Goal: Task Accomplishment & Management: Manage account settings

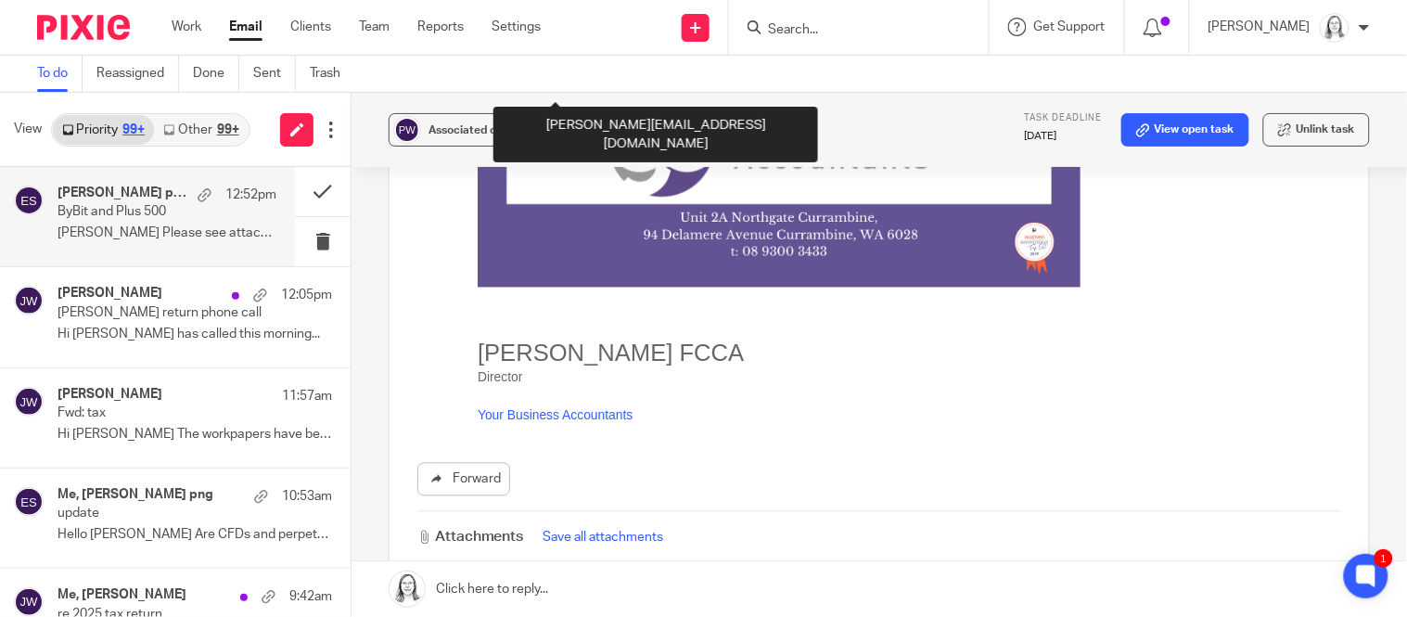
scroll to position [1101, 0]
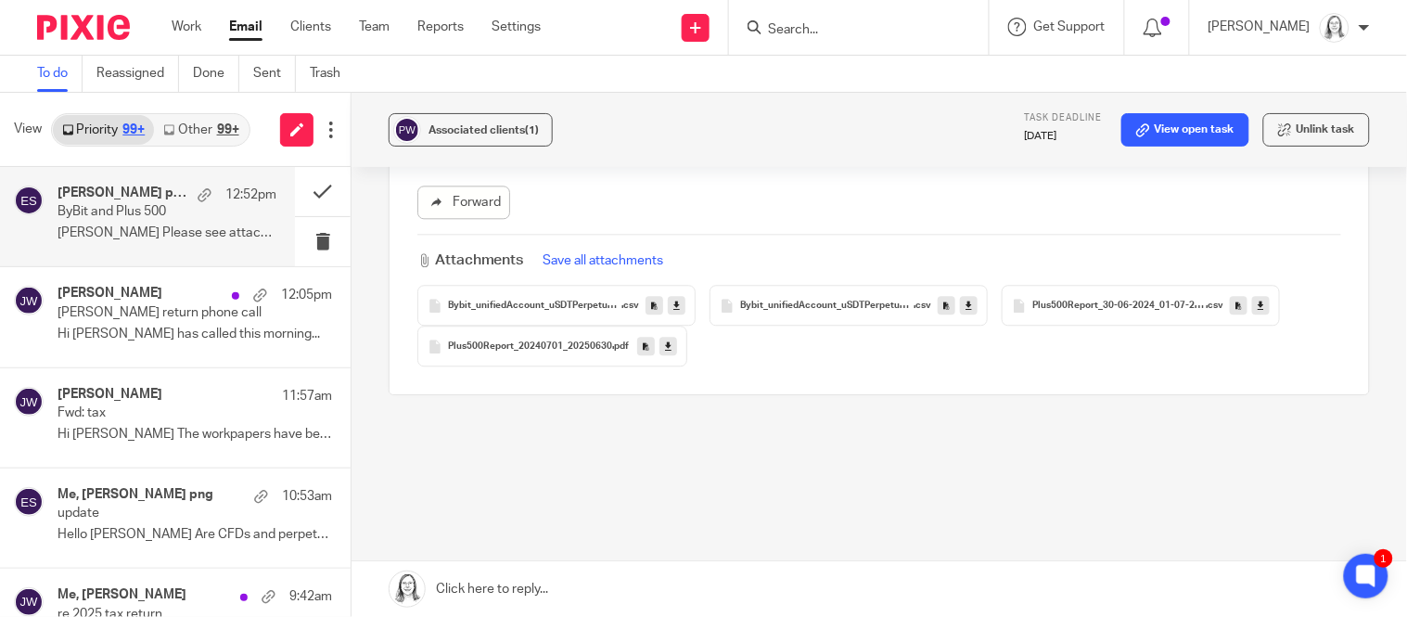
click at [535, 301] on span "Bybit_unifiedAccount_uSDTPerpetualTradeHistory_150663242_20240629_20250628_0" at bounding box center [534, 306] width 173 height 11
click at [623, 250] on button "Save all attachments" at bounding box center [604, 260] width 132 height 20
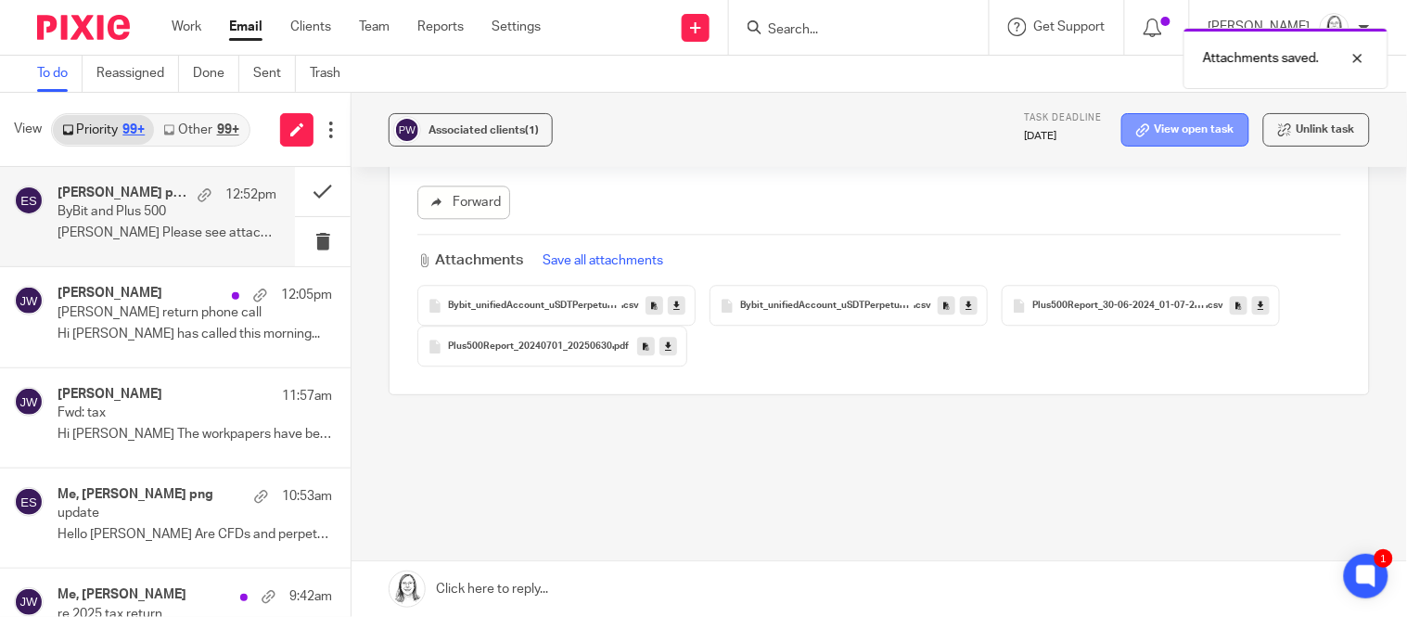
click at [1209, 125] on link "View open task" at bounding box center [1186, 129] width 128 height 33
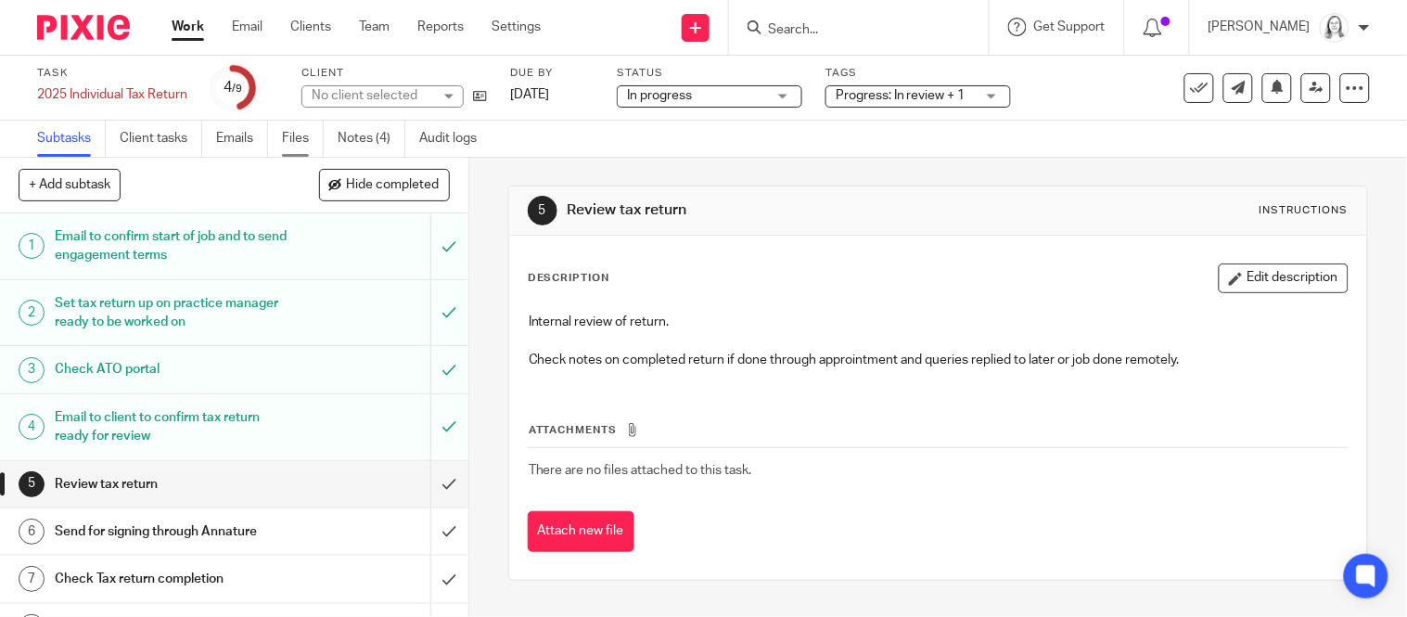
click at [298, 143] on link "Files" at bounding box center [303, 139] width 42 height 36
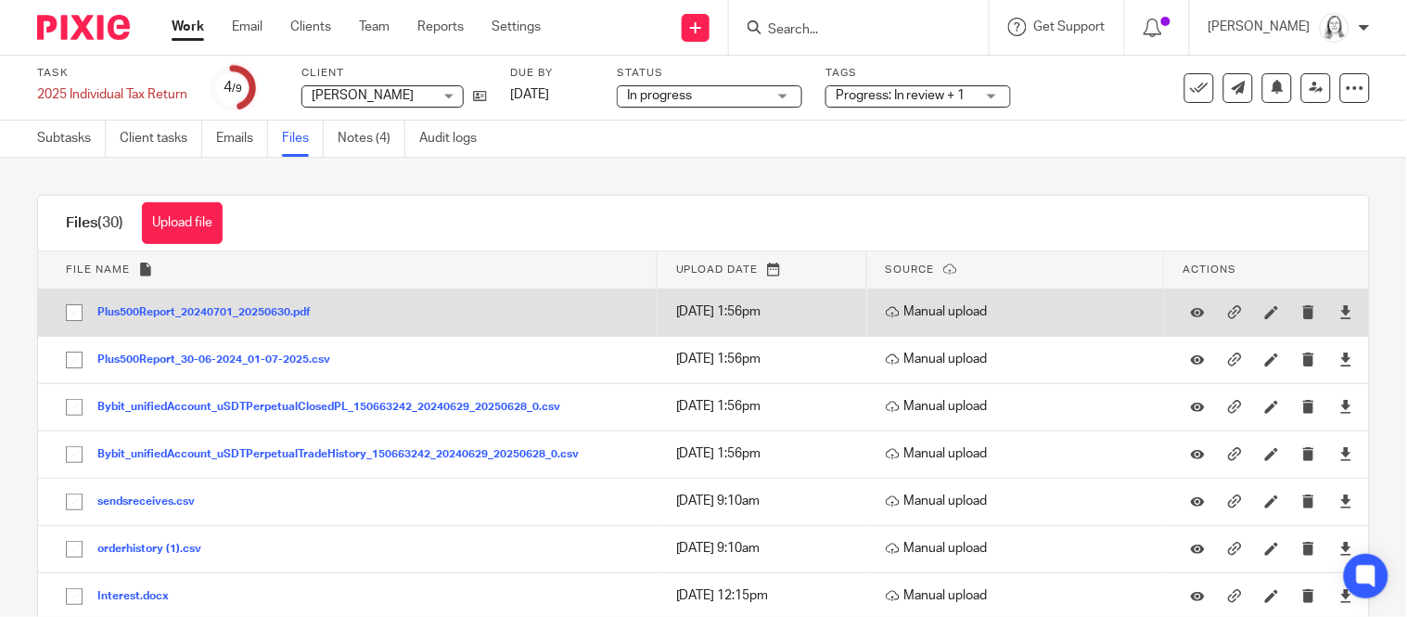
click at [218, 312] on button "Plus500Report_20240701_20250630.pdf" at bounding box center [210, 312] width 227 height 13
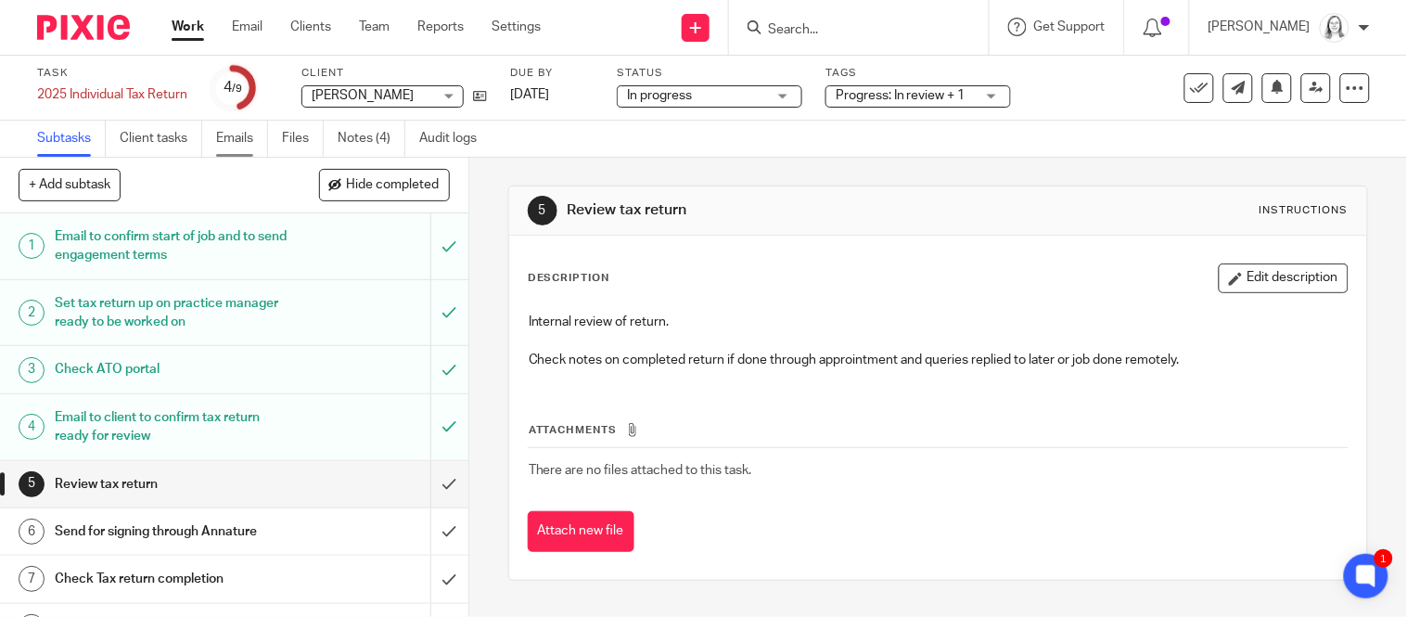
click at [230, 139] on link "Emails" at bounding box center [242, 139] width 52 height 36
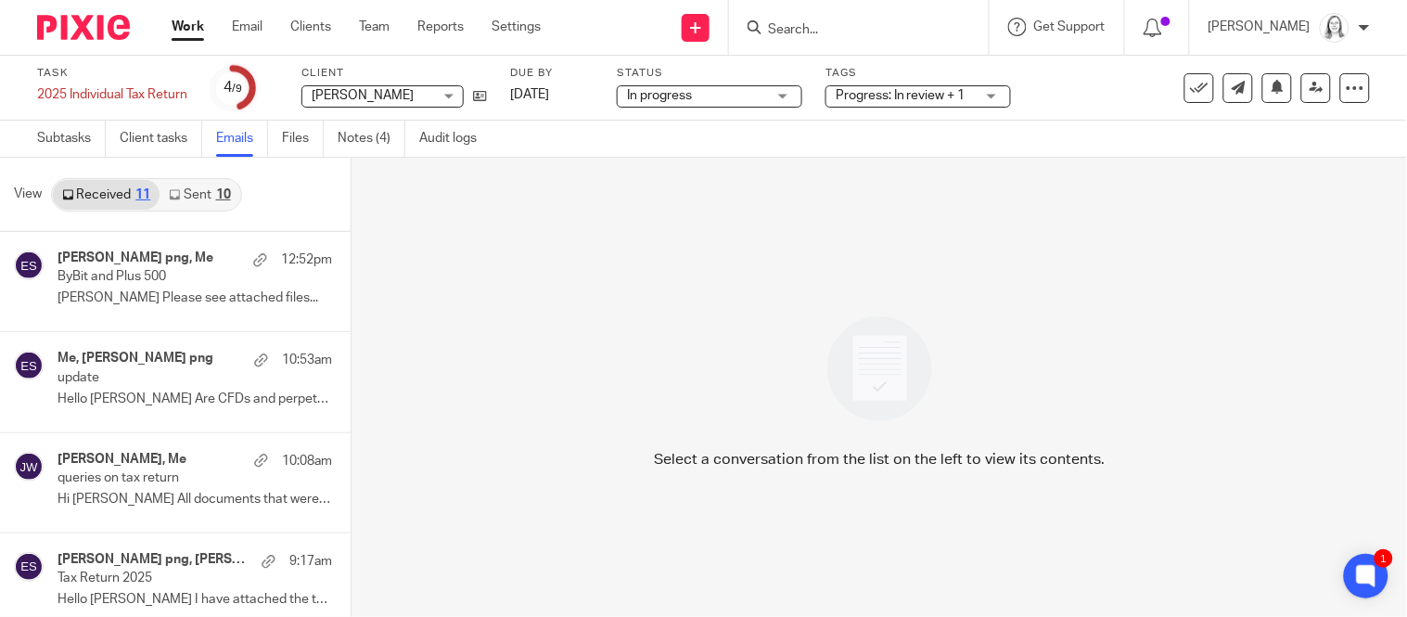
click at [135, 263] on h4 "[PERSON_NAME] png, Me" at bounding box center [136, 258] width 156 height 16
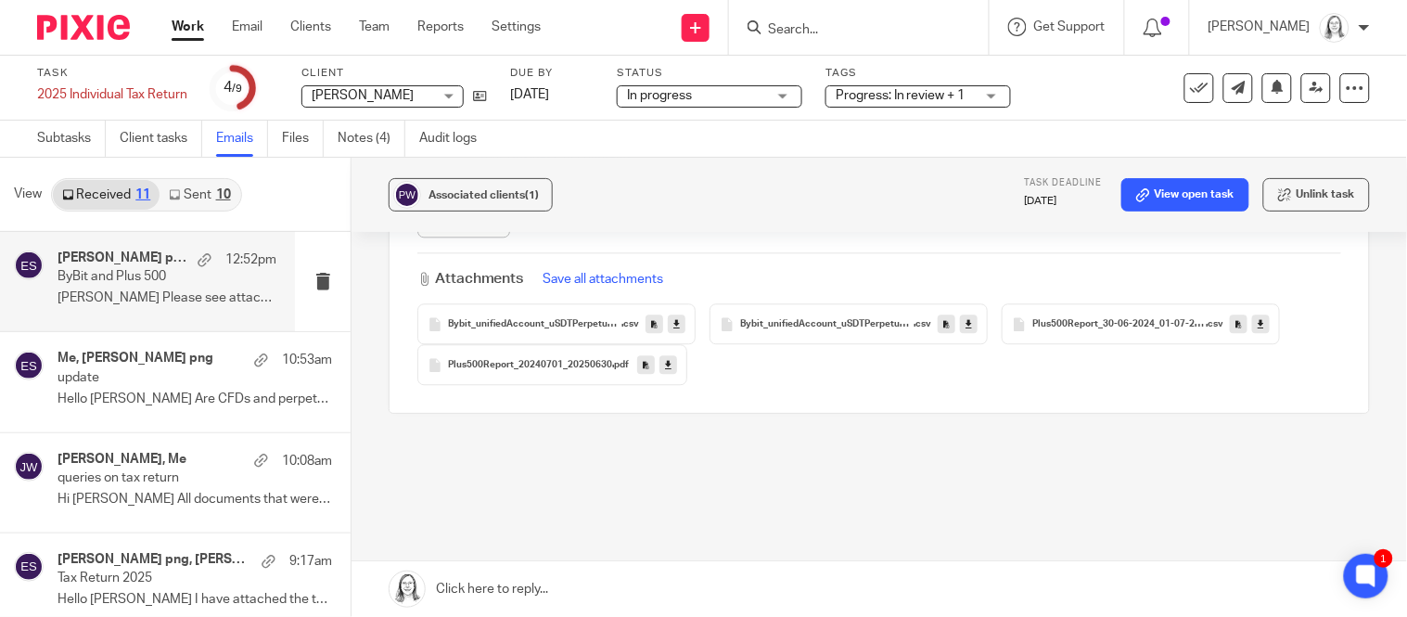
scroll to position [1166, 0]
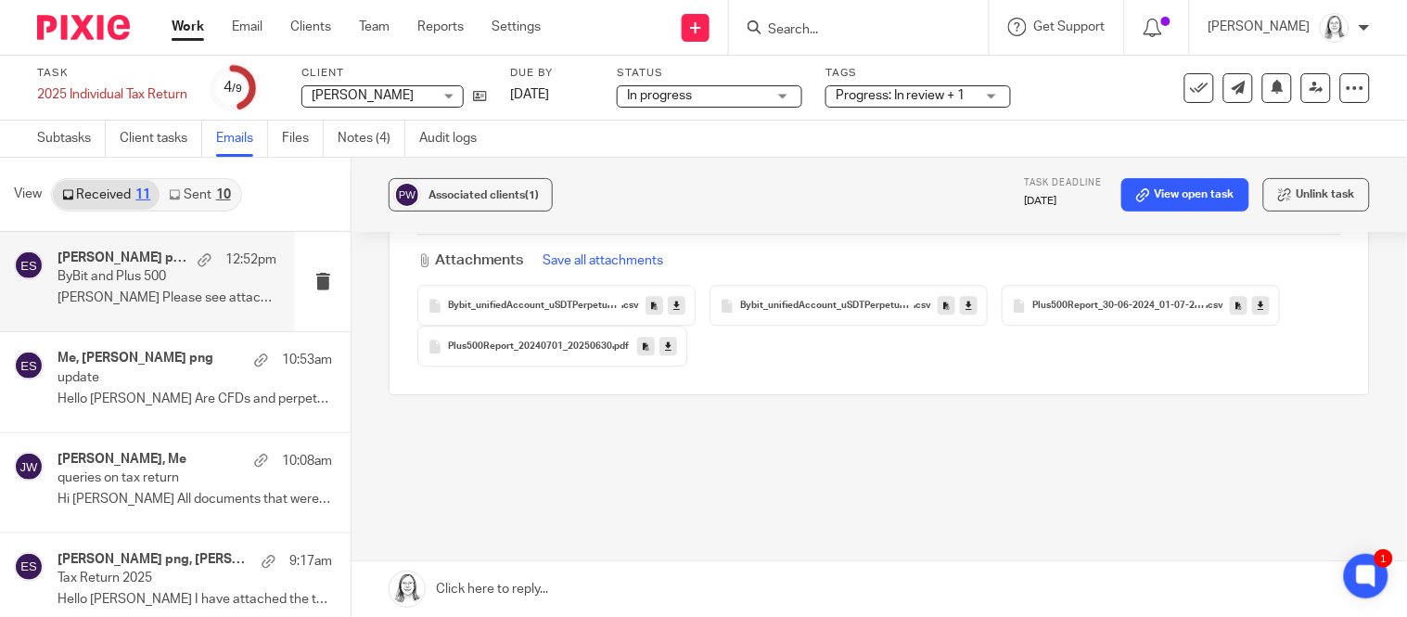
click at [629, 250] on button "Save all attachments" at bounding box center [604, 260] width 132 height 20
click at [811, 301] on span "Bybit_unifiedAccount_uSDTPerpetualClosedPL_150663242_20240629_20250628_0" at bounding box center [826, 306] width 173 height 11
click at [616, 301] on span "Bybit_unifiedAccount_uSDTPerpetualTradeHistory_150663242_20240629_20250628_0" at bounding box center [534, 306] width 173 height 11
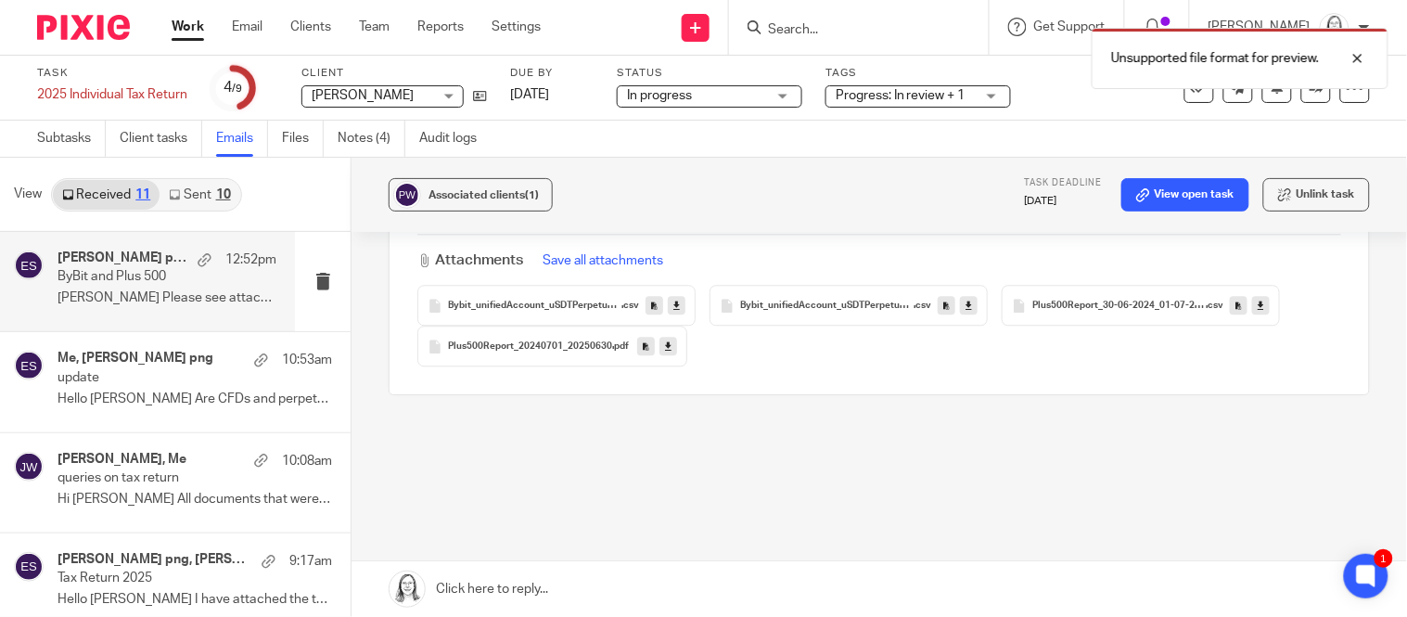
click at [674, 299] on icon at bounding box center [677, 306] width 6 height 14
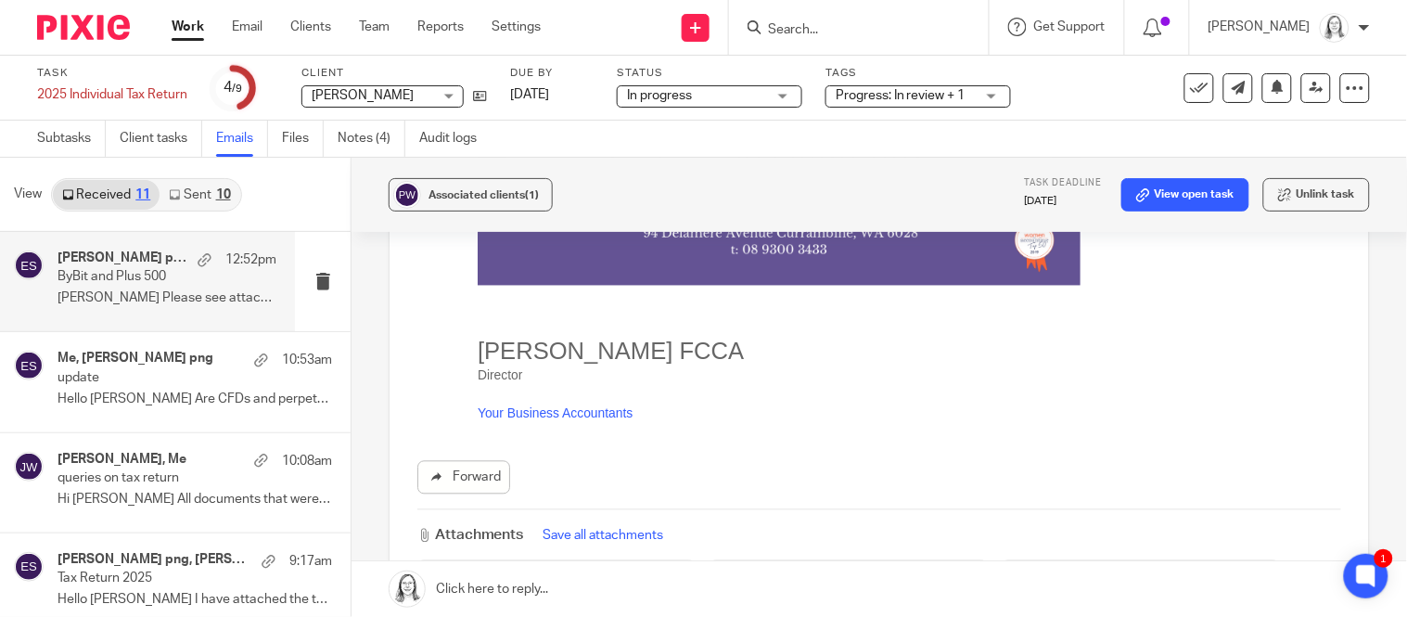
scroll to position [1166, 0]
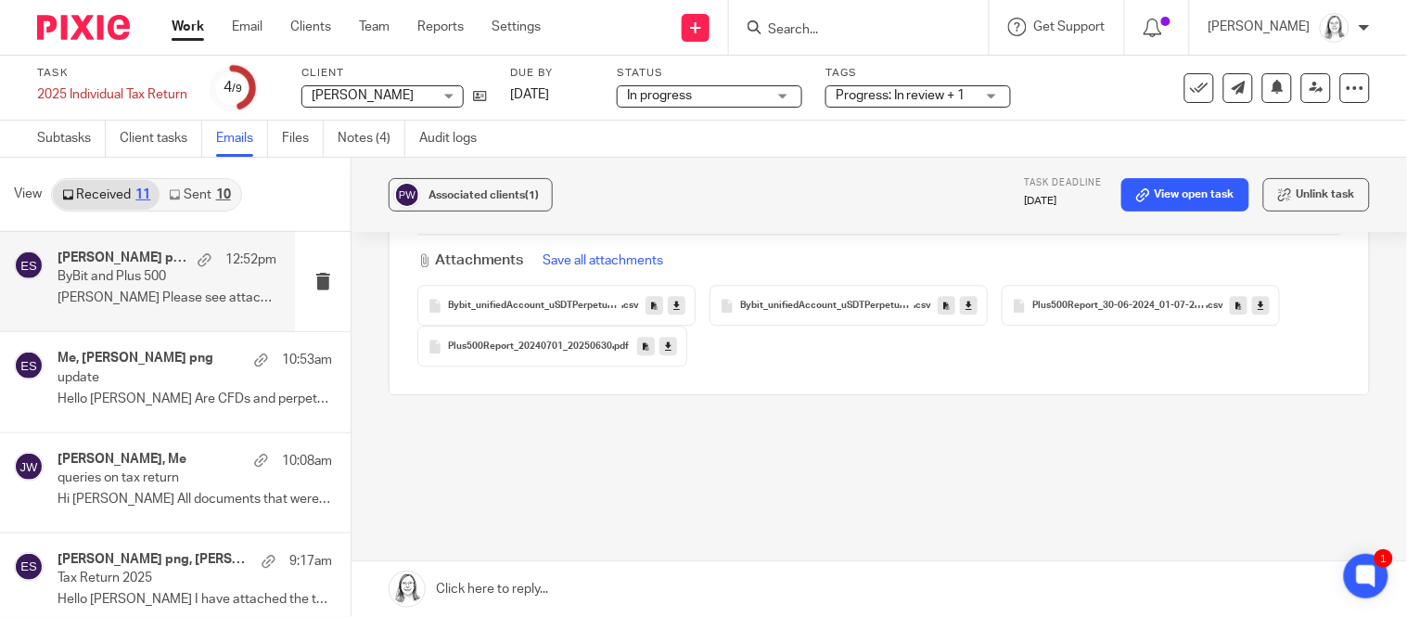
click at [676, 299] on icon at bounding box center [677, 306] width 6 height 14
click at [969, 299] on icon at bounding box center [969, 306] width 6 height 14
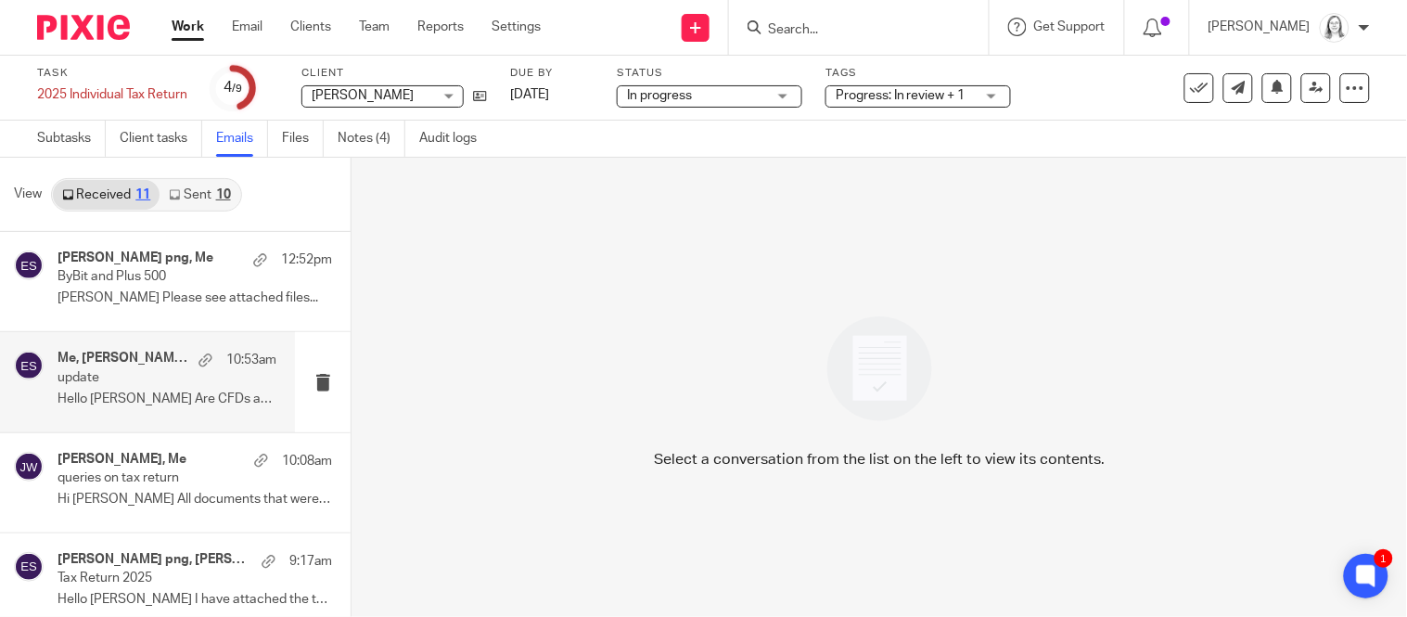
click at [157, 377] on p "update" at bounding box center [145, 378] width 175 height 16
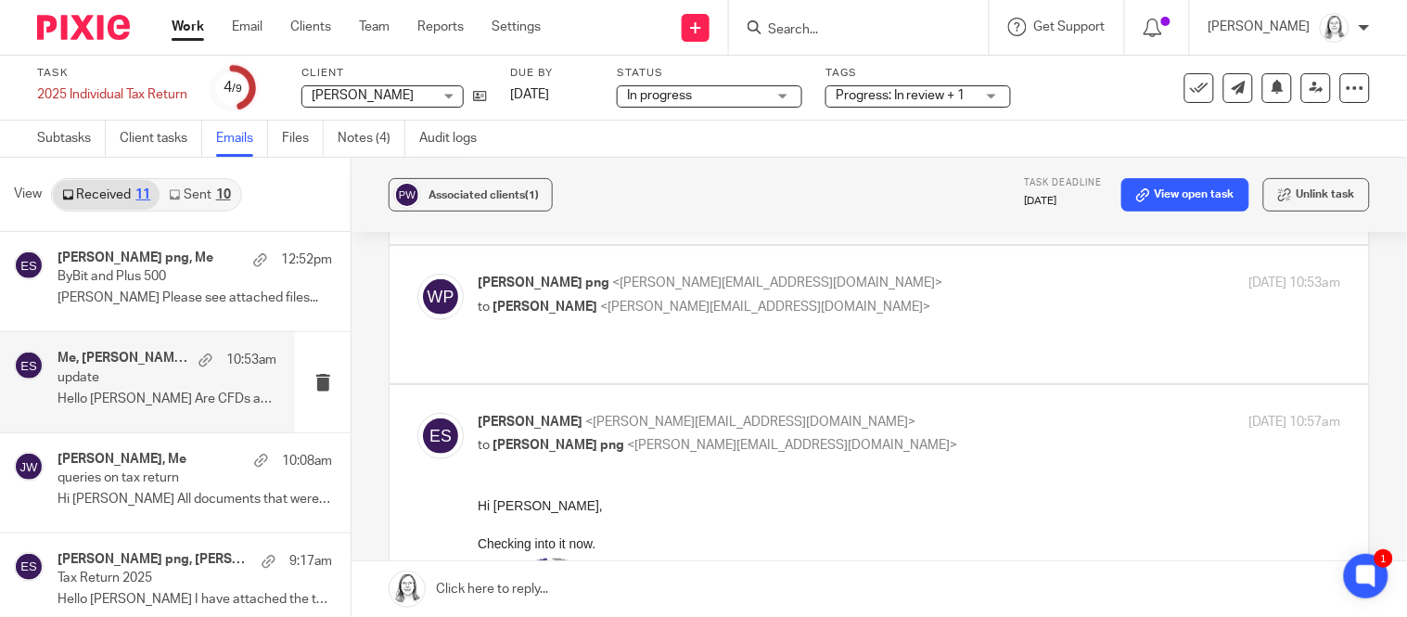
scroll to position [105, 0]
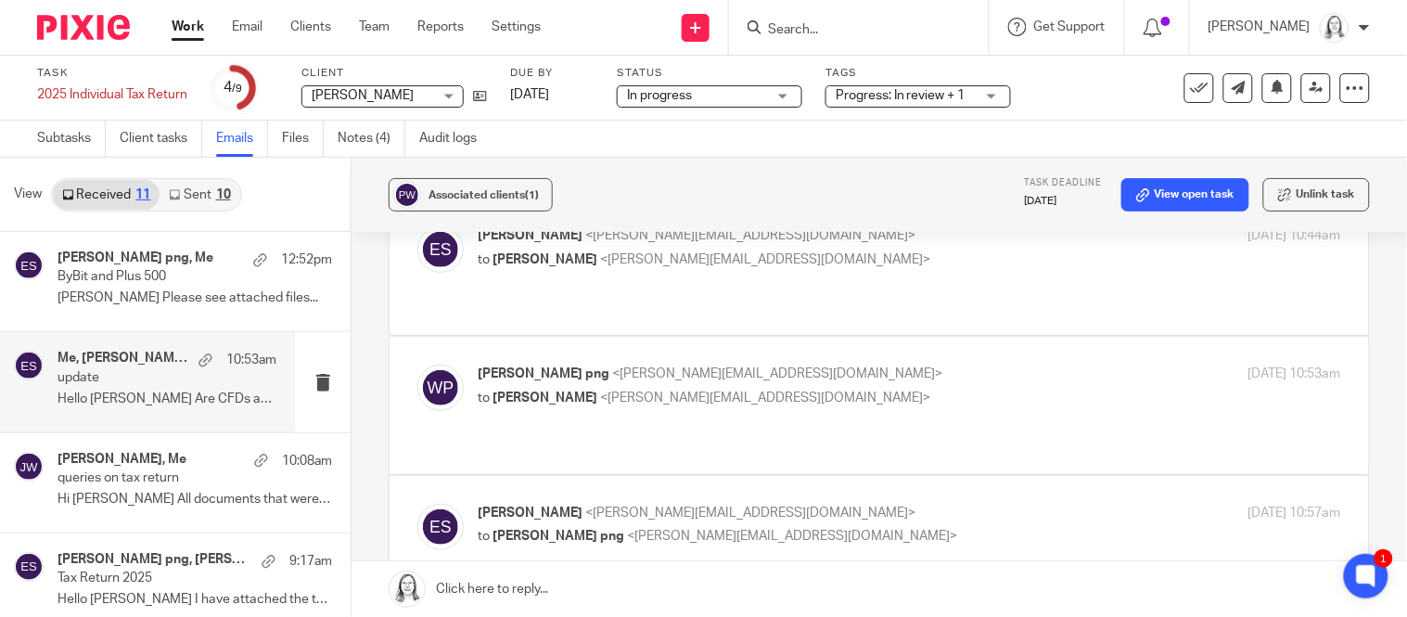
click at [519, 367] on div "wayne png <wayne.png@hotmail.com> to Eleanor Shakeshaft <eleanor@ybaccountants.…" at bounding box center [765, 386] width 575 height 43
checkbox input "true"
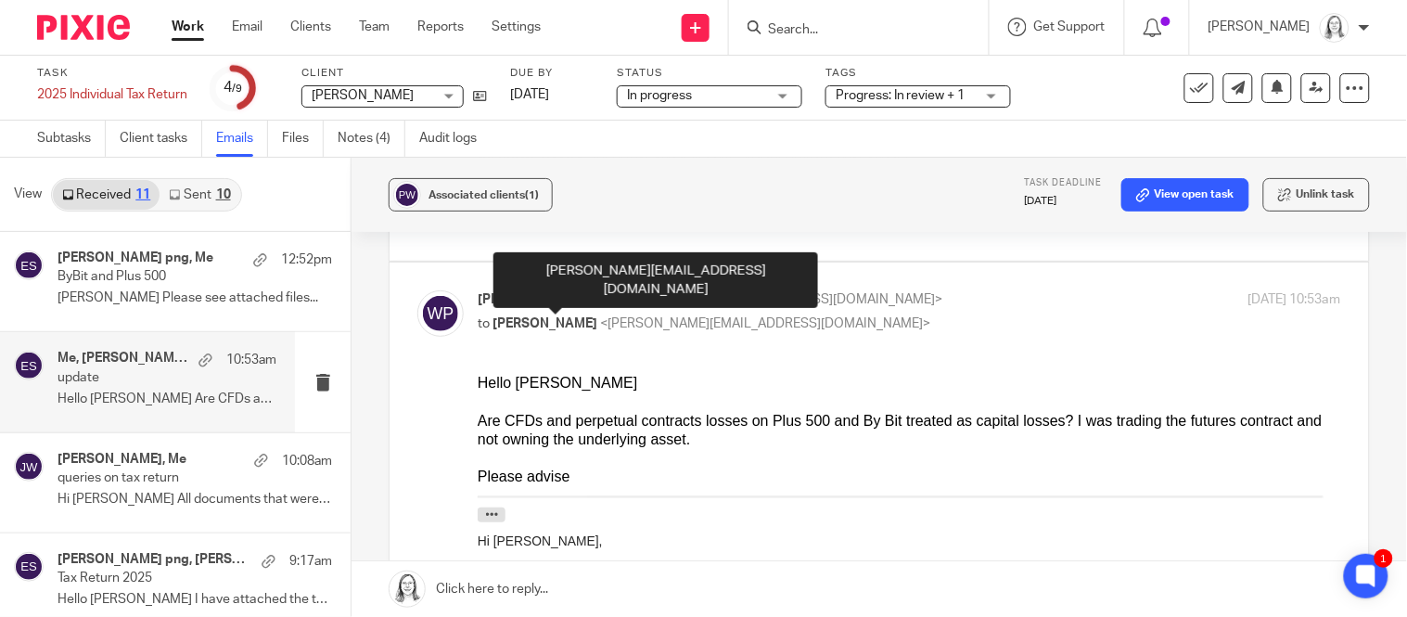
scroll to position [0, 0]
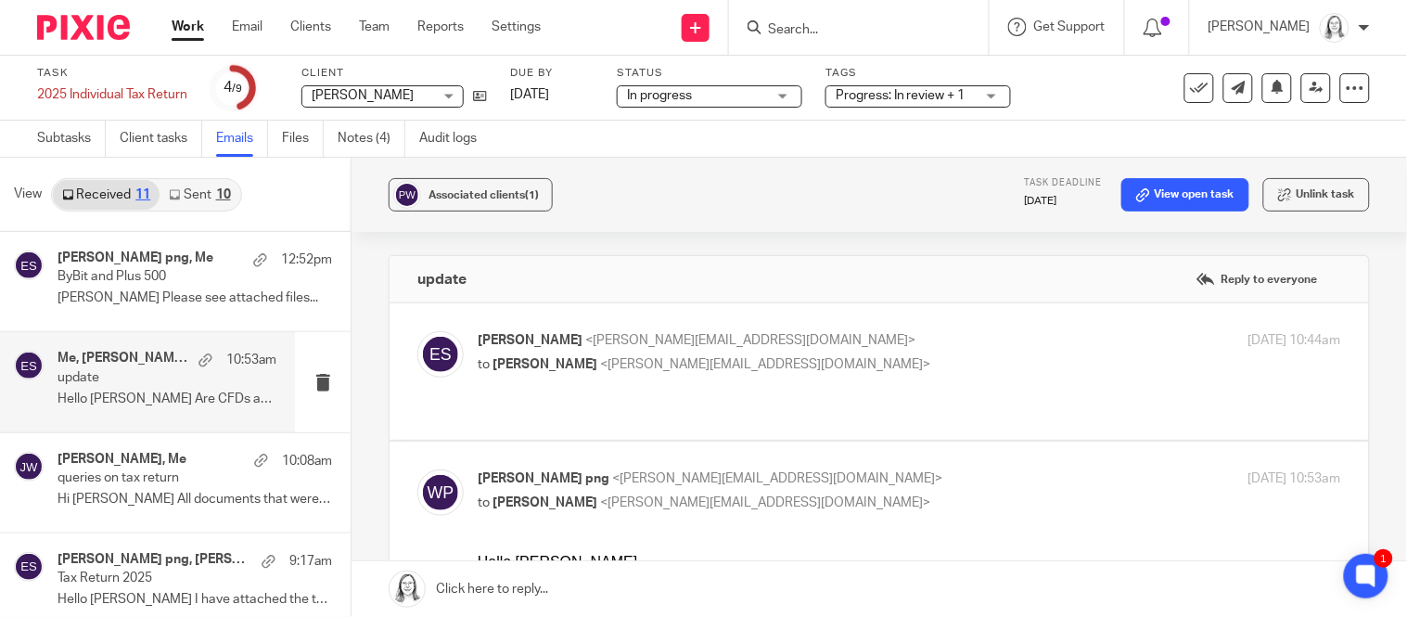
click at [560, 349] on p "Eleanor Shakeshaft <eleanor@ybaccountants.com.au>" at bounding box center [765, 340] width 575 height 19
checkbox input "true"
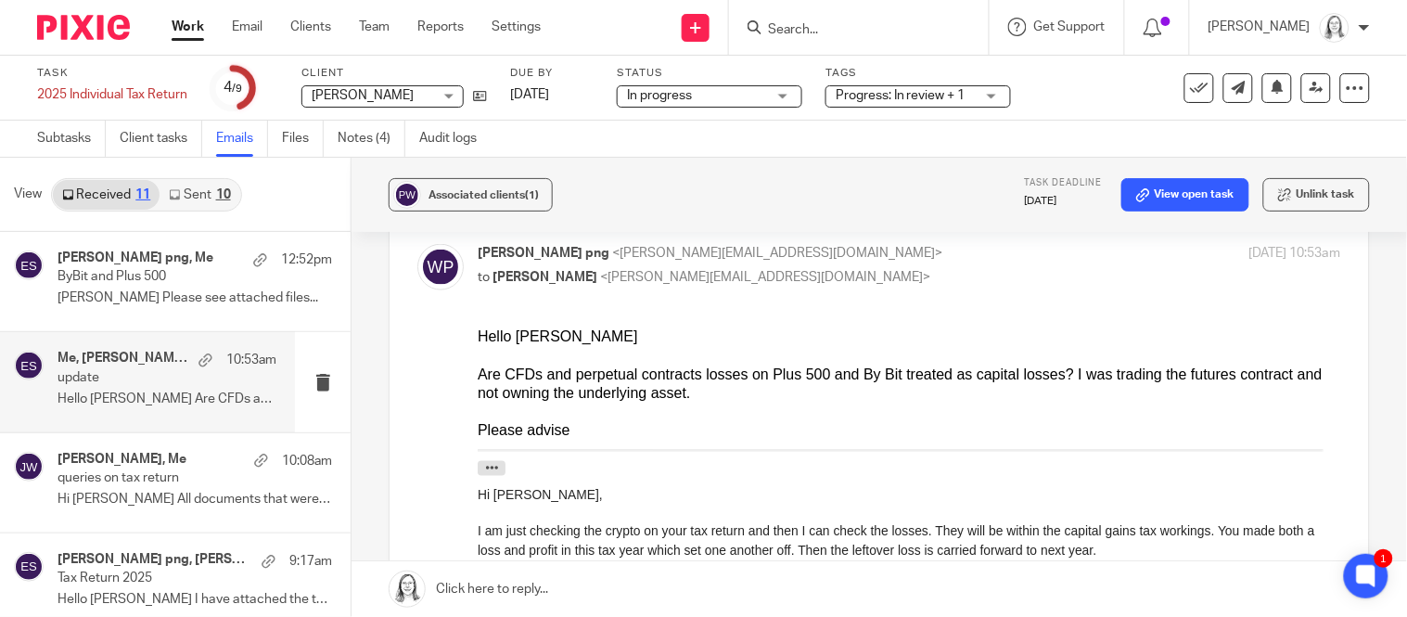
scroll to position [561, 0]
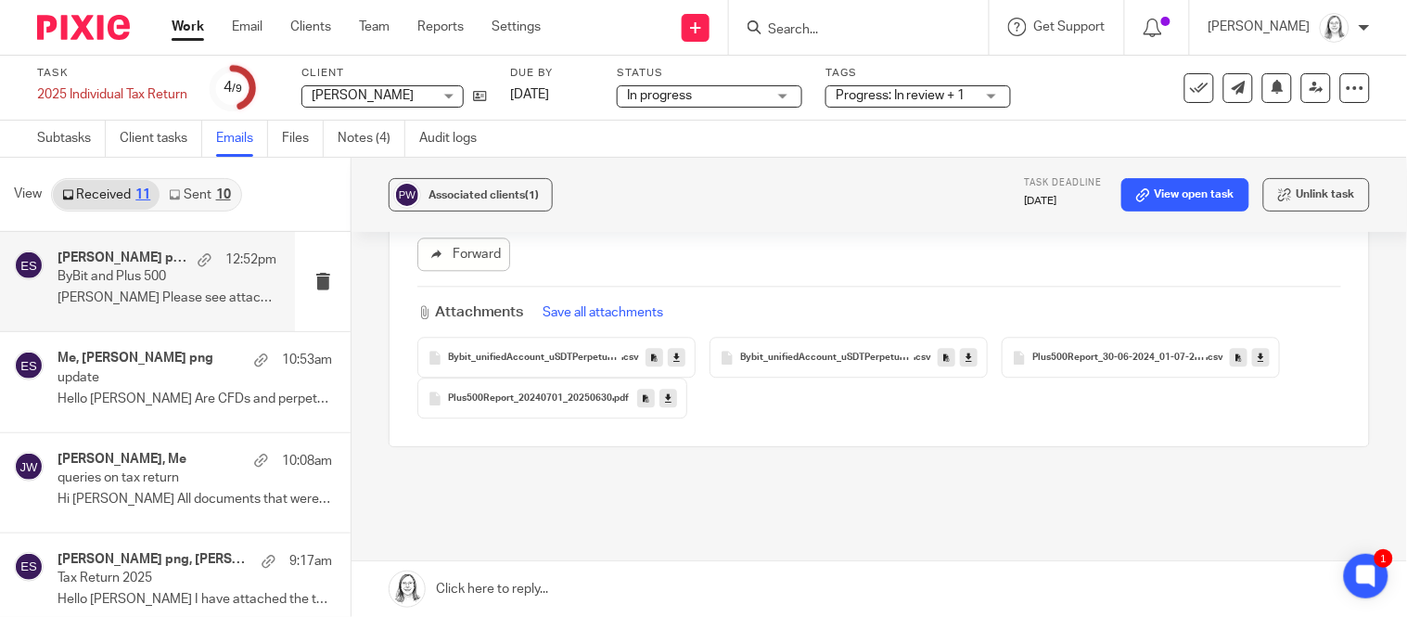
scroll to position [1114, 0]
click at [610, 353] on span "Bybit_unifiedAccount_uSDTPerpetualTradeHistory_150663242_20240629_20250628_0" at bounding box center [534, 358] width 173 height 11
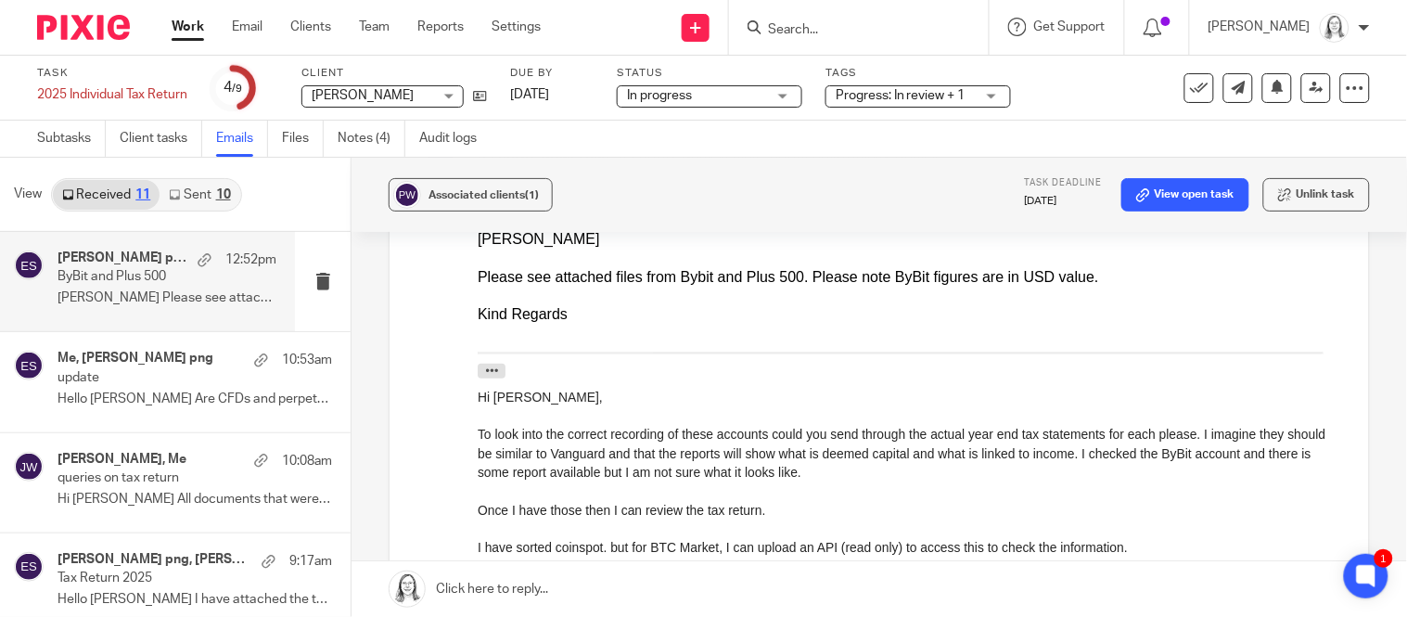
scroll to position [318, 0]
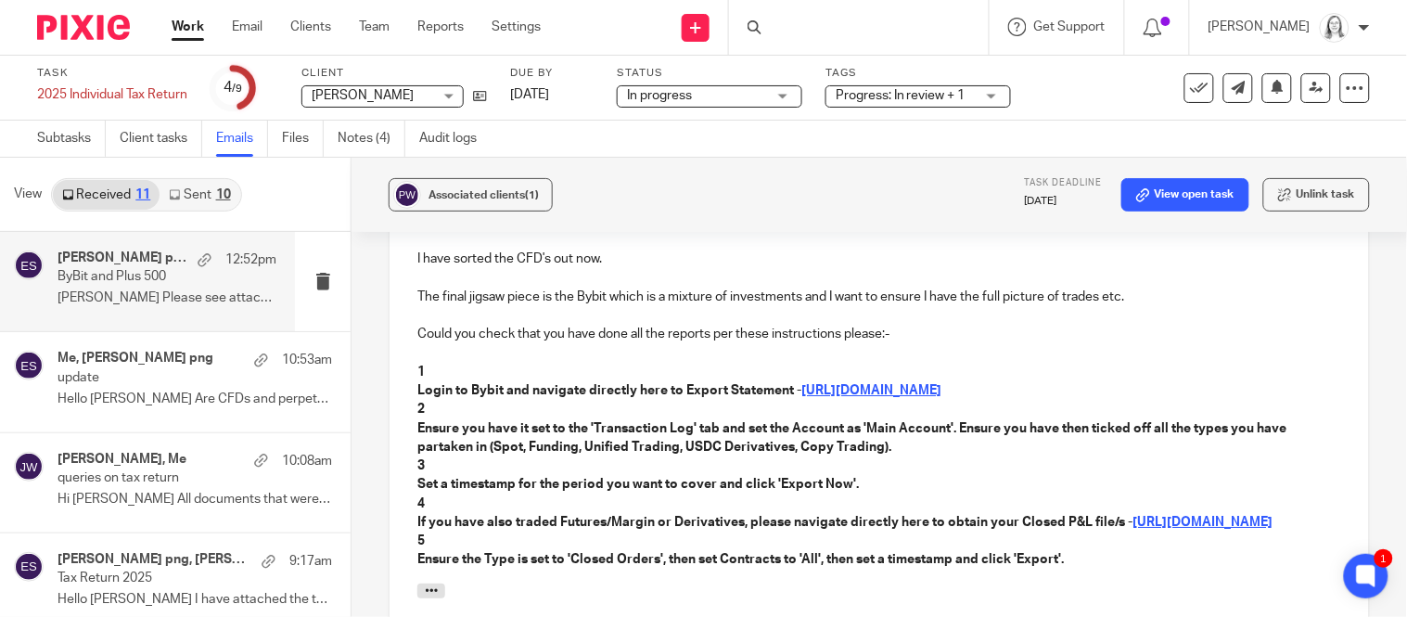
scroll to position [1508, 0]
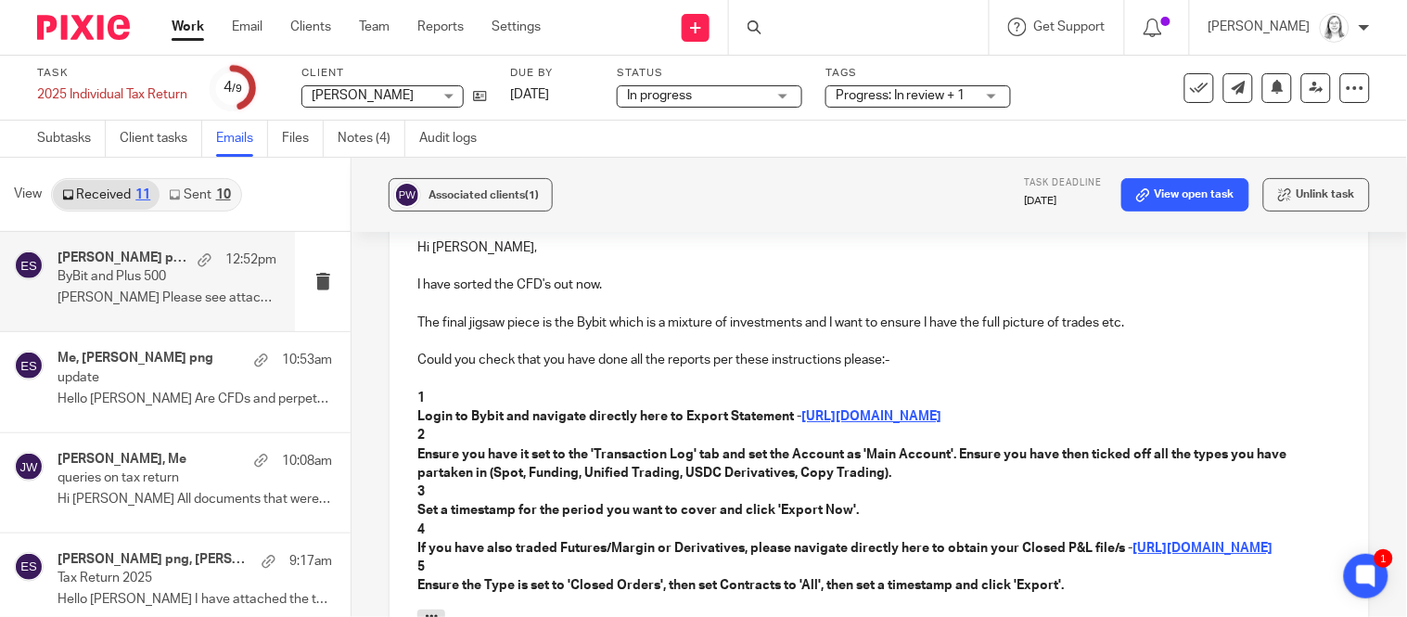
click at [441, 389] on p "1" at bounding box center [879, 398] width 924 height 19
click at [418, 410] on strong "Login to Bybit and navigate directly here to Export Statement -" at bounding box center [609, 416] width 384 height 13
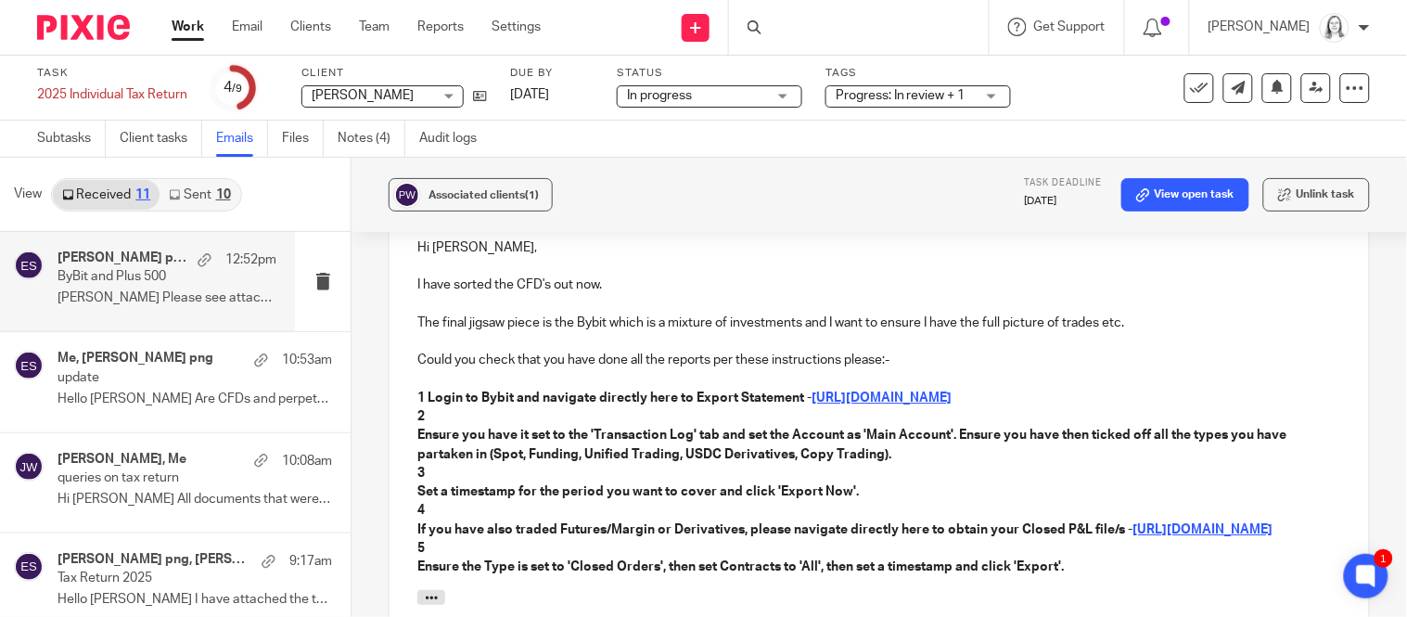
click at [419, 429] on strong "Ensure you have it set to the 'Transaction Log' tab and set the Account as 'Mai…" at bounding box center [853, 445] width 872 height 32
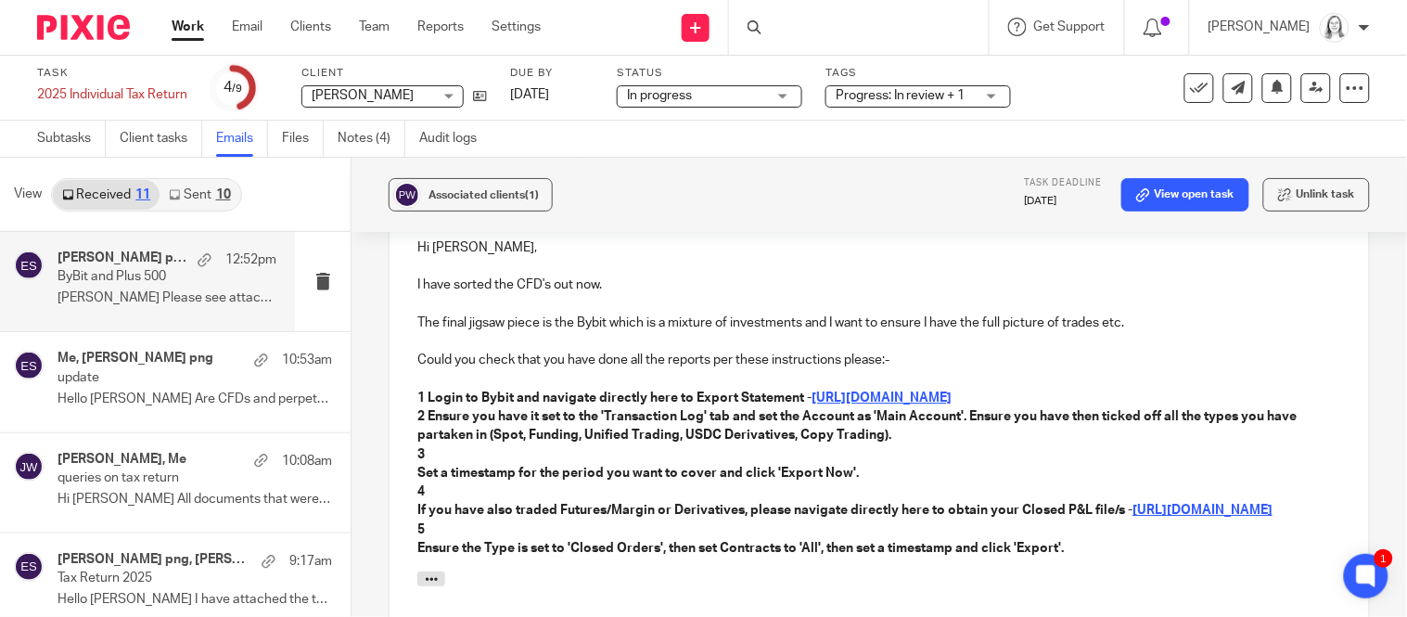
click at [417, 453] on div "Hi Wayne, I have sorted the CFD's out now. The final jigsaw piece is the Bybit …" at bounding box center [880, 396] width 980 height 353
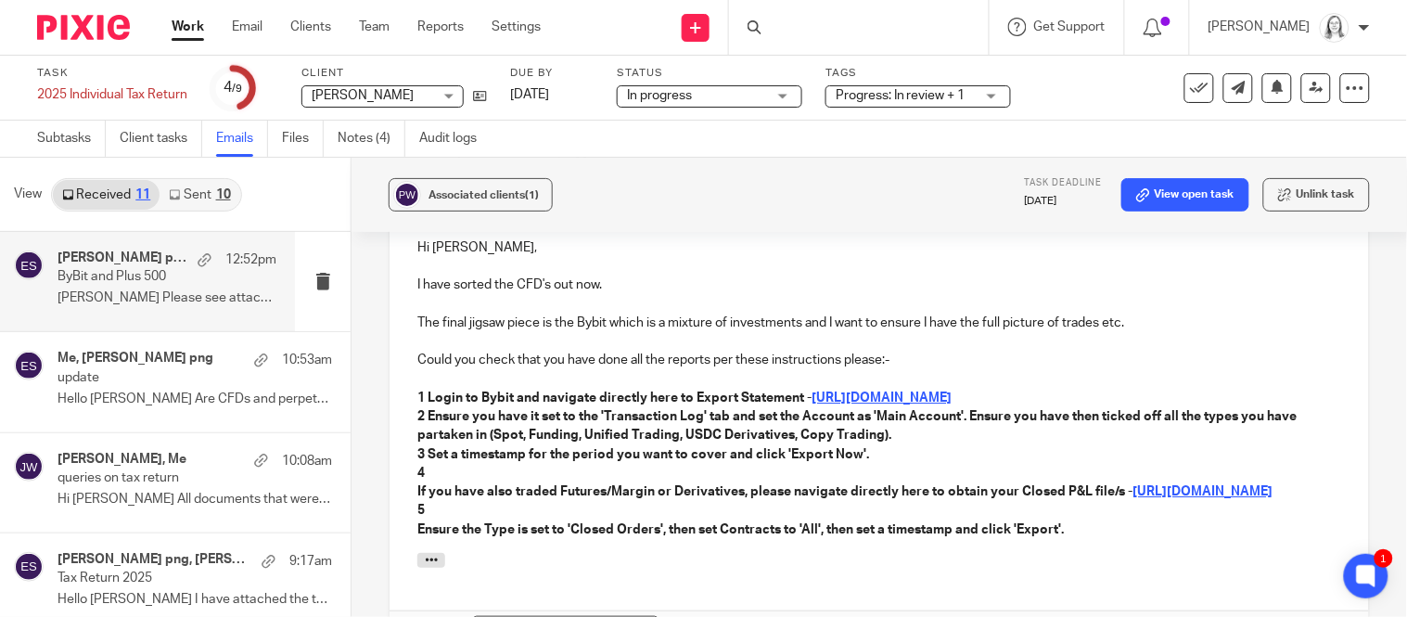
click at [417, 485] on strong "If you have also traded Futures/Margin or Derivatives, please navigate directly…" at bounding box center [774, 491] width 715 height 13
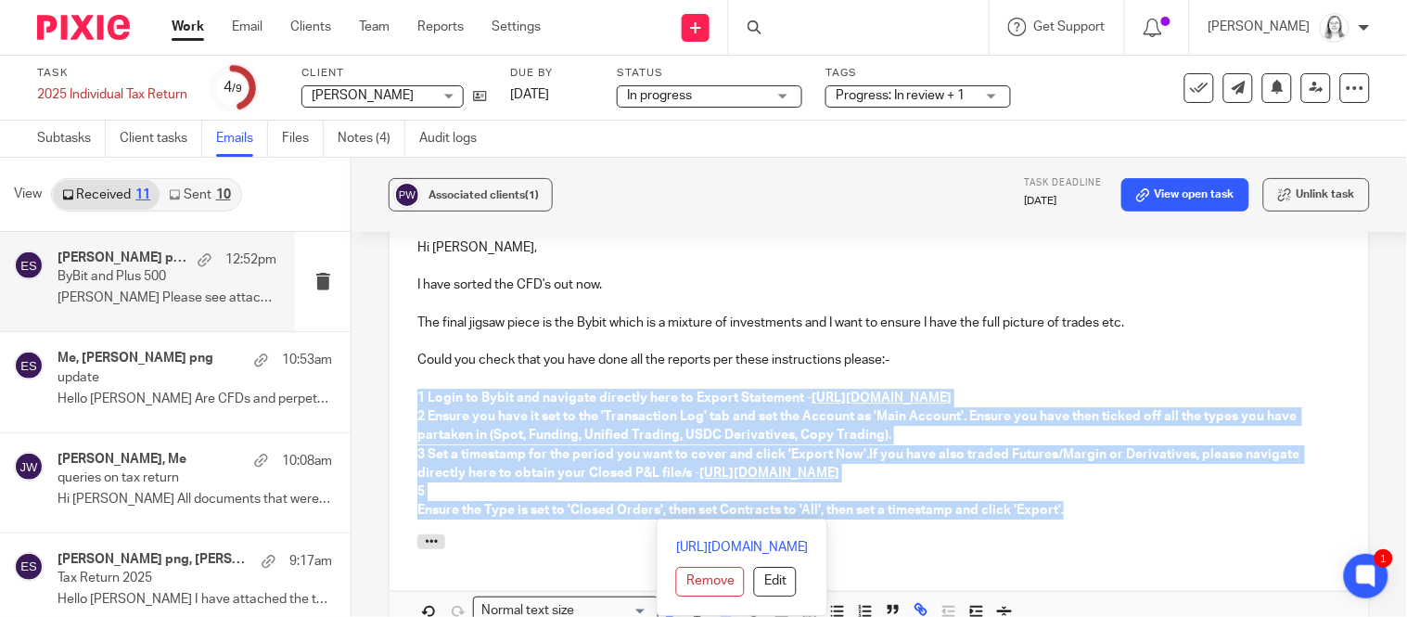
drag, startPoint x: 417, startPoint y: 374, endPoint x: 904, endPoint y: 522, distance: 508.3
click at [904, 522] on div "Hi Wayne, I have sorted the CFD's out now. The final jigsaw piece is the Bybit …" at bounding box center [880, 425] width 980 height 411
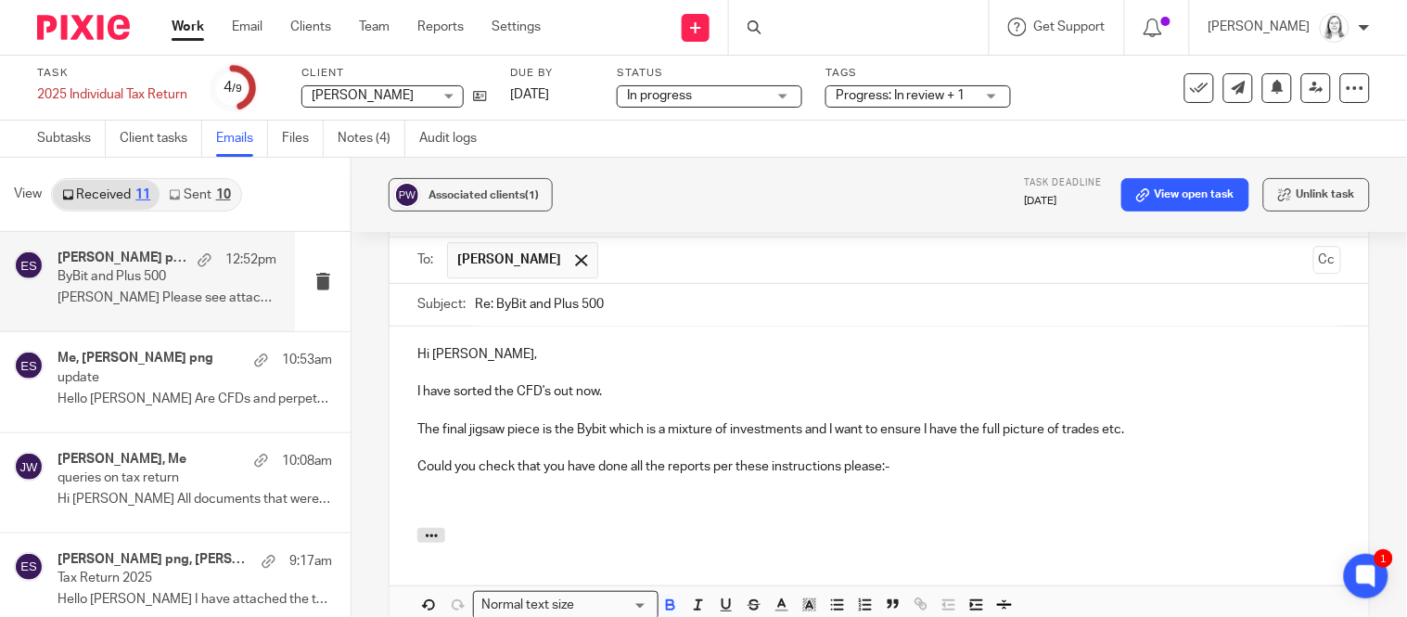
scroll to position [1527, 0]
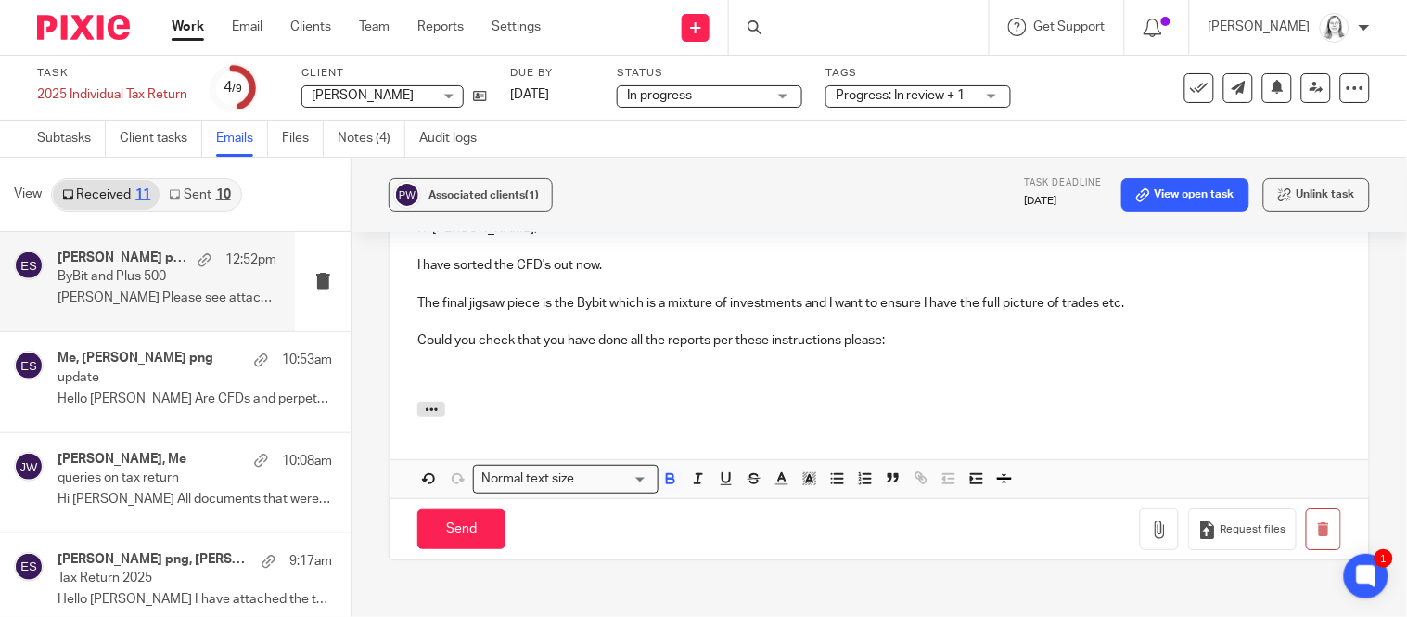
click at [430, 479] on div "Normal text size Loading... Remove Edit" at bounding box center [880, 478] width 980 height 39
click at [423, 351] on p at bounding box center [879, 360] width 924 height 19
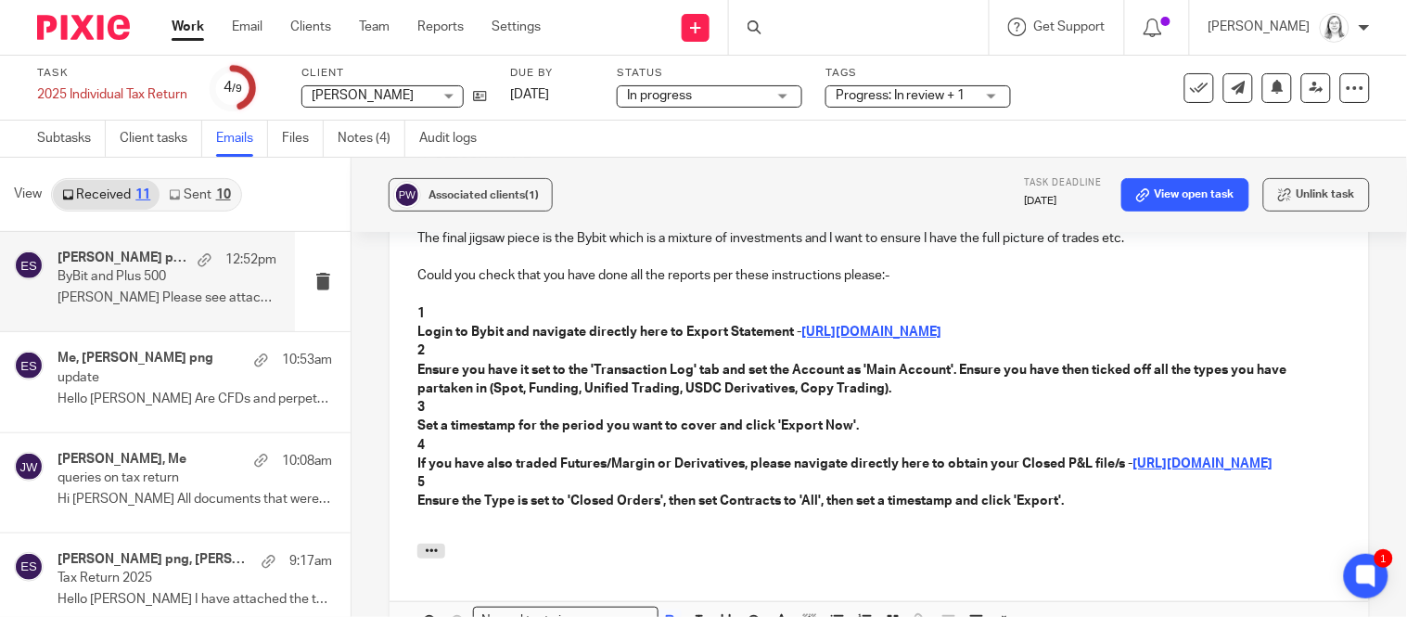
scroll to position [1590, 0]
click at [456, 306] on p "1" at bounding box center [879, 315] width 924 height 19
click at [418, 327] on strong "Login to Bybit and navigate directly here to Export Statement -" at bounding box center [609, 333] width 384 height 13
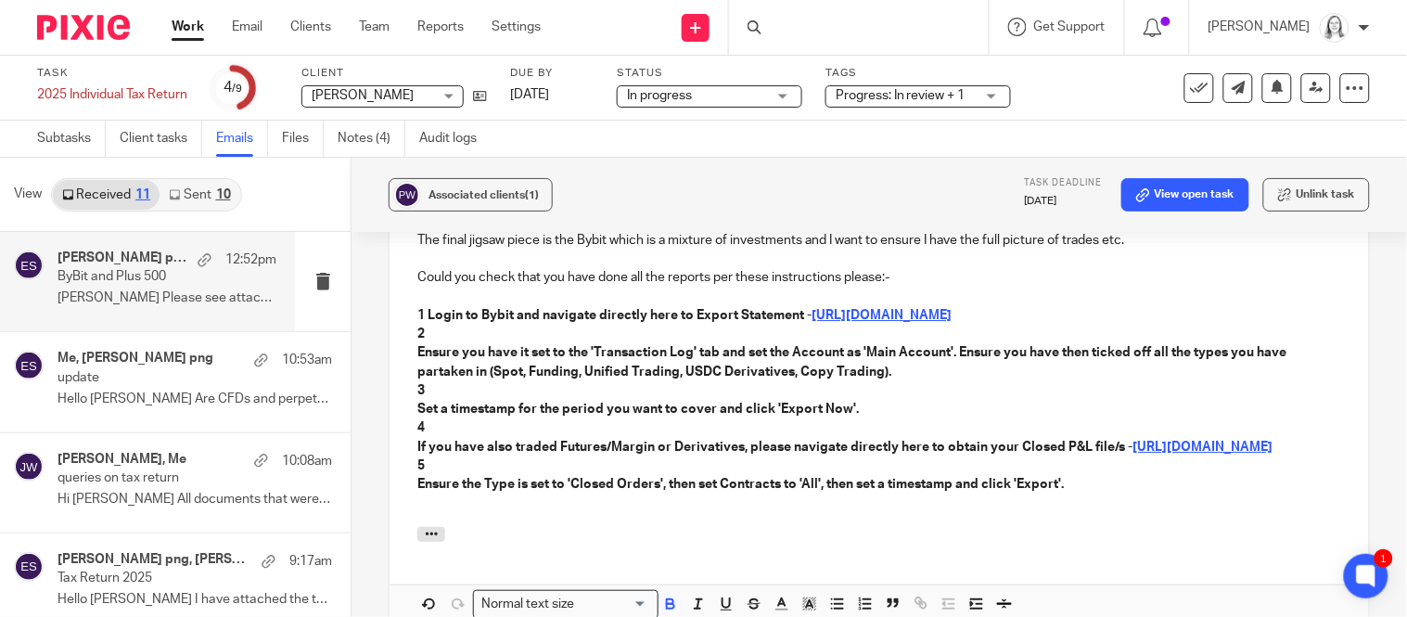
click at [419, 346] on strong "Ensure you have it set to the 'Transaction Log' tab and set the Account as 'Mai…" at bounding box center [853, 362] width 872 height 32
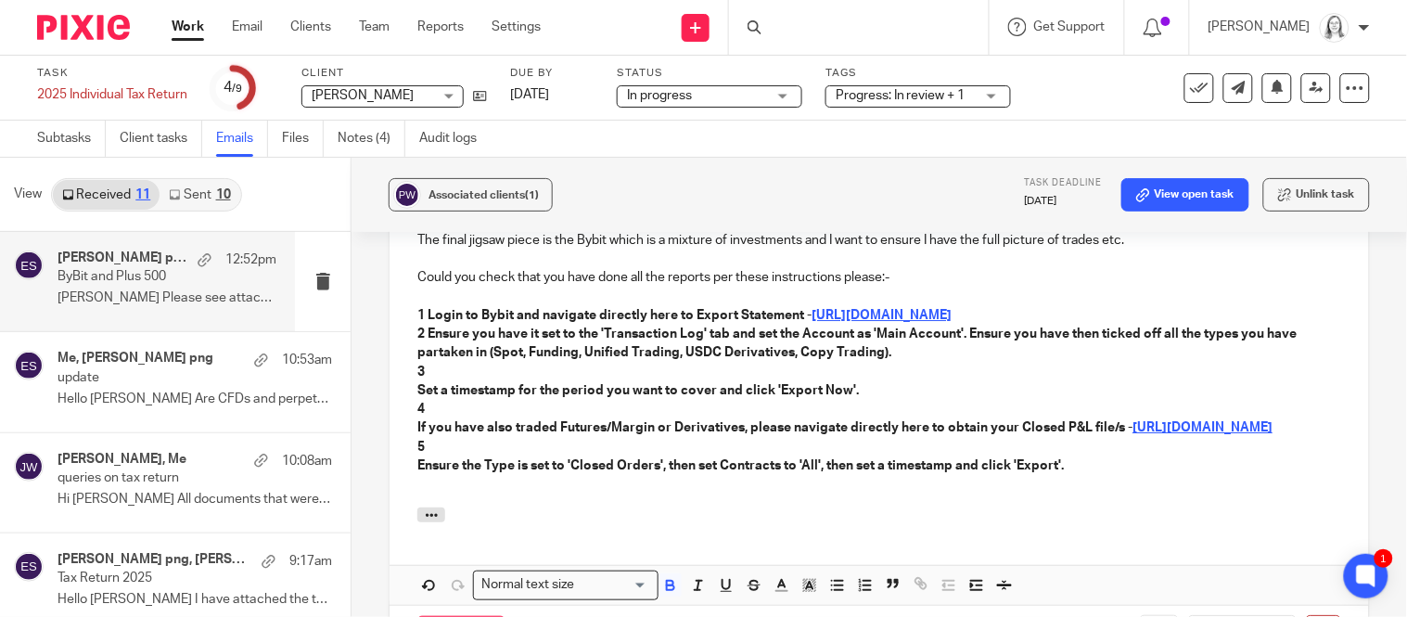
click at [417, 381] on p "Set a timestamp for the period you want to cover and click 'Export Now'." at bounding box center [879, 390] width 924 height 19
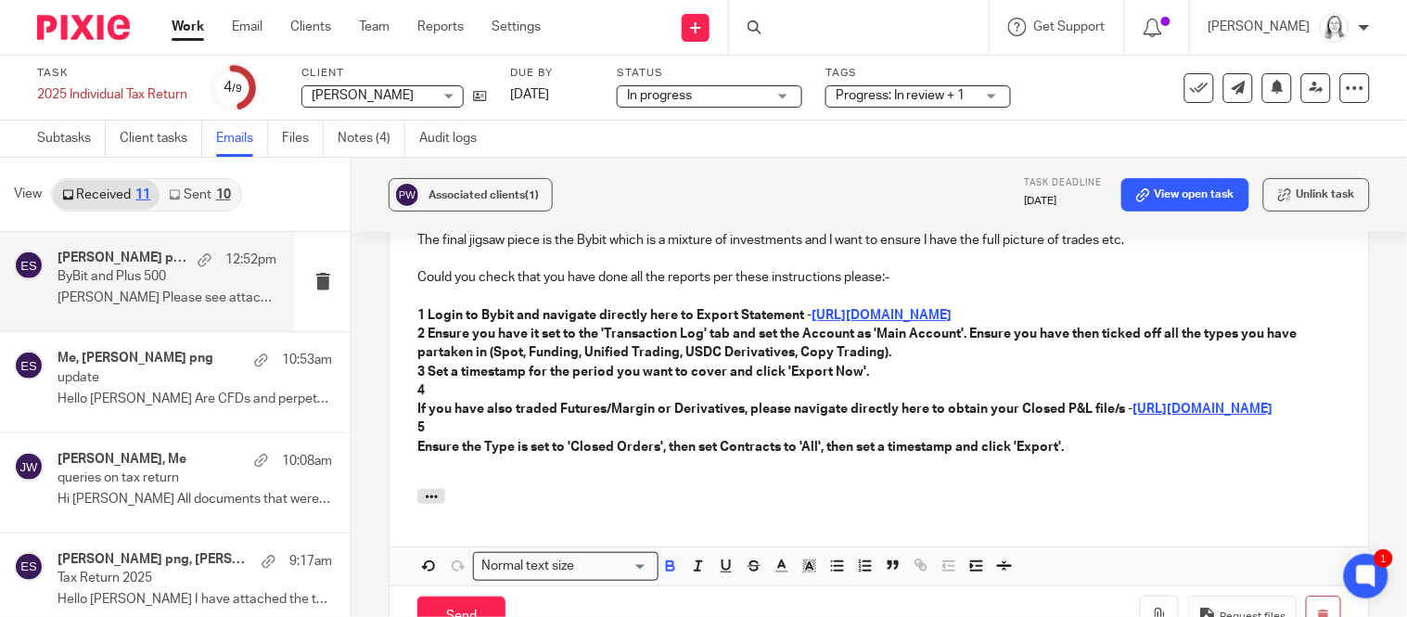
click at [417, 403] on strong "If you have also traded Futures/Margin or Derivatives, please navigate directly…" at bounding box center [774, 409] width 715 height 13
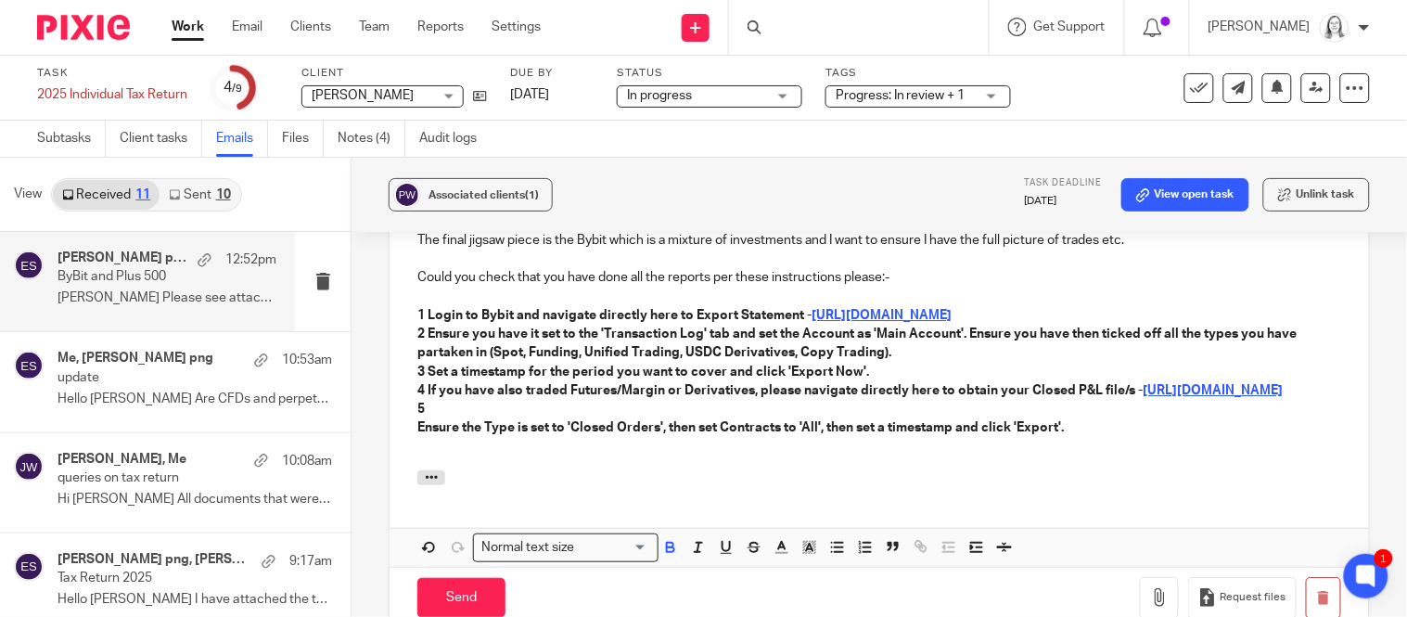
click at [421, 430] on strong "Ensure the Type is set to 'Closed Orders', then set Contracts to 'All', then se…" at bounding box center [740, 427] width 647 height 13
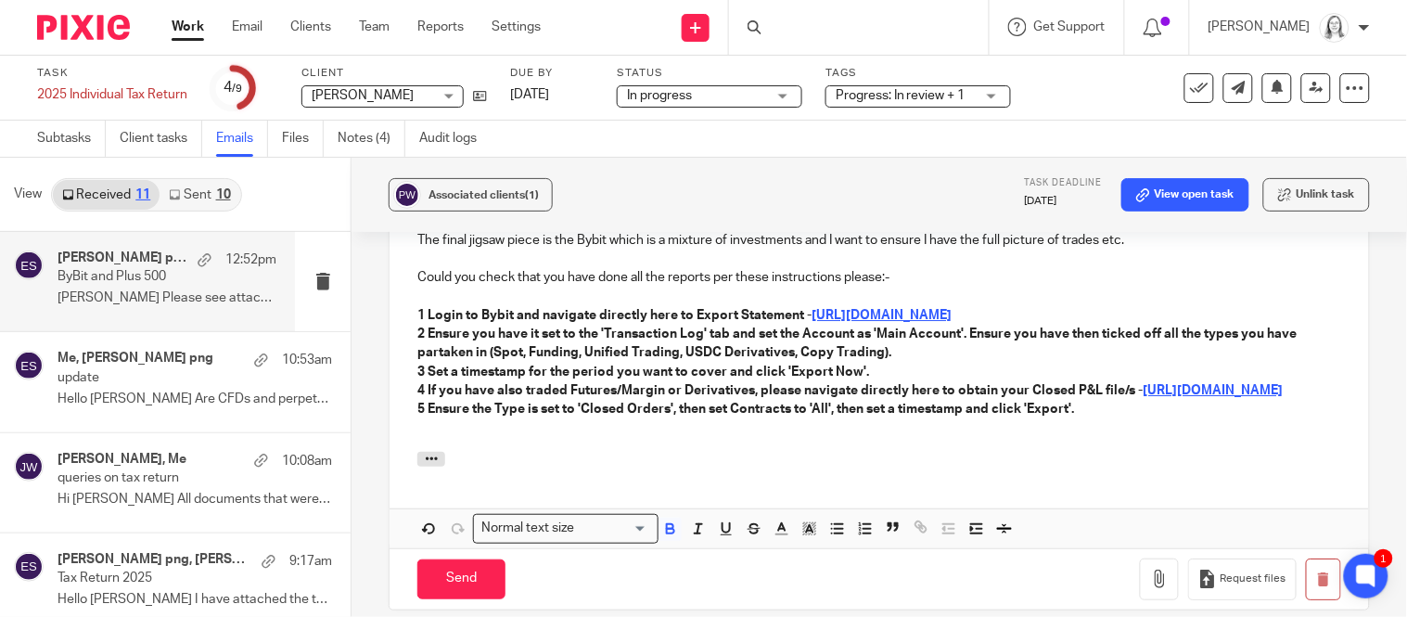
click at [1141, 417] on p "5 Ensure the Type is set to 'Closed Orders', then set Contracts to 'All', then …" at bounding box center [879, 409] width 924 height 19
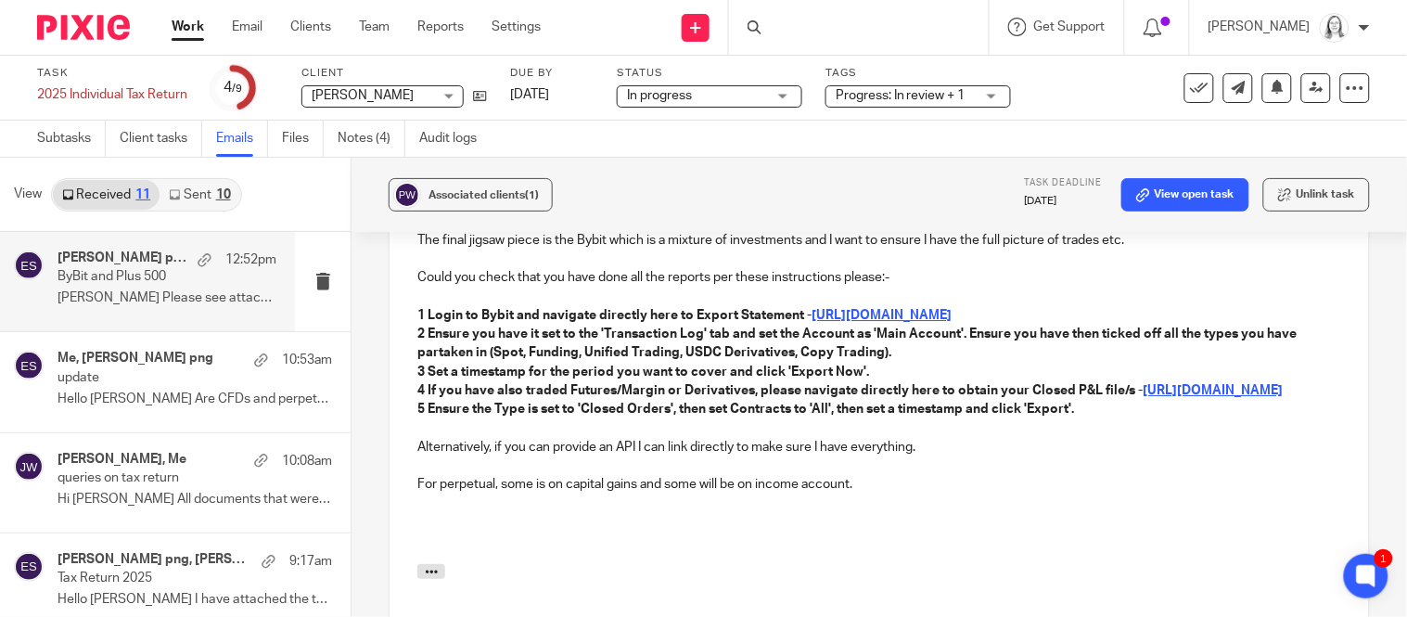
click at [944, 451] on p "Alternatively, if you can provide an API I can link directly to make sure I hav…" at bounding box center [879, 447] width 924 height 19
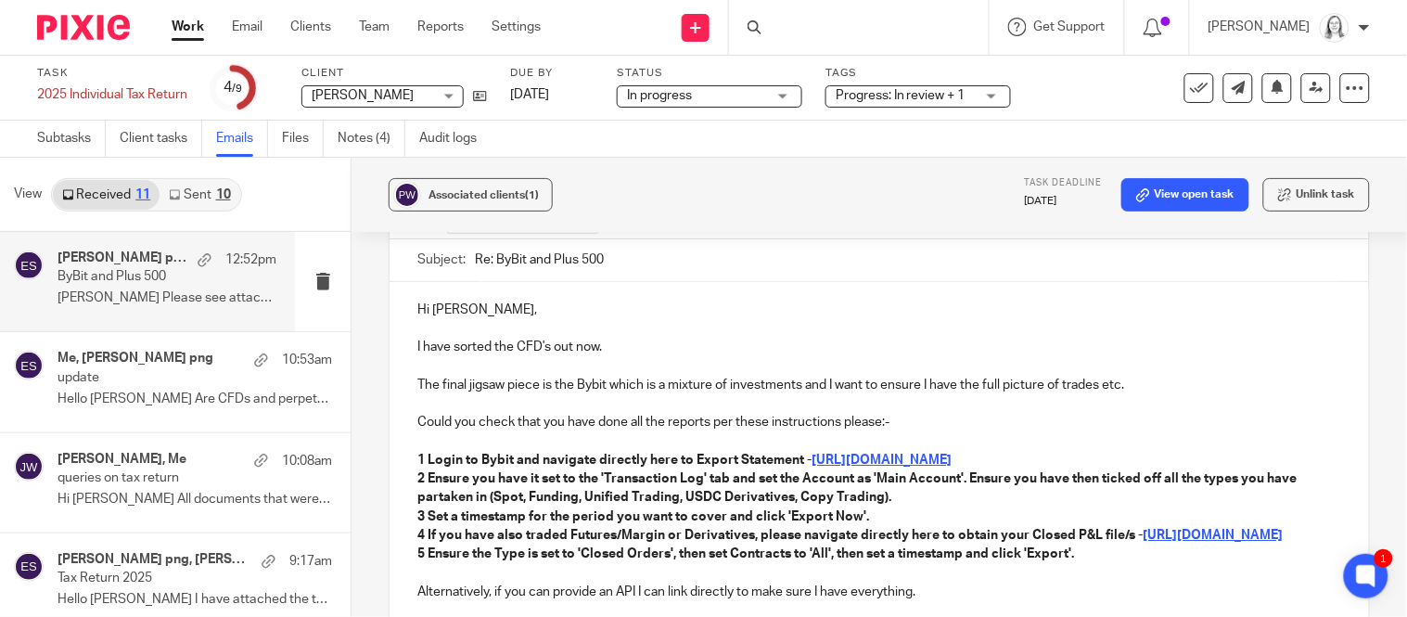
scroll to position [1449, 0]
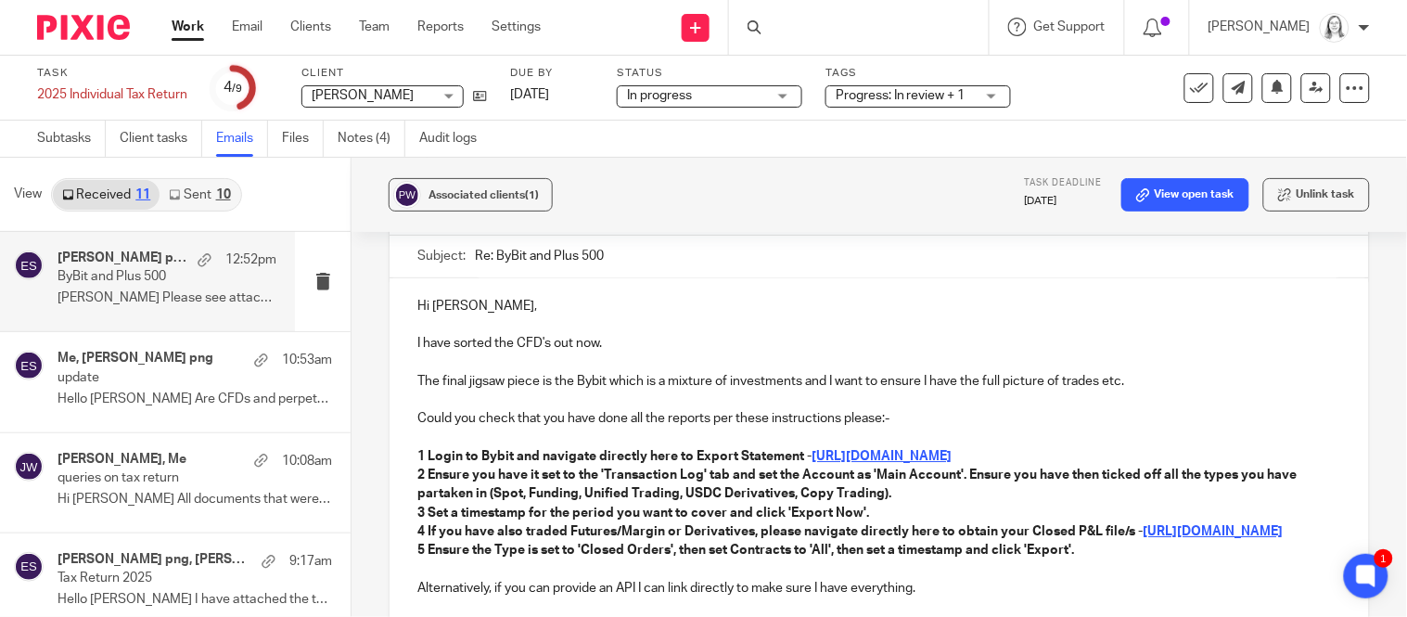
click at [1171, 372] on p "The final jigsaw piece is the Bybit which is a mixture of investments and I wan…" at bounding box center [879, 381] width 924 height 19
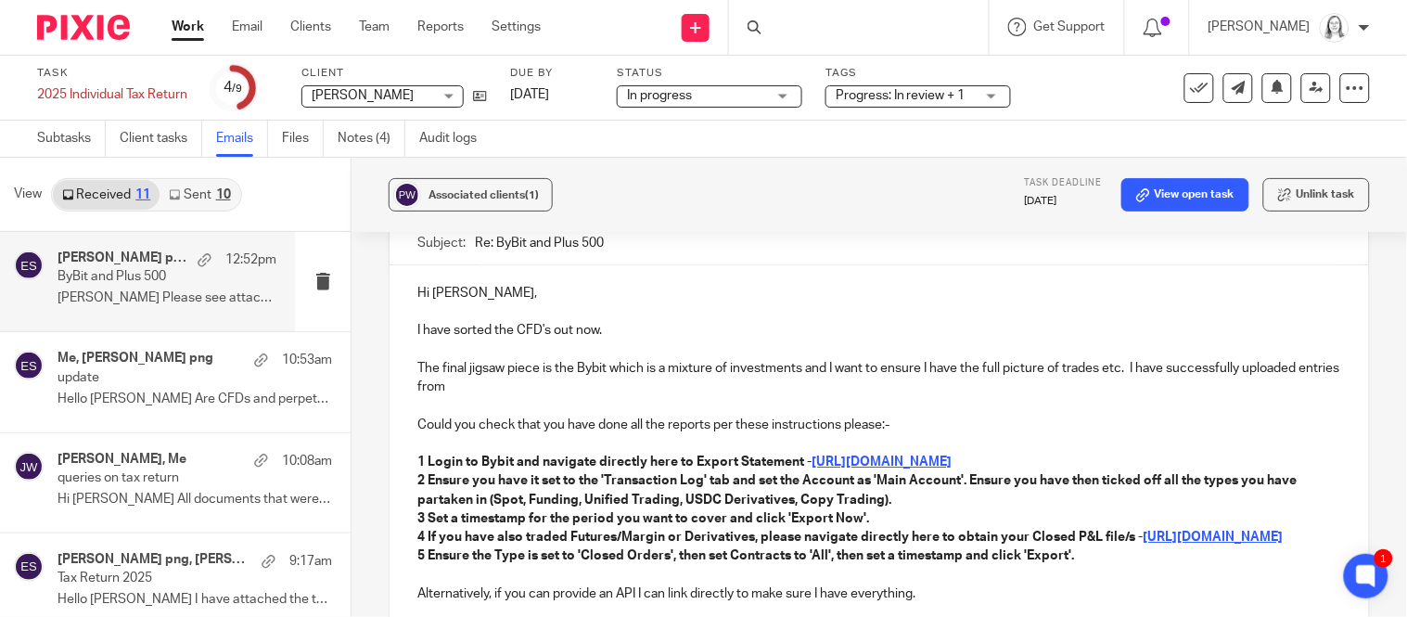
scroll to position [1461, 0]
click at [533, 364] on p "The final jigsaw piece is the Bybit which is a mixture of investments and I wan…" at bounding box center [879, 379] width 924 height 38
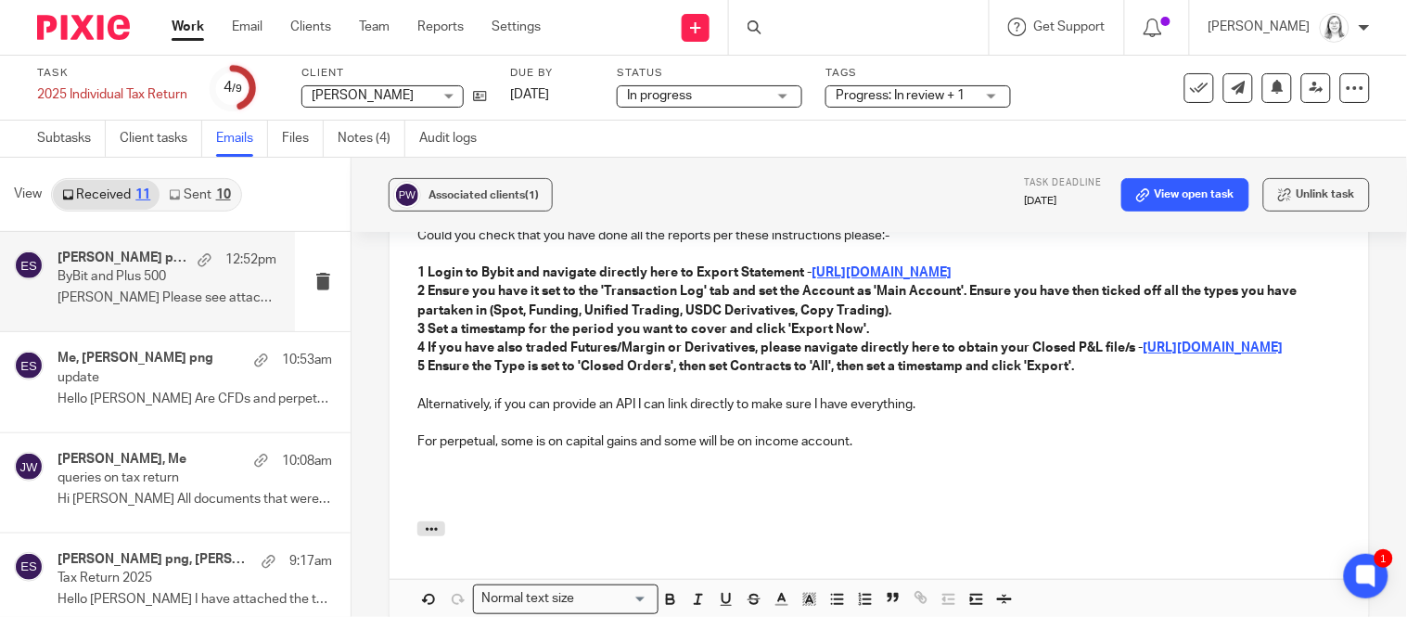
scroll to position [1672, 0]
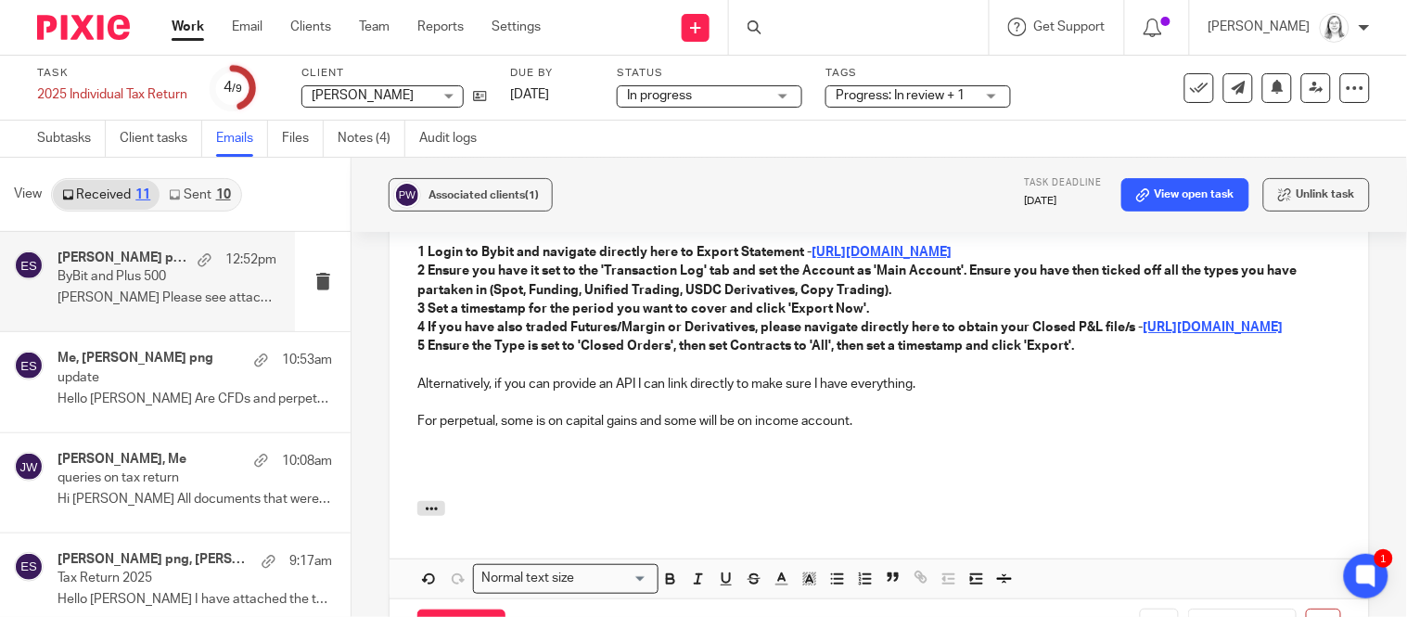
click at [930, 387] on p "Alternatively, if you can provide an API I can link directly to make sure I hav…" at bounding box center [879, 384] width 924 height 19
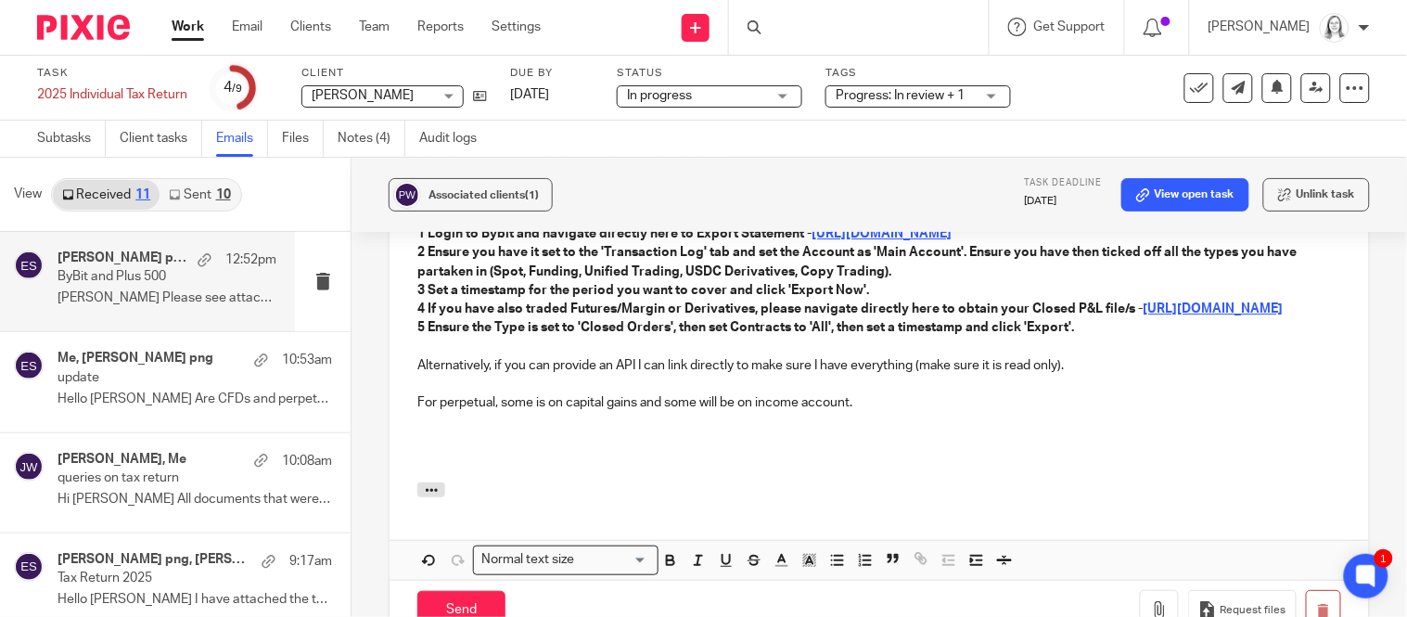
click at [575, 425] on p at bounding box center [879, 422] width 924 height 19
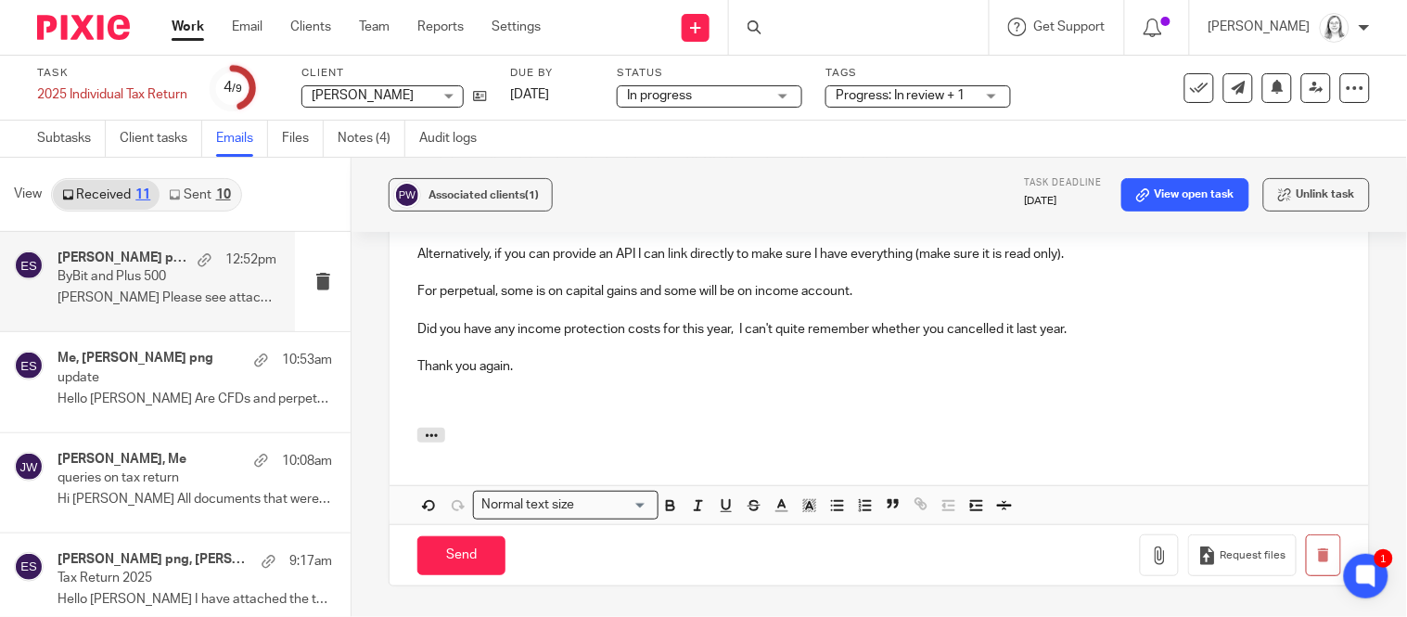
scroll to position [1826, 0]
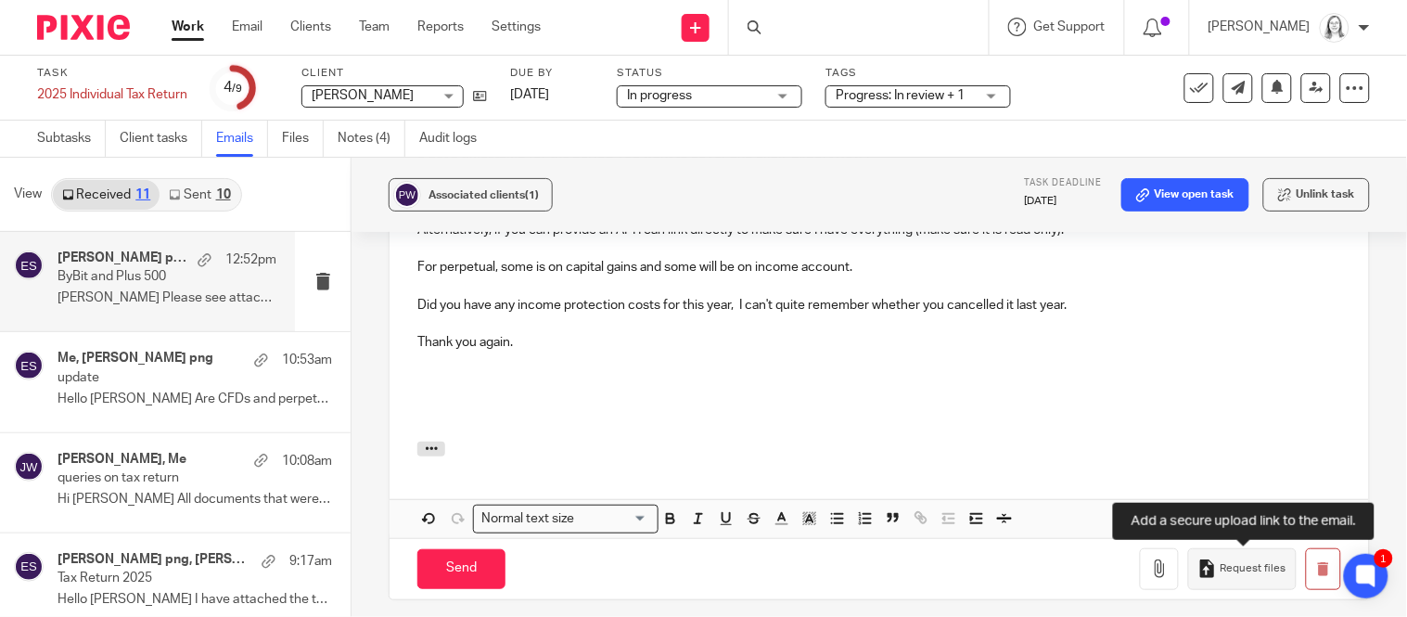
click at [1226, 567] on span "Request files" at bounding box center [1254, 568] width 66 height 15
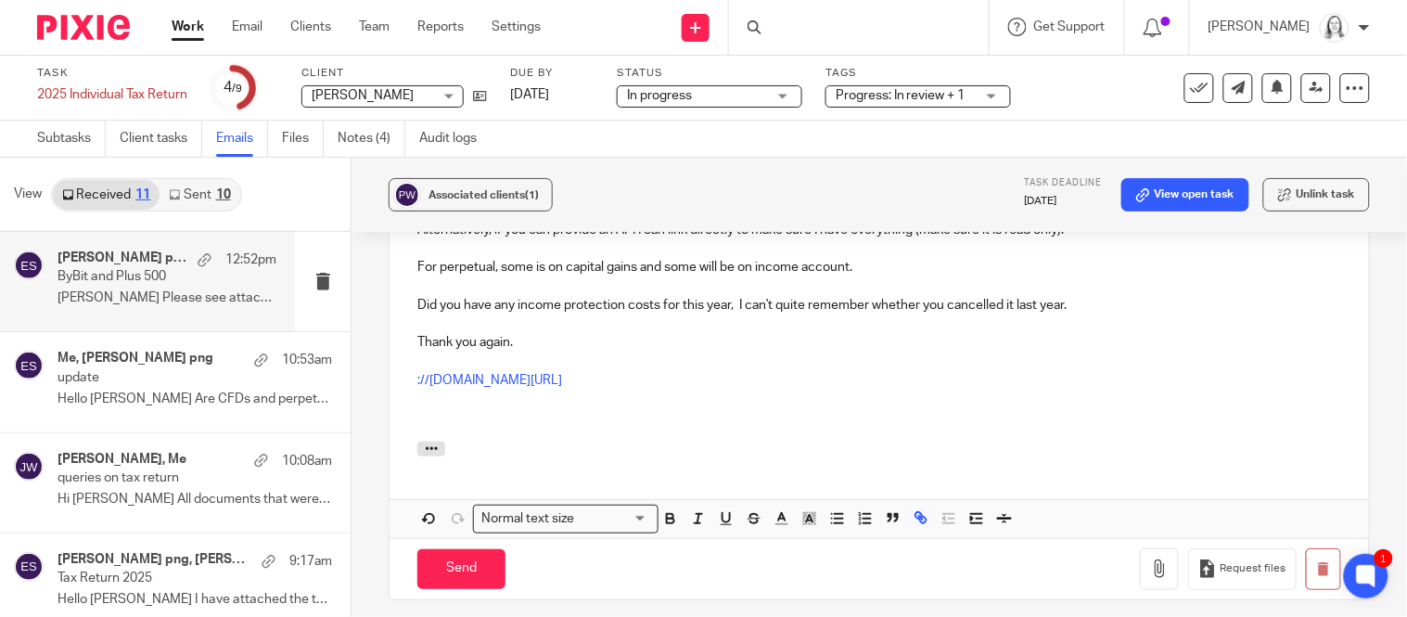
click at [636, 369] on p at bounding box center [879, 362] width 924 height 19
click at [456, 381] on link "://yba.usepixie.net/u/10c47f1f06e58787d754f7073e3446ef" at bounding box center [489, 380] width 145 height 13
click at [421, 380] on link "://yba.usepixie.net/u/10c47f1f06e58787d754f7073e3446ef" at bounding box center [489, 380] width 145 height 13
click at [781, 379] on p "://yba.usepixie.net/u/10c47f1f06e58787d754f7073e3446ef" at bounding box center [879, 380] width 924 height 19
click at [418, 381] on link "://yba.usepixie.net/u/10c47f1f06e58787d754f7073e3446" at bounding box center [489, 380] width 145 height 13
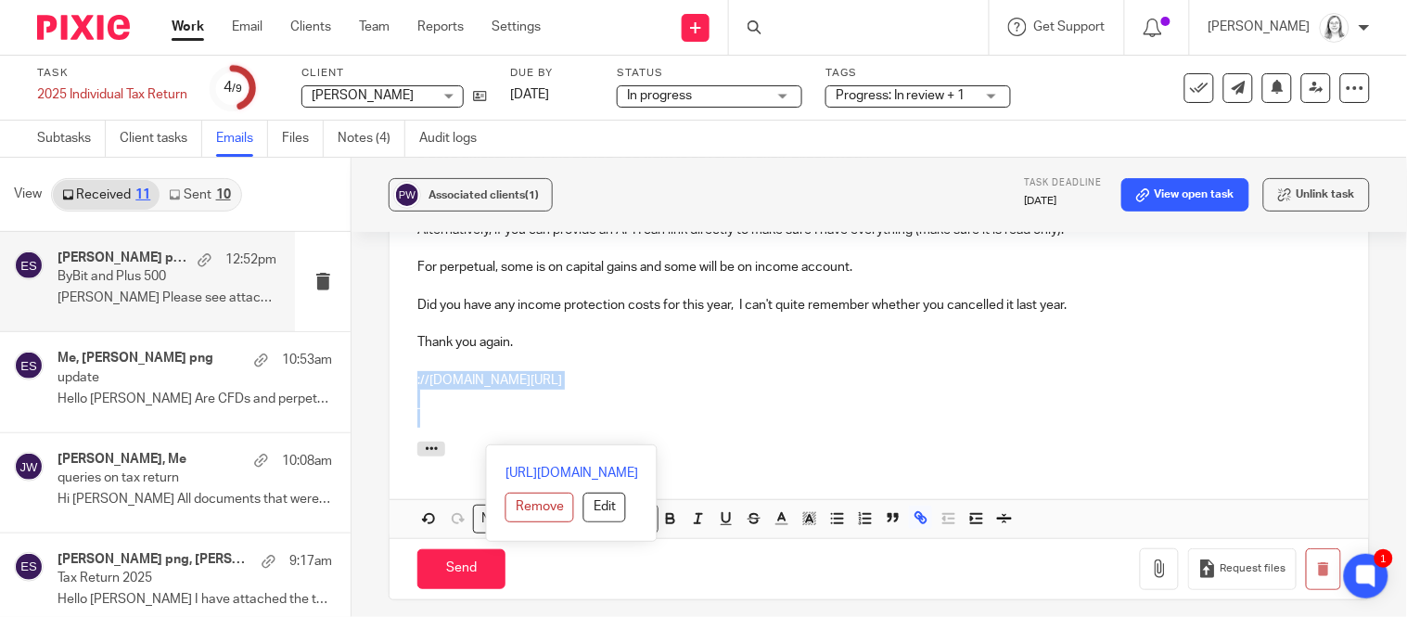
drag, startPoint x: 418, startPoint y: 376, endPoint x: 786, endPoint y: 419, distance: 370.0
click at [786, 419] on div "Hi Wayne, I have sorted the CFD's out now. The final jigsaw piece is the Bybit …" at bounding box center [880, 172] width 980 height 540
click at [506, 493] on button "Remove" at bounding box center [540, 508] width 69 height 30
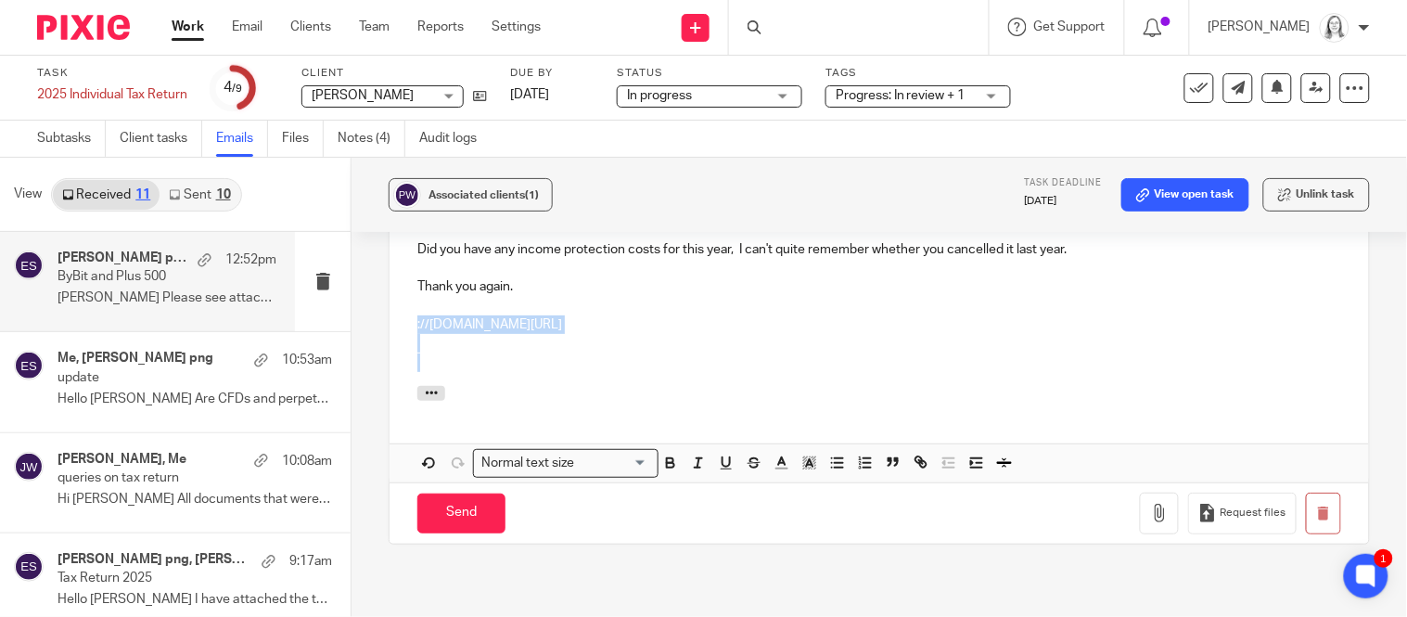
click at [455, 522] on input "Send" at bounding box center [461, 514] width 88 height 40
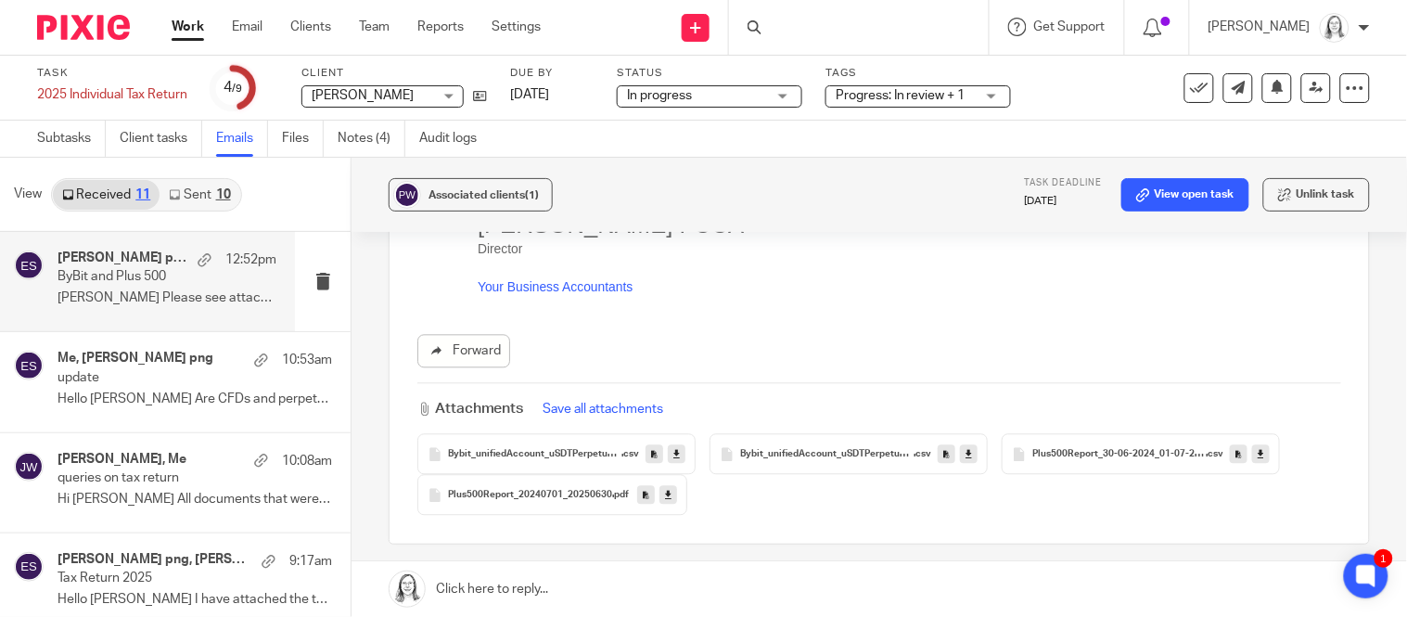
scroll to position [1166, 0]
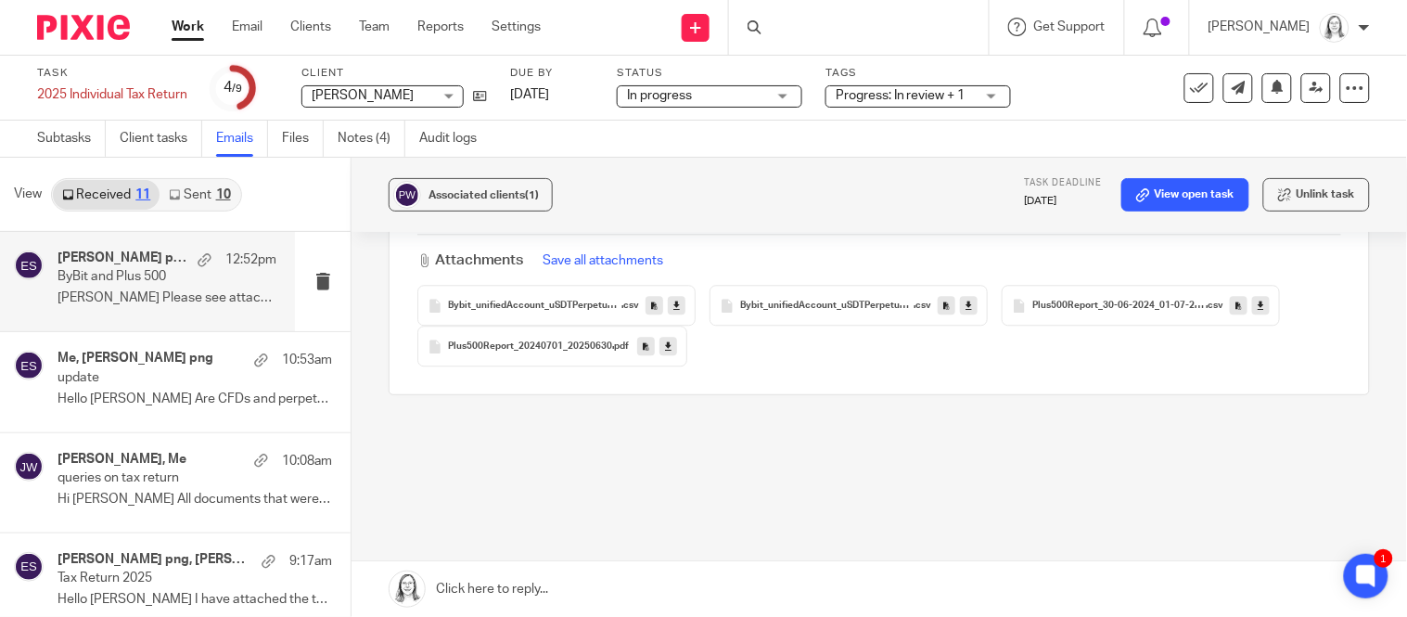
click at [481, 590] on link at bounding box center [880, 589] width 1056 height 56
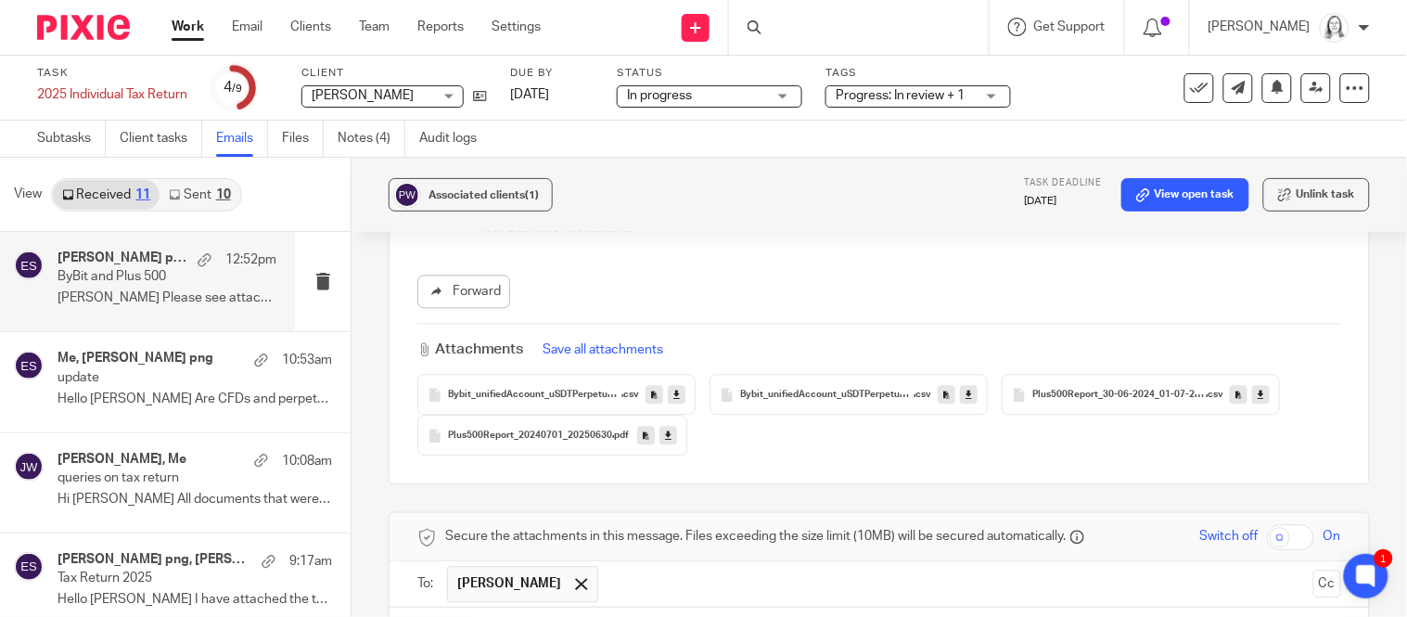
scroll to position [1447, 0]
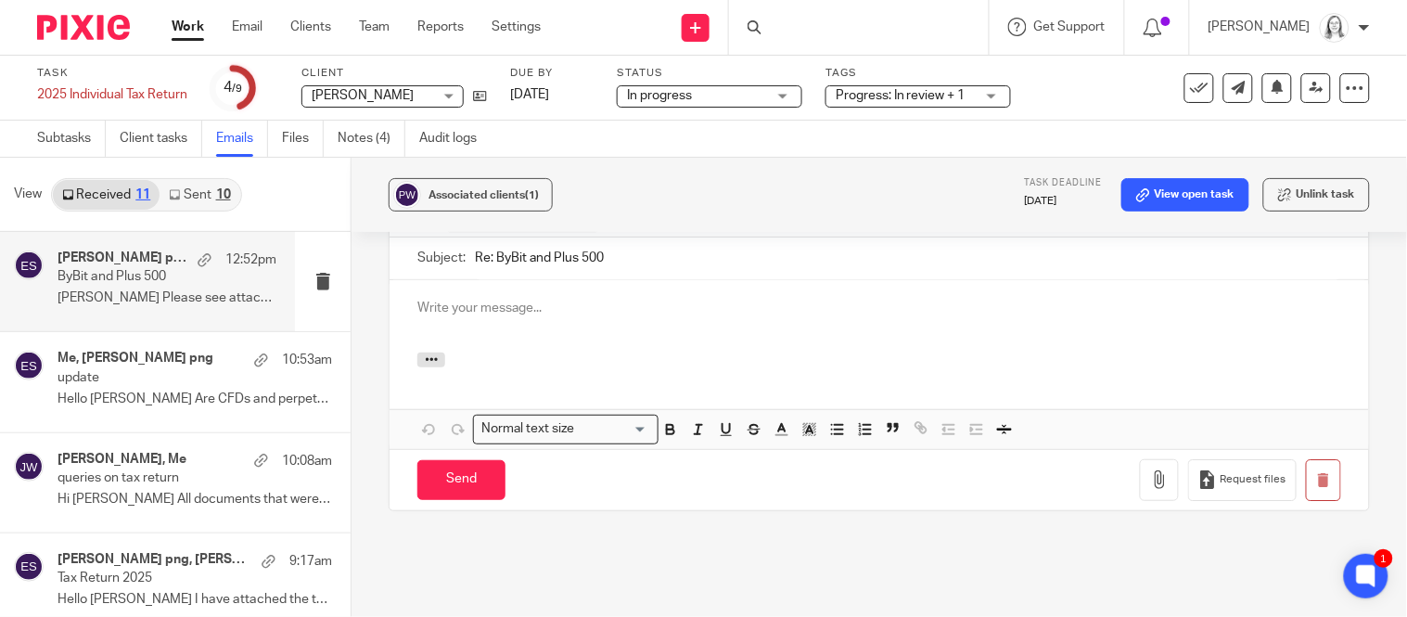
click at [484, 353] on div at bounding box center [880, 363] width 980 height 20
click at [446, 299] on p at bounding box center [879, 308] width 924 height 19
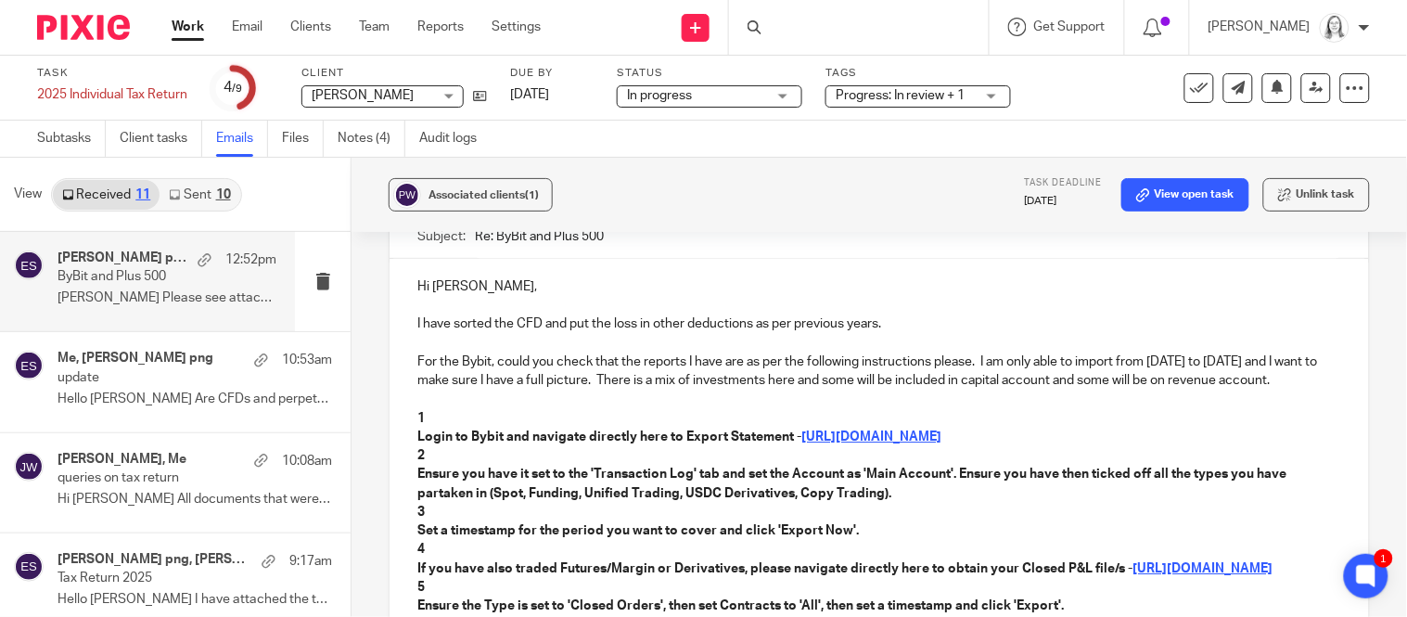
scroll to position [1607, 0]
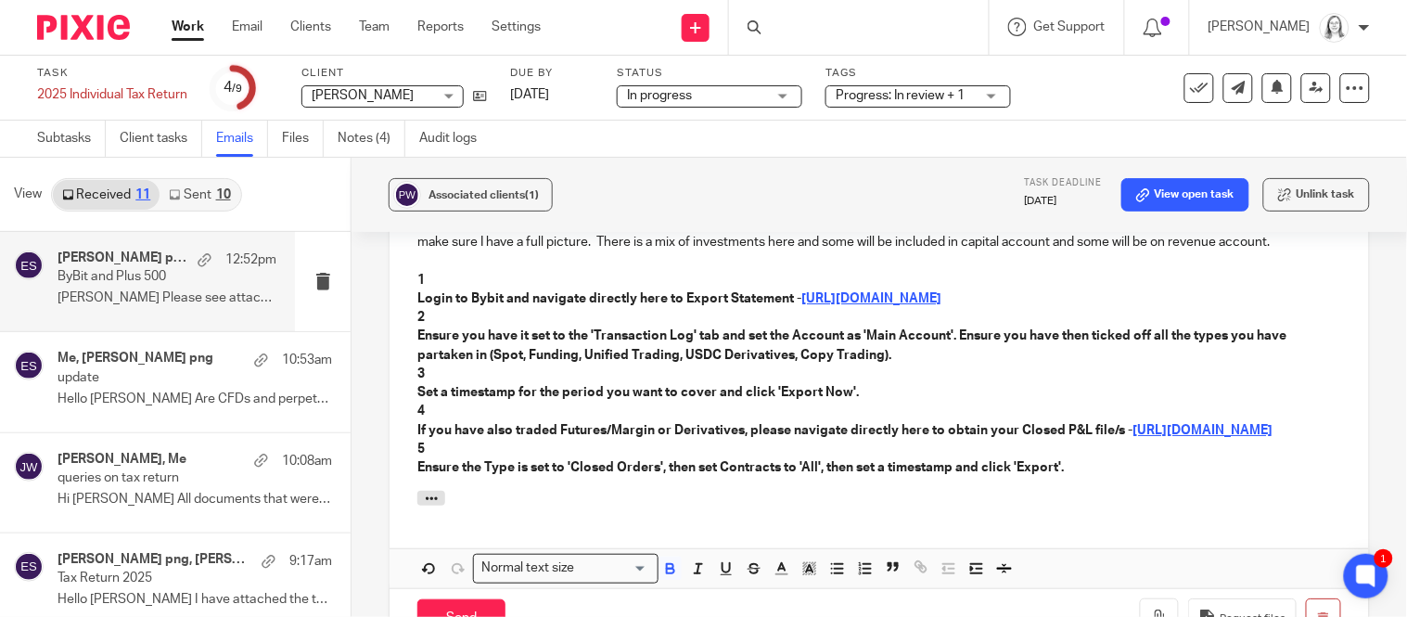
click at [420, 292] on strong "Login to Bybit and navigate directly here to Export Statement -" at bounding box center [609, 298] width 384 height 13
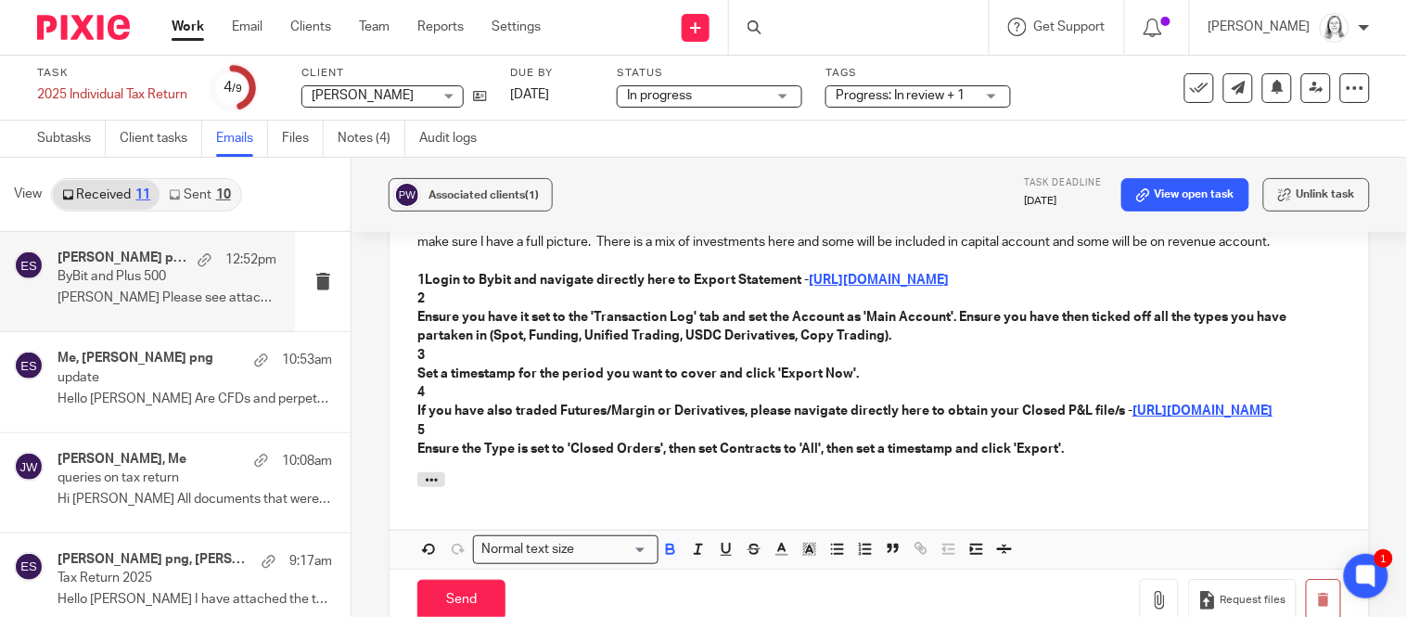
click at [420, 311] on strong "Ensure you have it set to the 'Transaction Log' tab and set the Account as 'Mai…" at bounding box center [853, 327] width 872 height 32
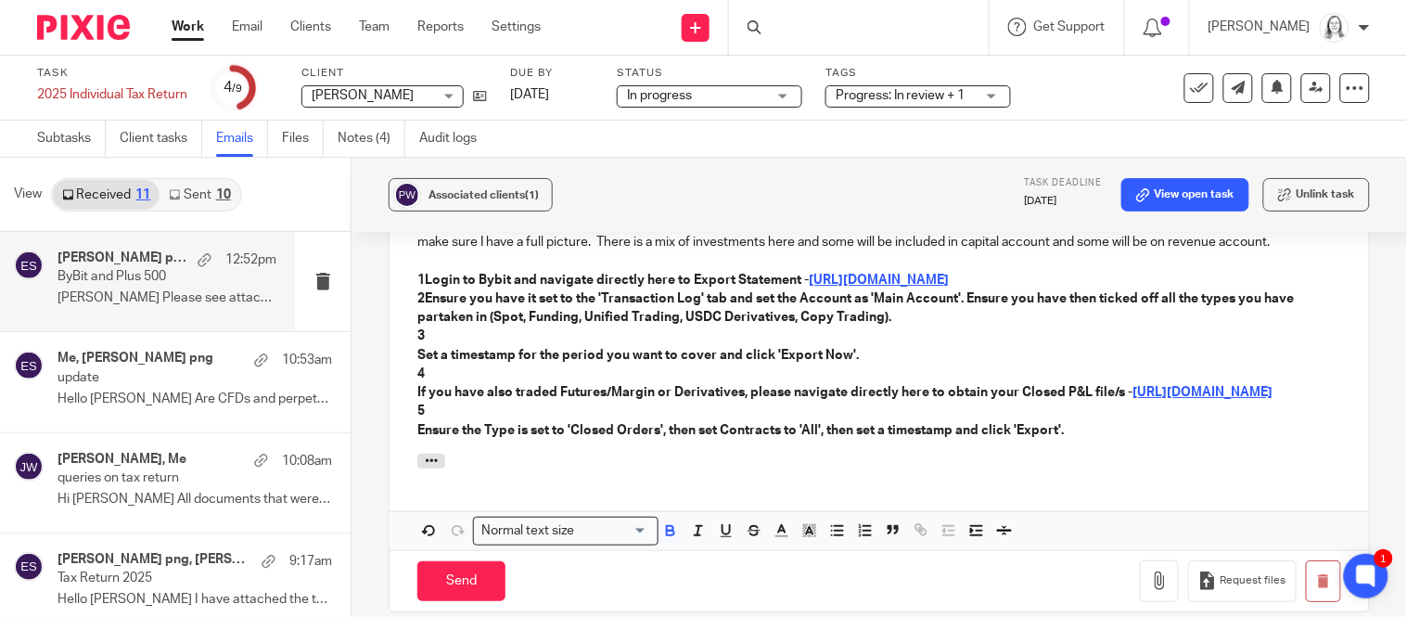
click at [418, 349] on strong "Set a timestamp for the period you want to cover and click 'Export Now'." at bounding box center [638, 355] width 442 height 13
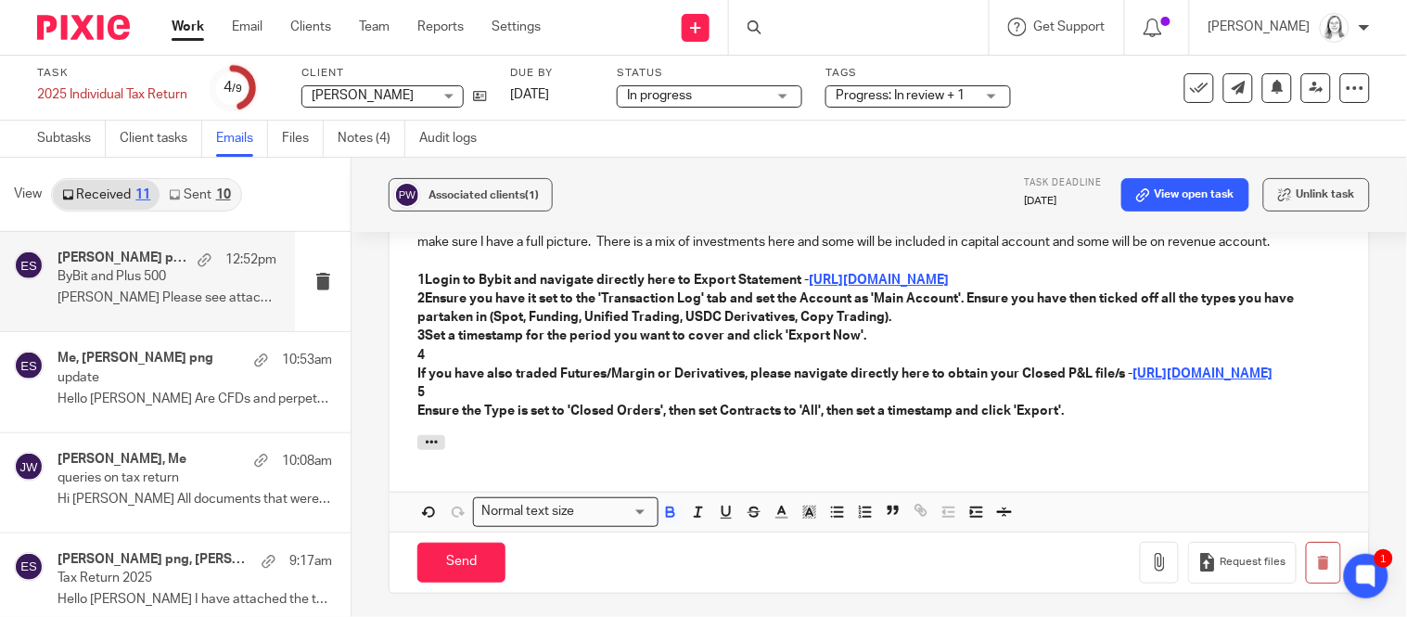
click at [419, 367] on strong "If you have also traded Futures/Margin or Derivatives, please navigate directly…" at bounding box center [774, 373] width 715 height 13
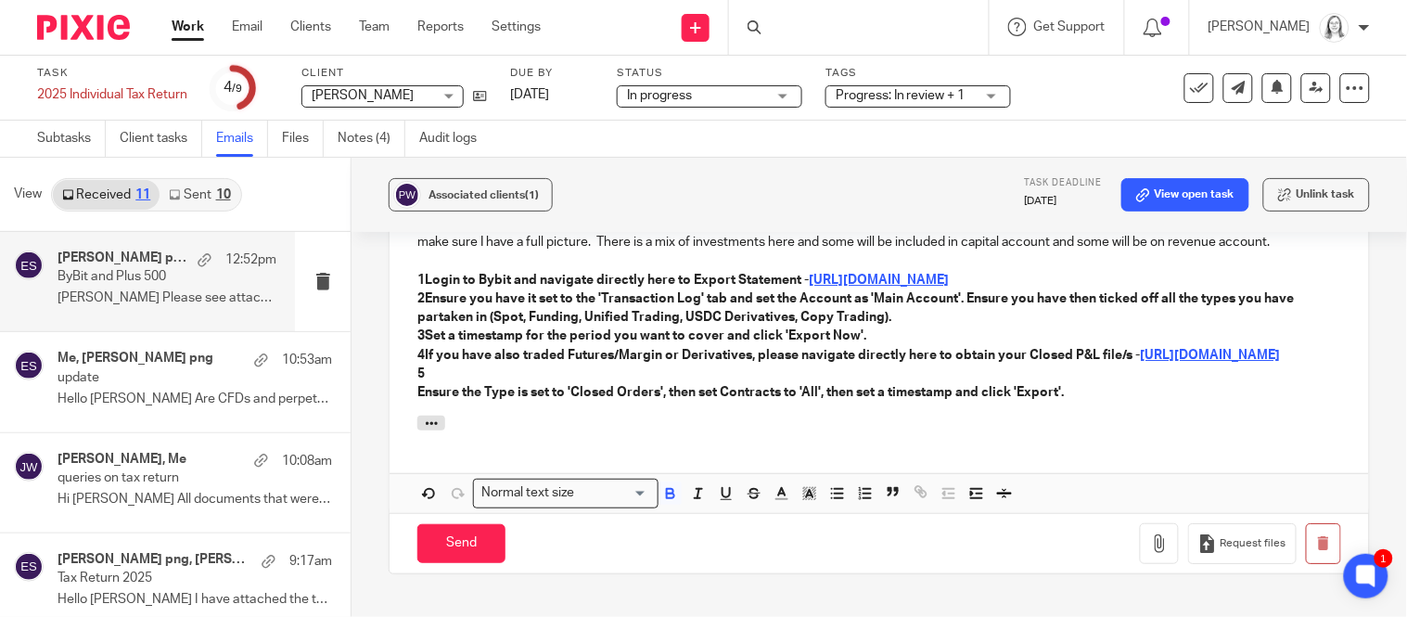
click at [419, 392] on strong "Ensure the Type is set to 'Closed Orders', then set Contracts to 'All', then se…" at bounding box center [740, 392] width 647 height 13
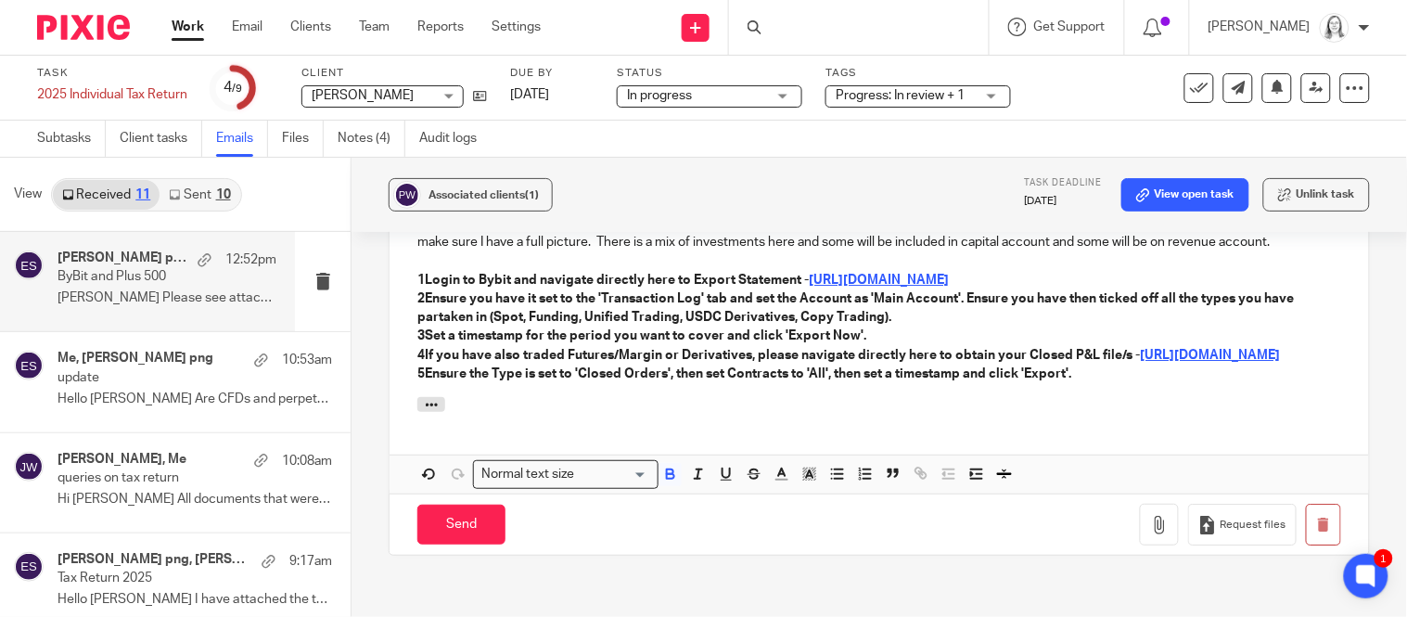
click at [1101, 373] on p "5Ensure the Type is set to 'Closed Orders', then set Contracts to 'All', then s…" at bounding box center [879, 374] width 924 height 19
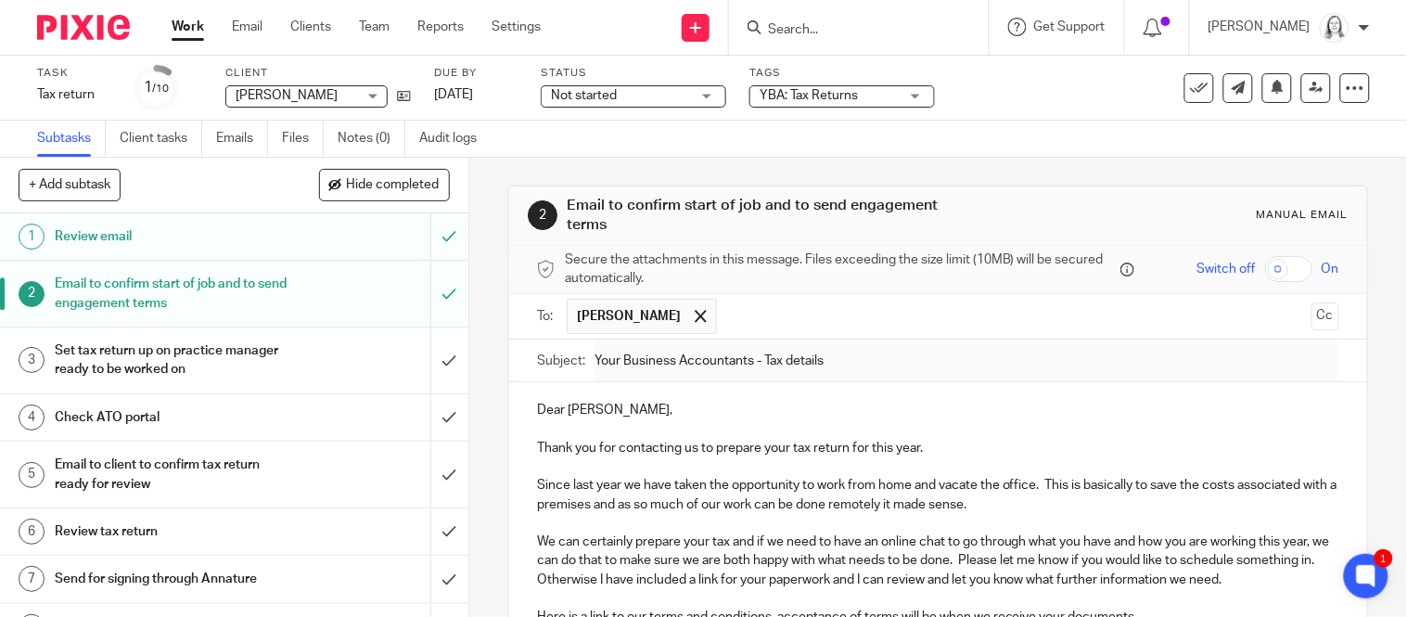
scroll to position [466, 0]
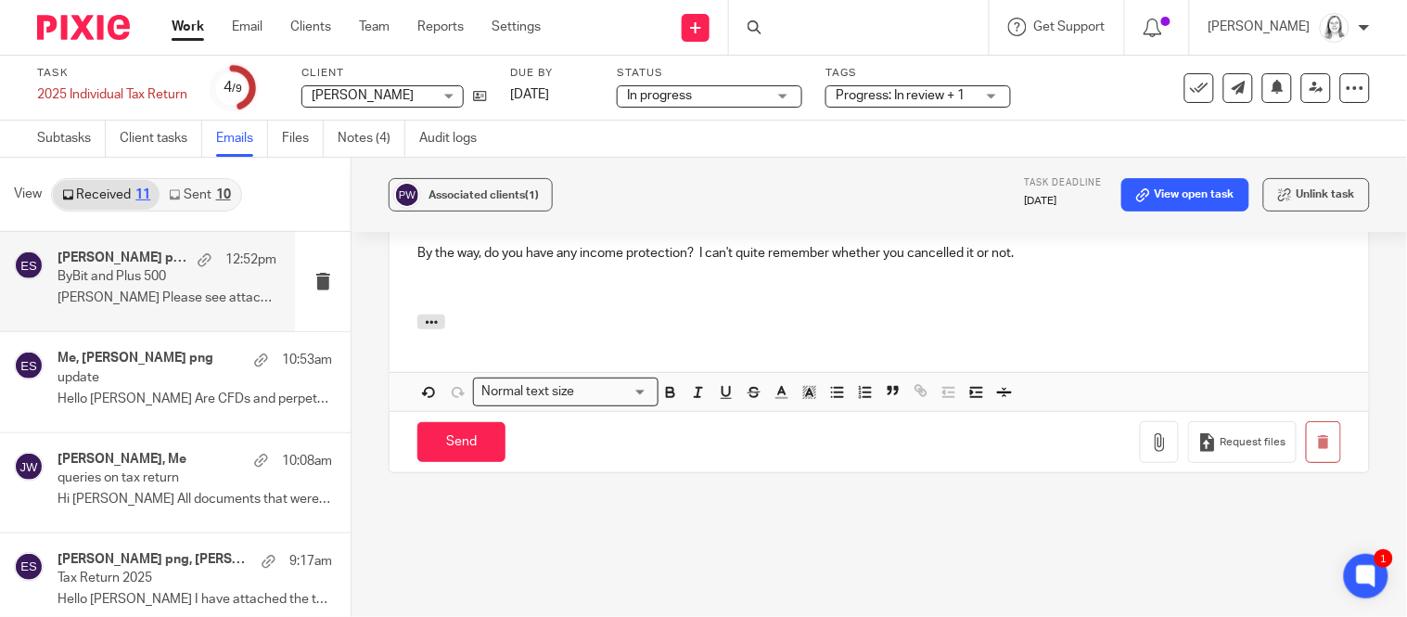
scroll to position [1850, 0]
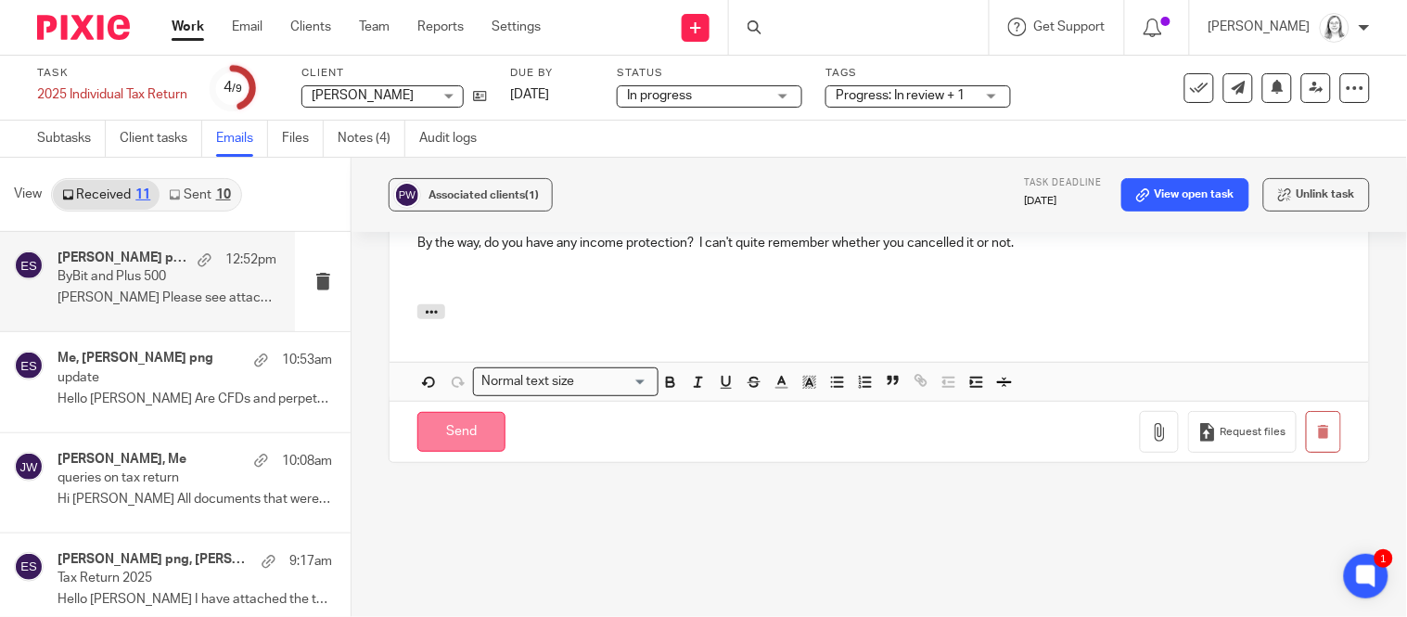
click at [449, 430] on input "Send" at bounding box center [461, 432] width 88 height 40
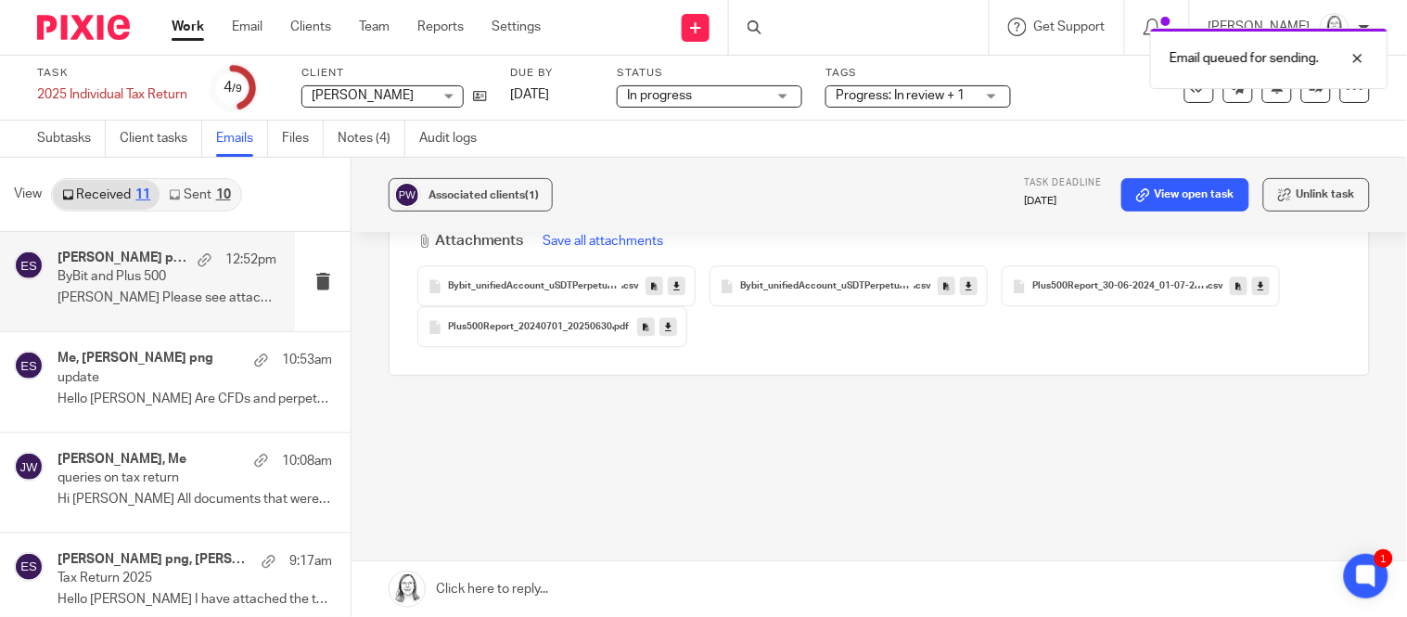
scroll to position [1166, 0]
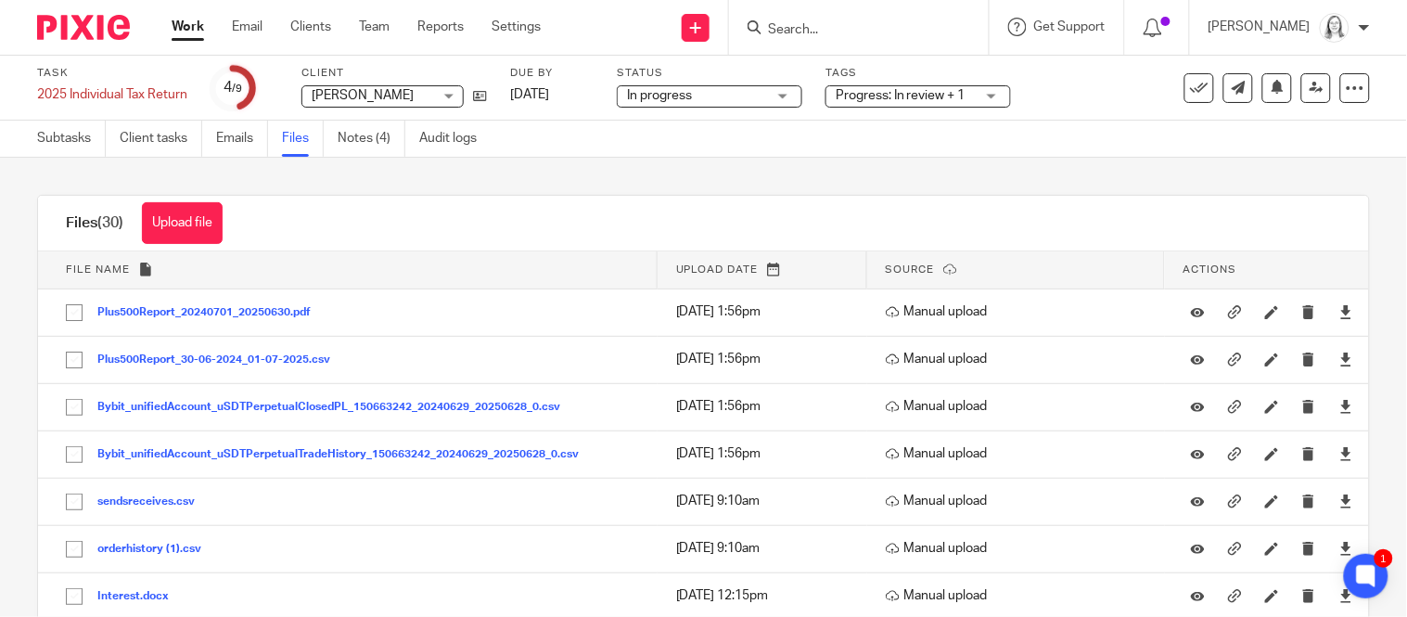
click at [808, 25] on input "Search" at bounding box center [849, 30] width 167 height 17
type input "hobbs"
click button "submit" at bounding box center [0, 0] width 0 height 0
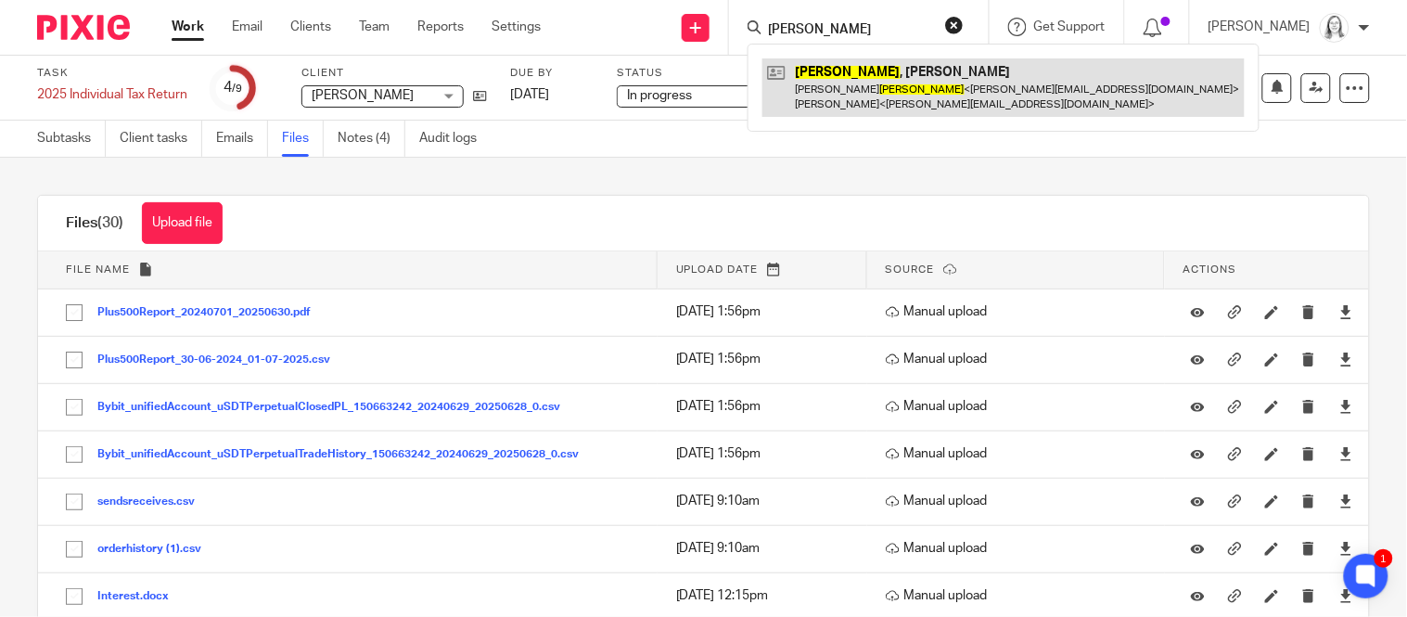
click at [830, 71] on link at bounding box center [1004, 87] width 482 height 58
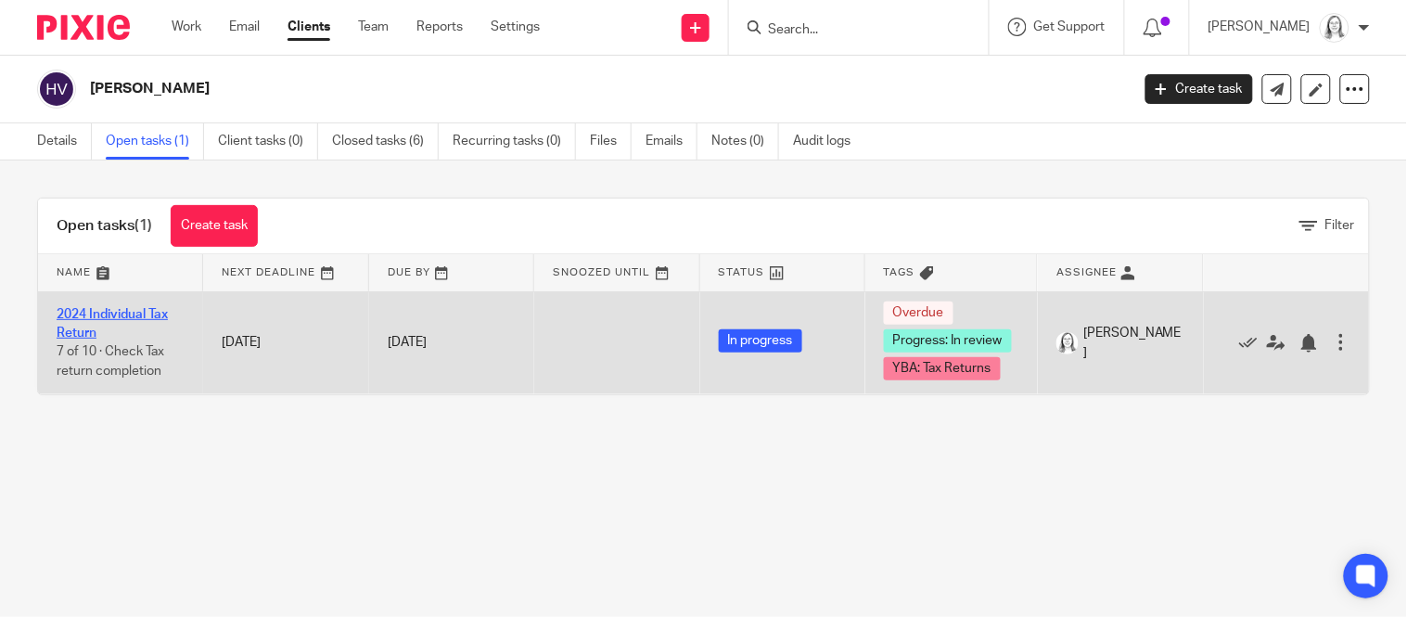
click at [133, 314] on link "2024 Individual Tax Return" at bounding box center [112, 324] width 111 height 32
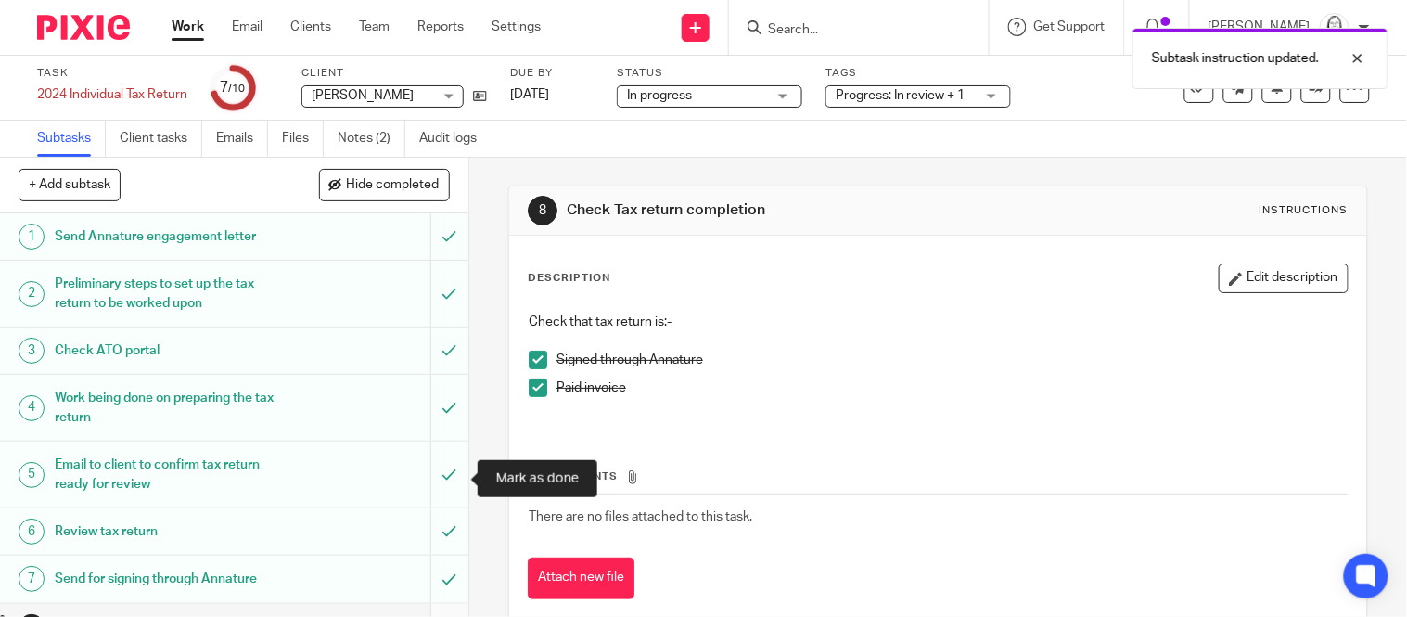
scroll to position [149, 0]
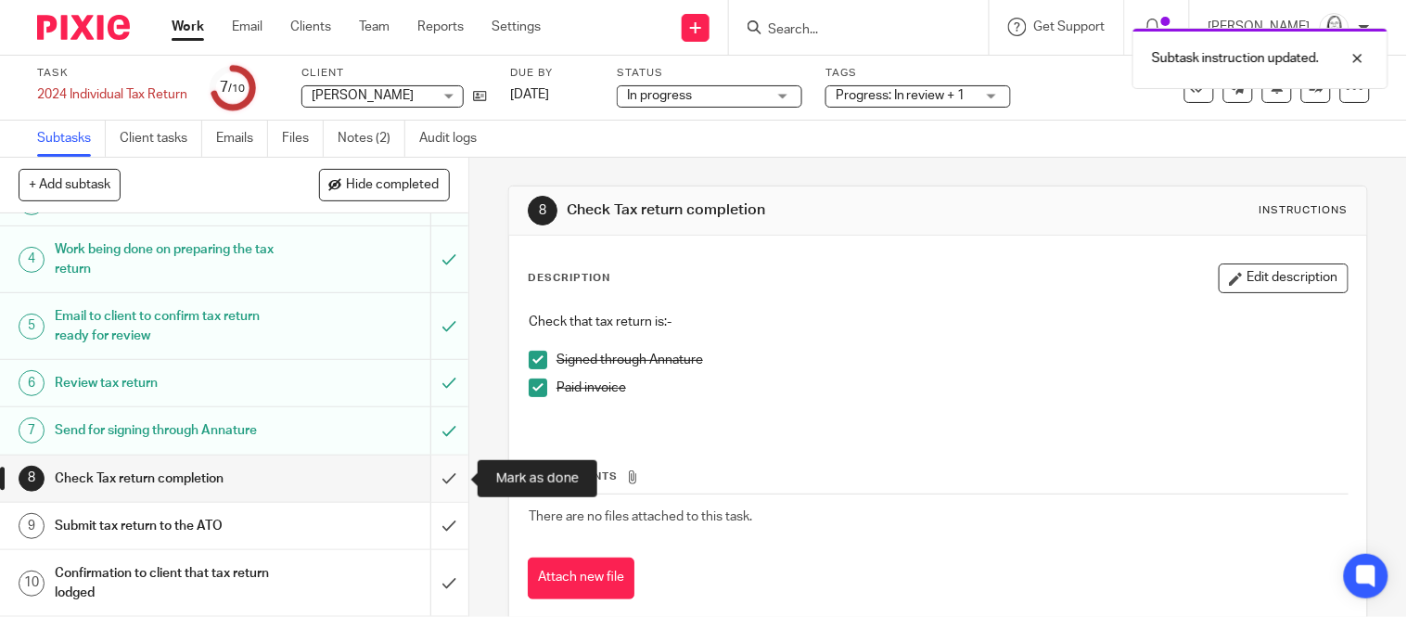
click at [448, 481] on input "submit" at bounding box center [234, 479] width 469 height 46
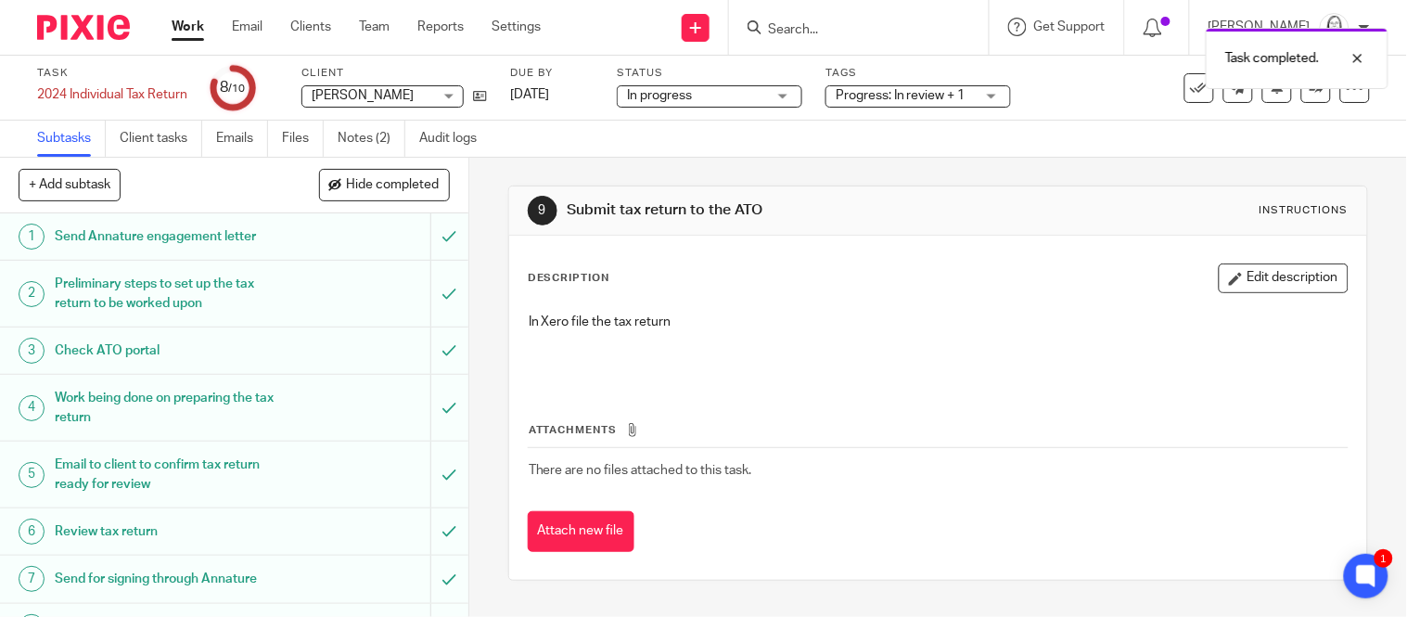
scroll to position [149, 0]
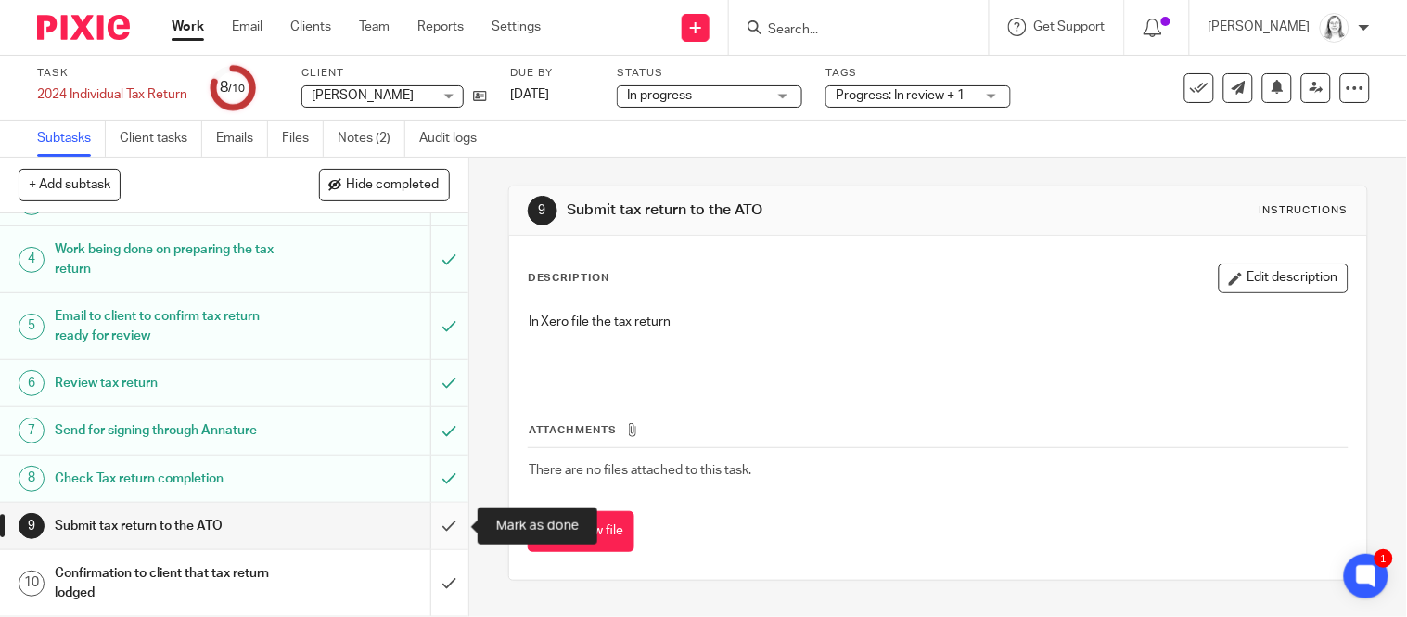
click at [449, 525] on input "submit" at bounding box center [234, 526] width 469 height 46
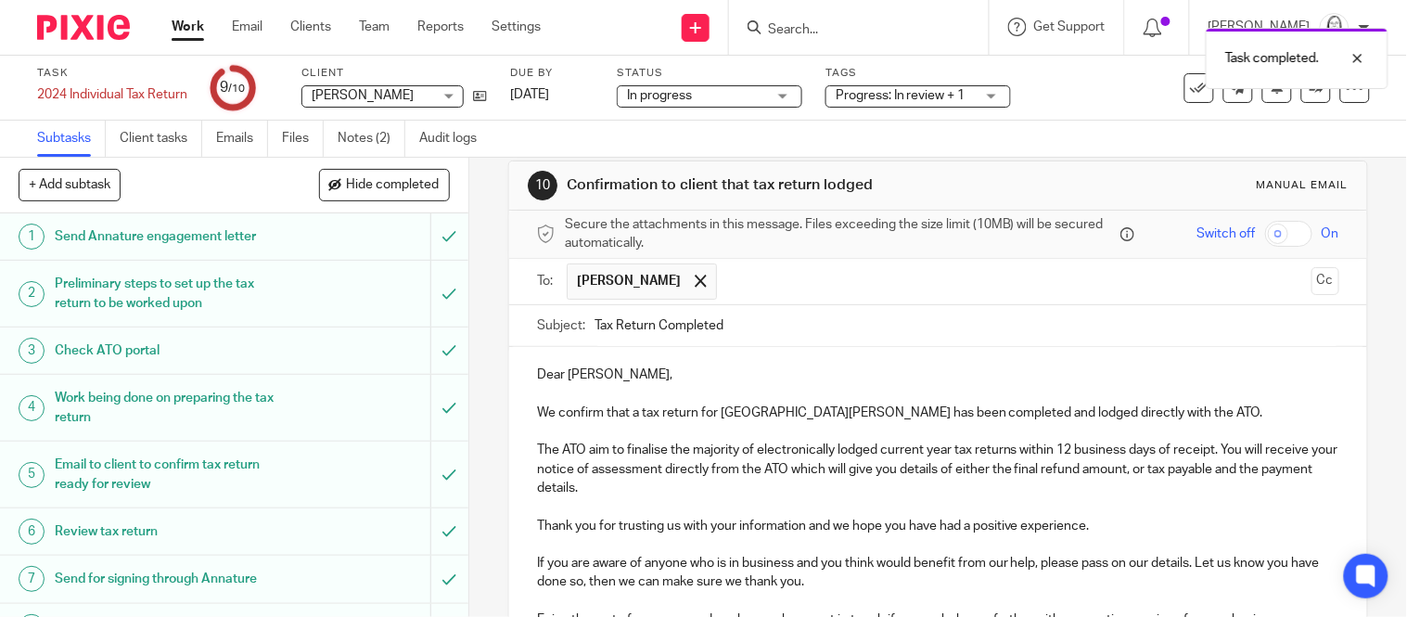
scroll to position [275, 0]
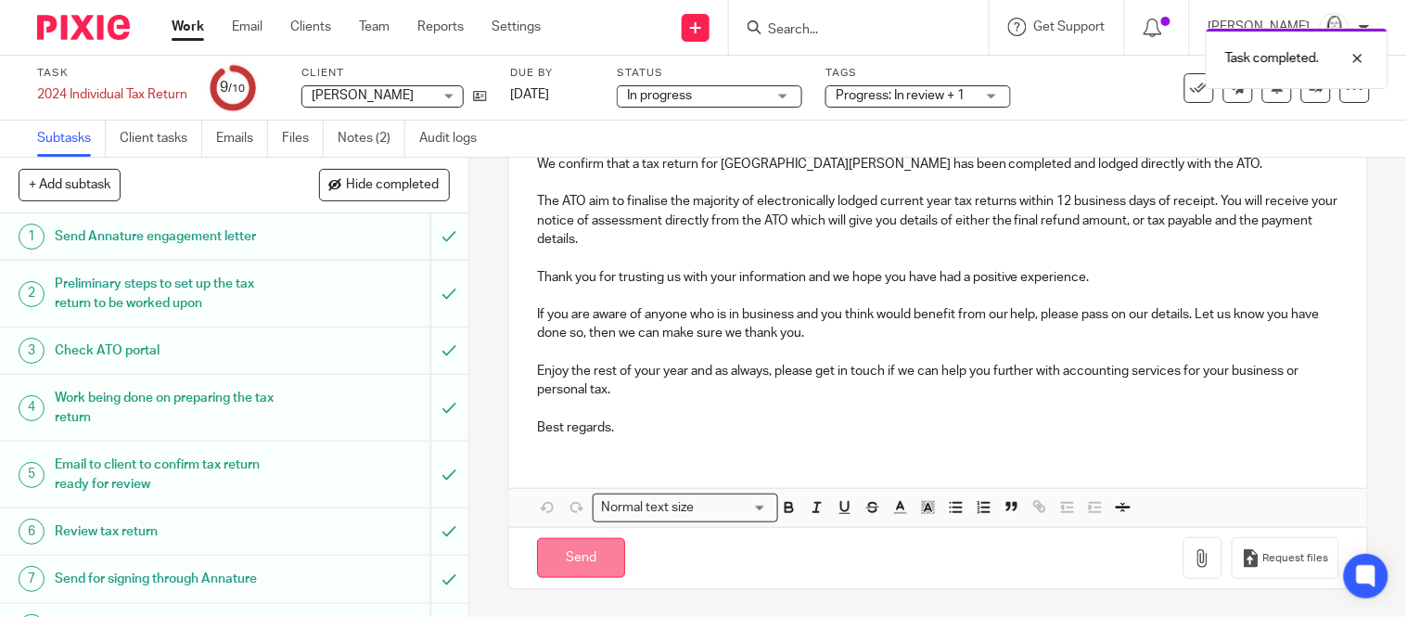
click at [567, 564] on input "Send" at bounding box center [581, 558] width 88 height 40
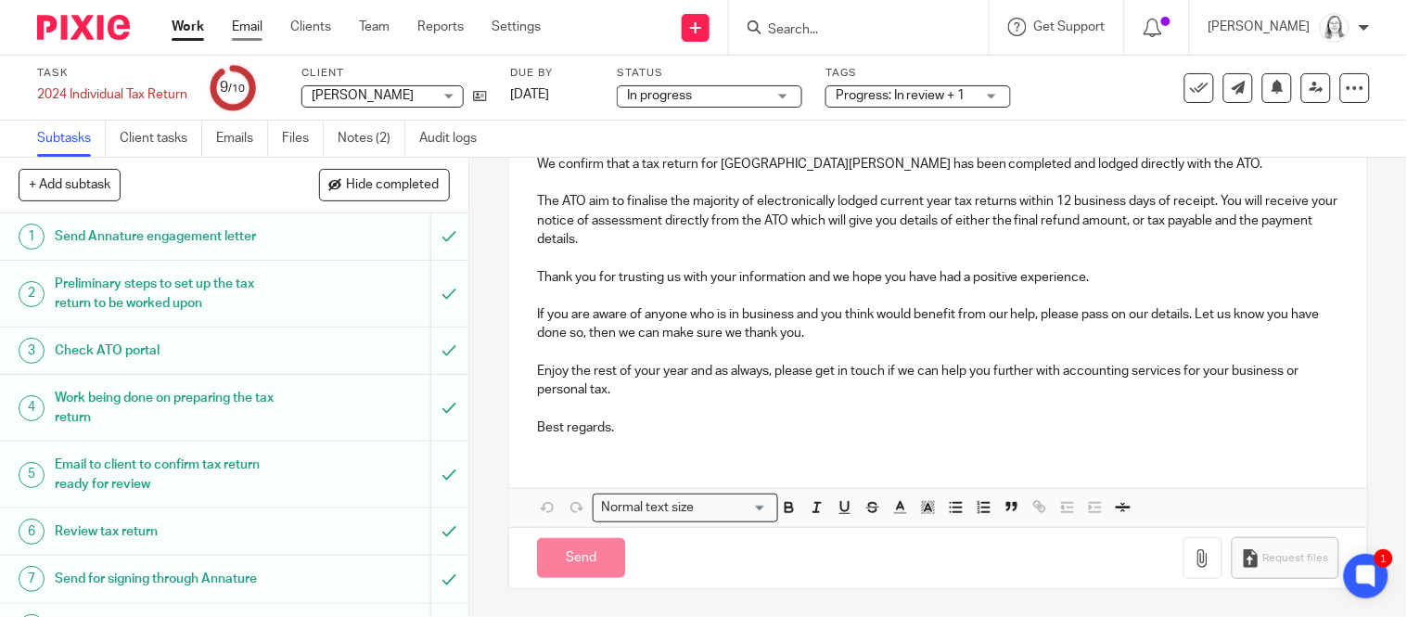
type input "Sent"
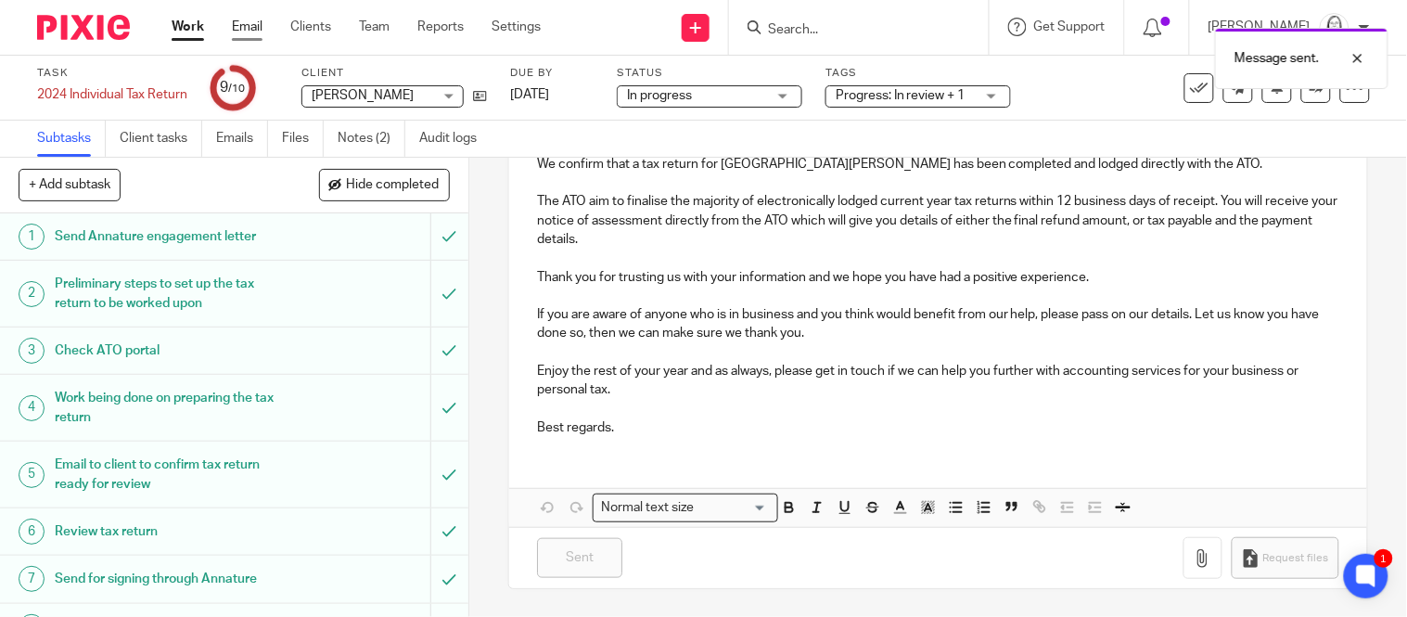
click at [253, 28] on link "Email" at bounding box center [247, 27] width 31 height 19
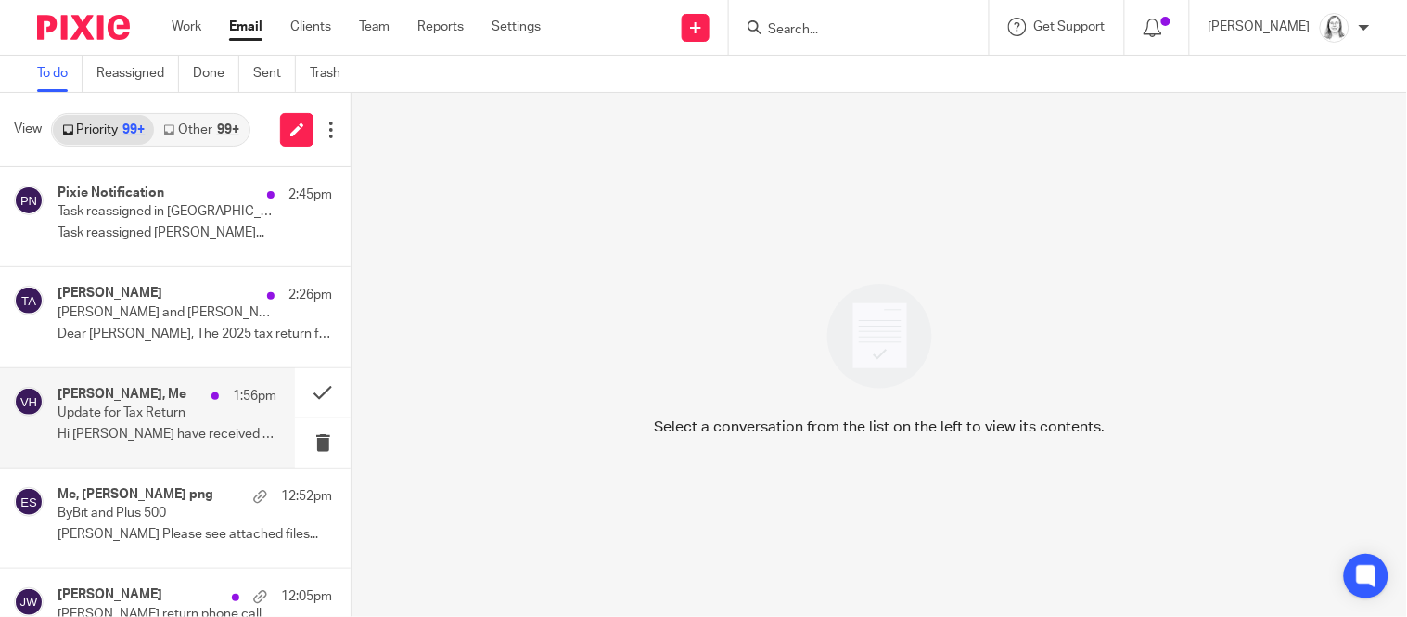
click at [104, 397] on h4 "[PERSON_NAME], Me" at bounding box center [122, 395] width 129 height 16
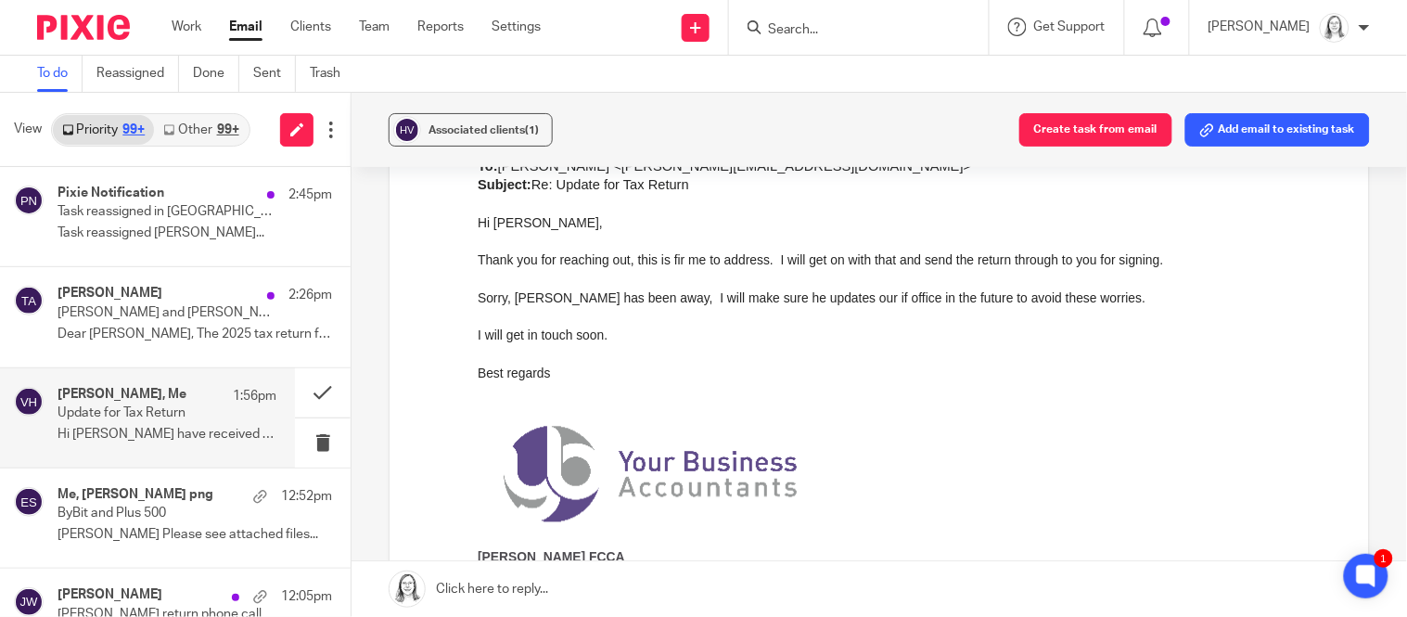
scroll to position [909, 0]
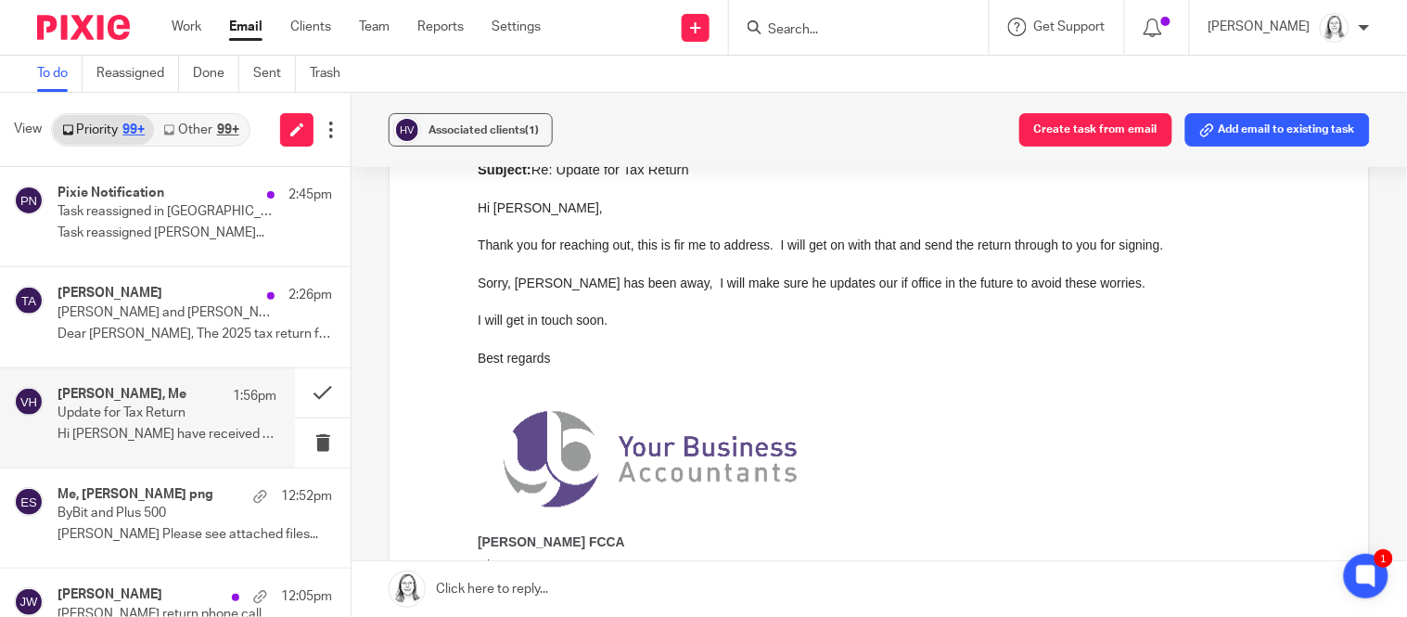
click at [516, 592] on link at bounding box center [880, 589] width 1056 height 56
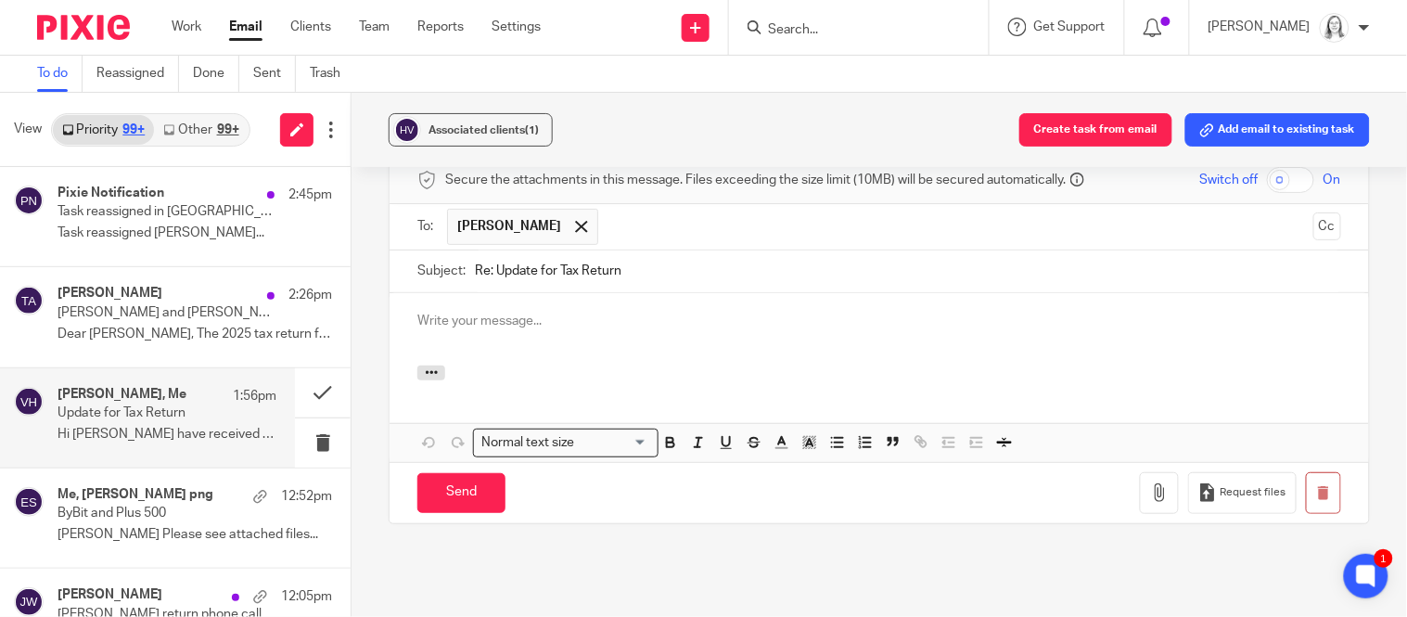
scroll to position [0, 0]
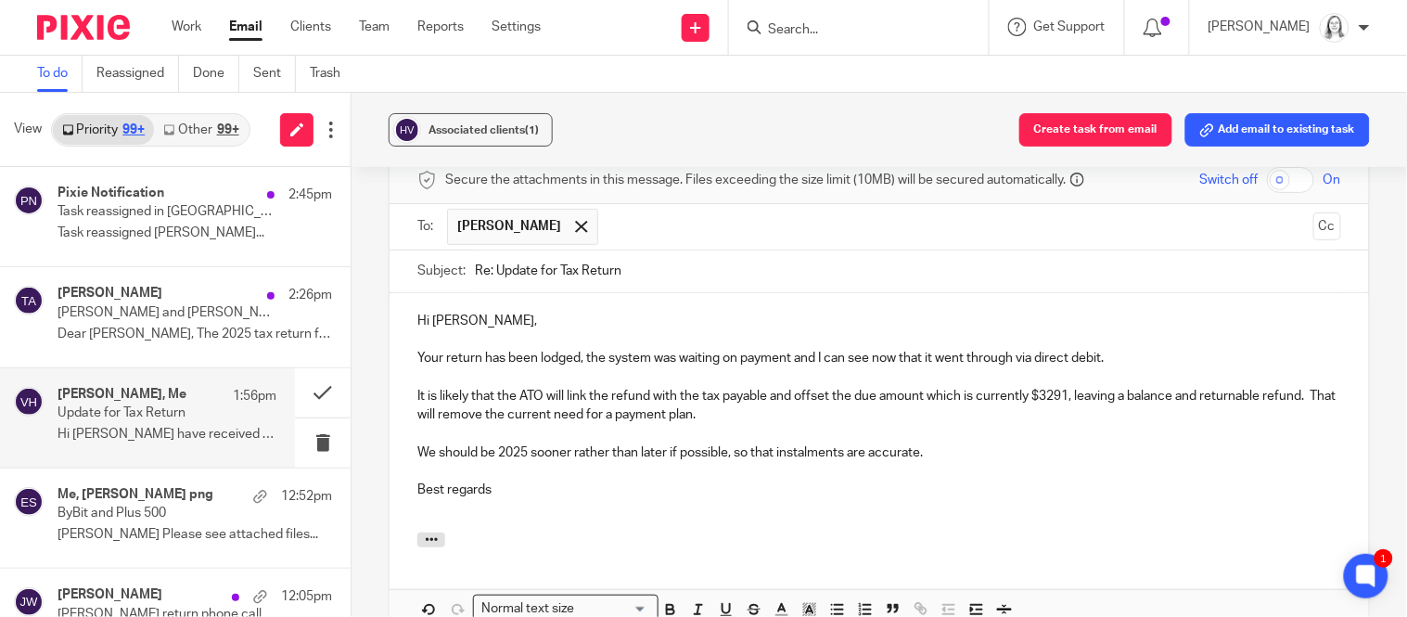
scroll to position [1939, 0]
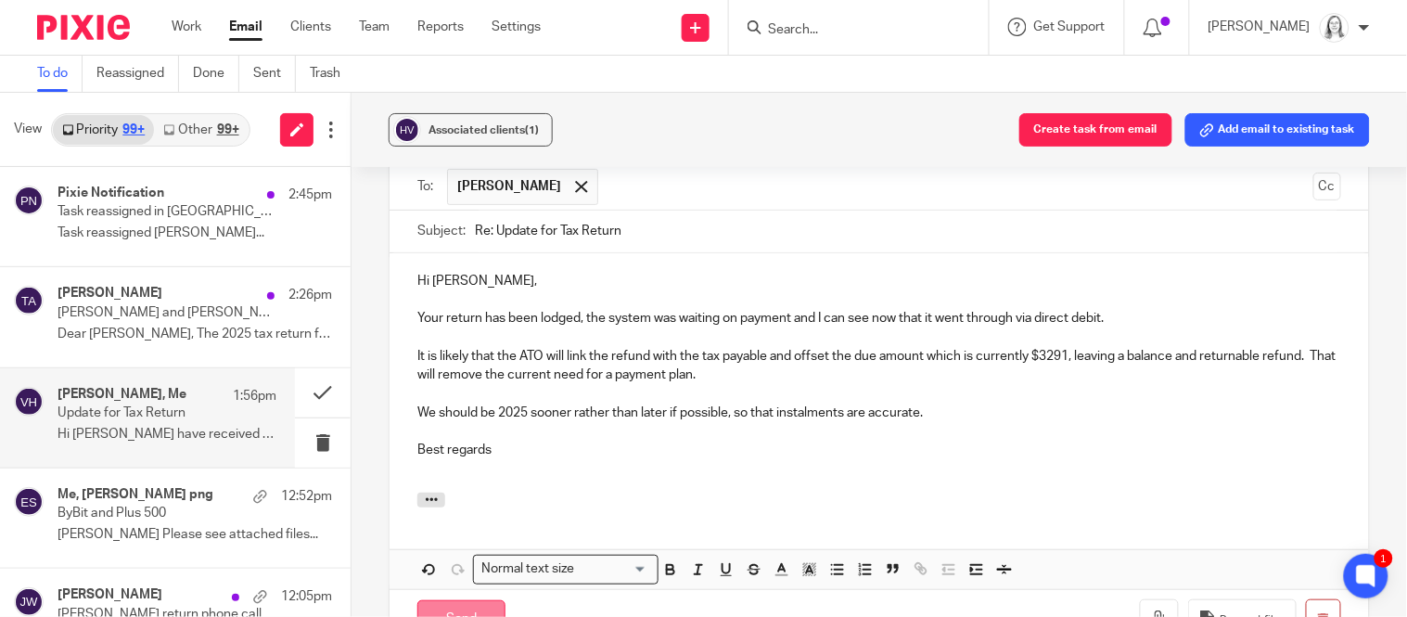
click at [453, 600] on input "Send" at bounding box center [461, 620] width 88 height 40
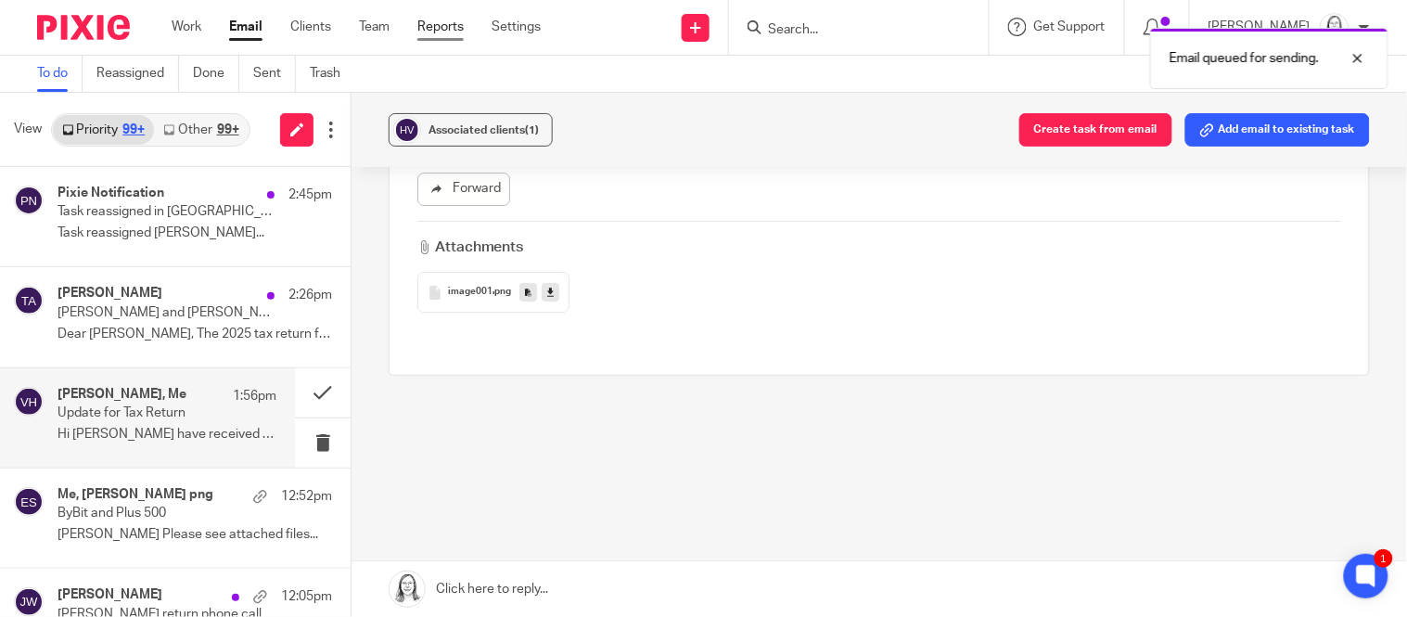
scroll to position [1574, 0]
